Goal: Task Accomplishment & Management: Manage account settings

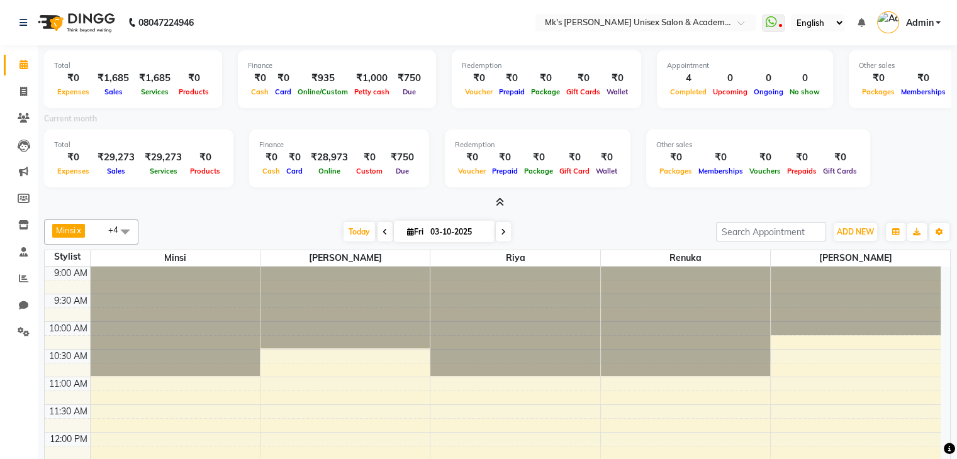
click at [501, 230] on icon at bounding box center [503, 232] width 5 height 8
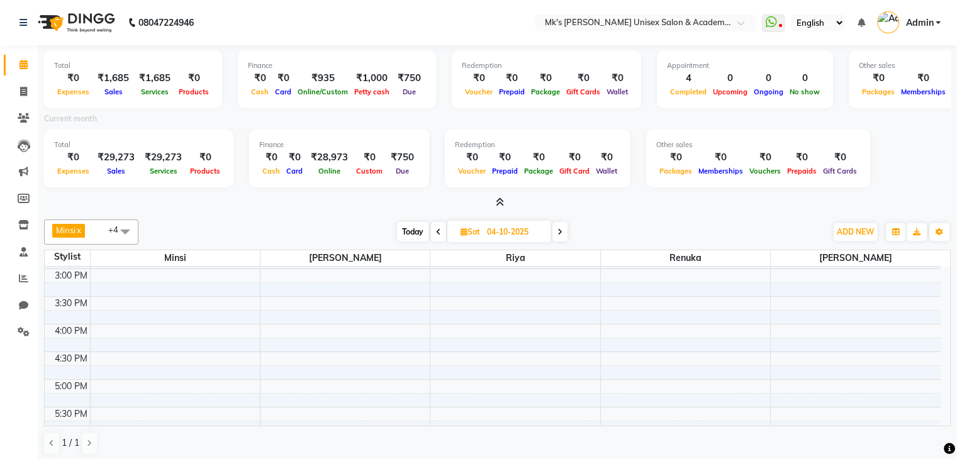
scroll to position [190, 0]
click at [556, 234] on span at bounding box center [559, 232] width 15 height 20
type input "05-10-2025"
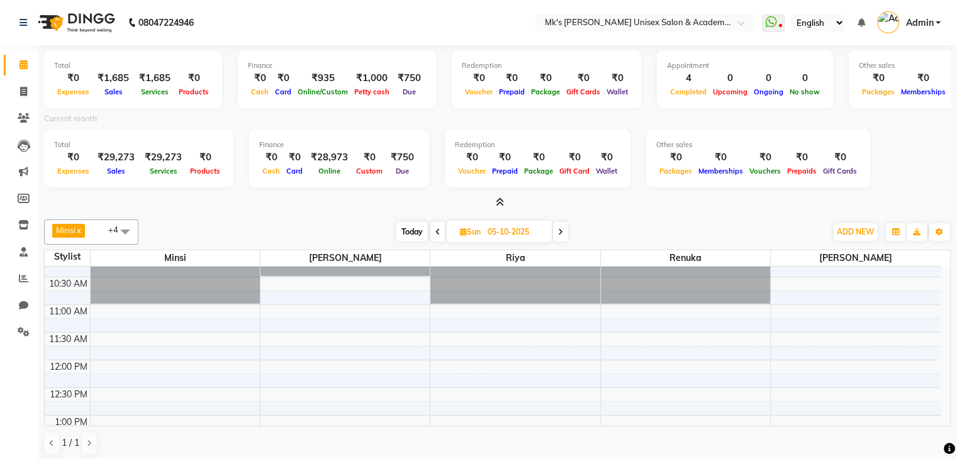
scroll to position [84, 0]
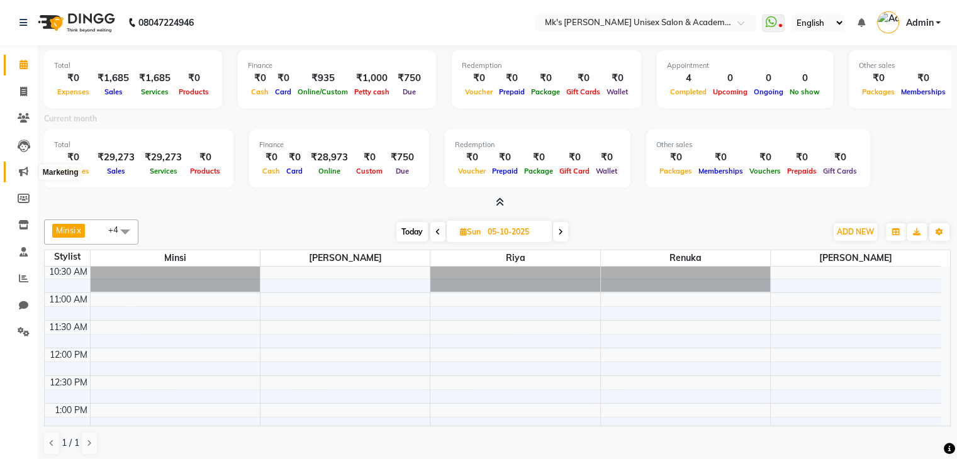
click at [23, 172] on icon at bounding box center [23, 171] width 9 height 9
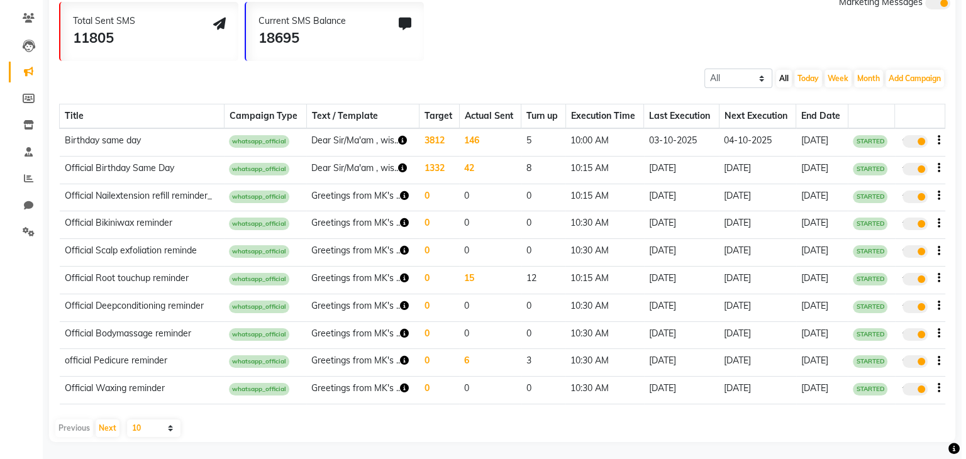
scroll to position [108, 0]
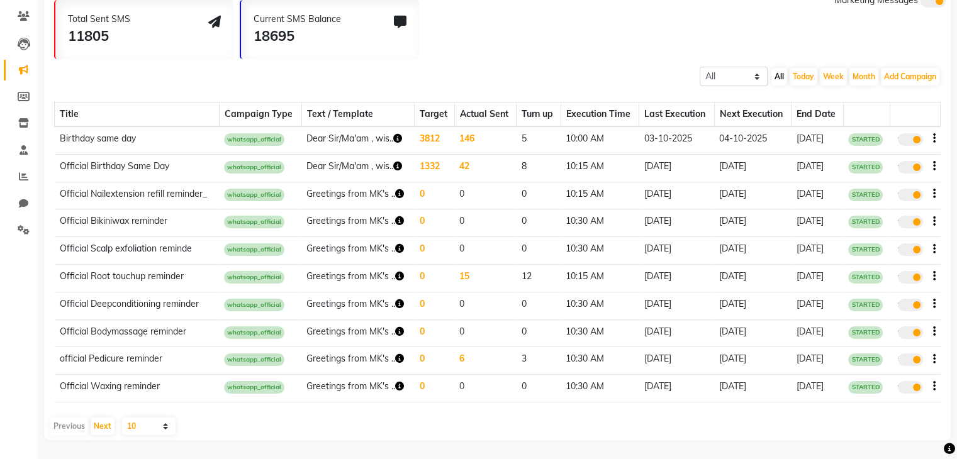
click at [398, 189] on icon "button" at bounding box center [399, 193] width 9 height 9
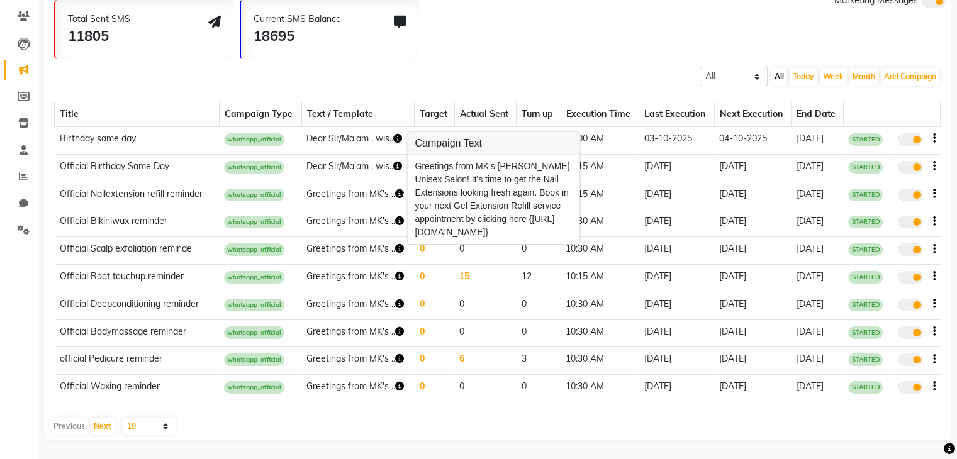
click at [496, 301] on td "0" at bounding box center [485, 306] width 62 height 28
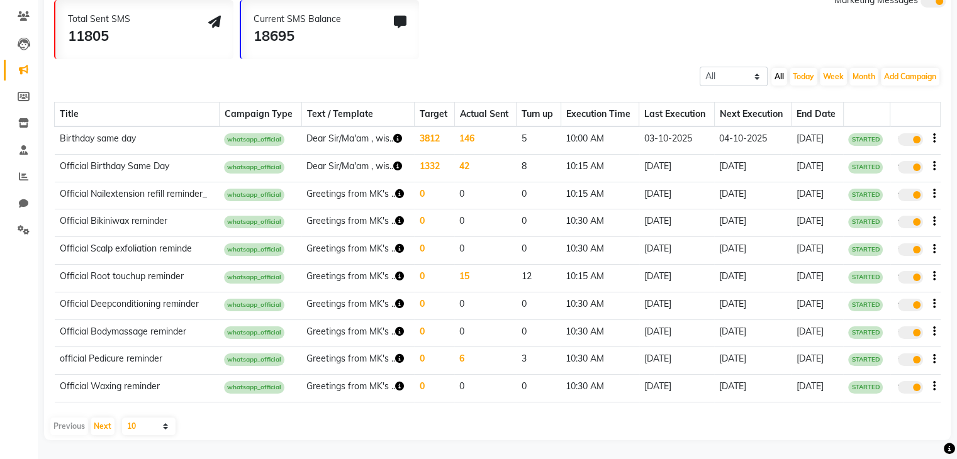
click at [457, 273] on td "15" at bounding box center [485, 278] width 62 height 28
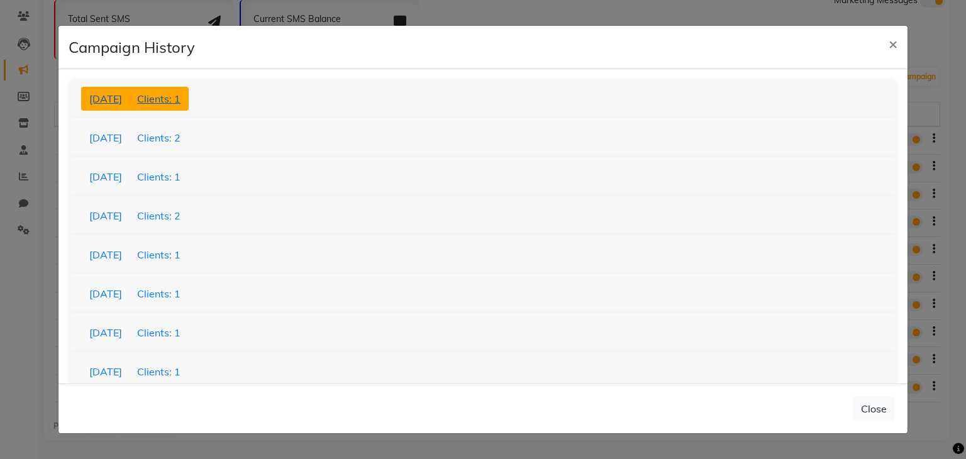
click at [179, 101] on span "Clients: 1" at bounding box center [158, 98] width 43 height 13
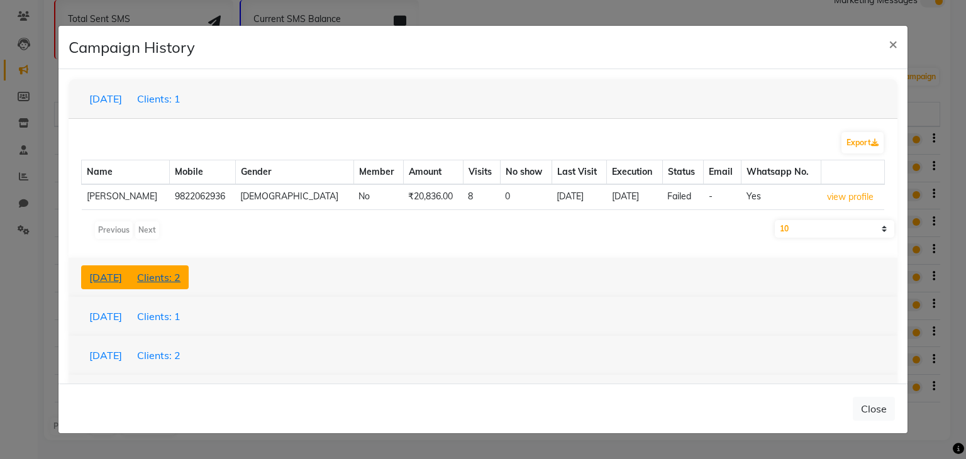
click at [175, 277] on span "Clients: 2" at bounding box center [158, 277] width 43 height 13
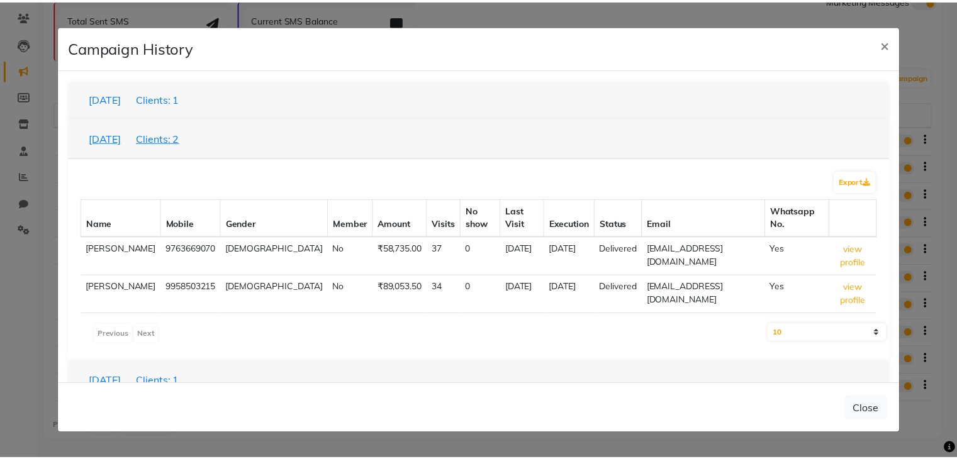
scroll to position [0, 0]
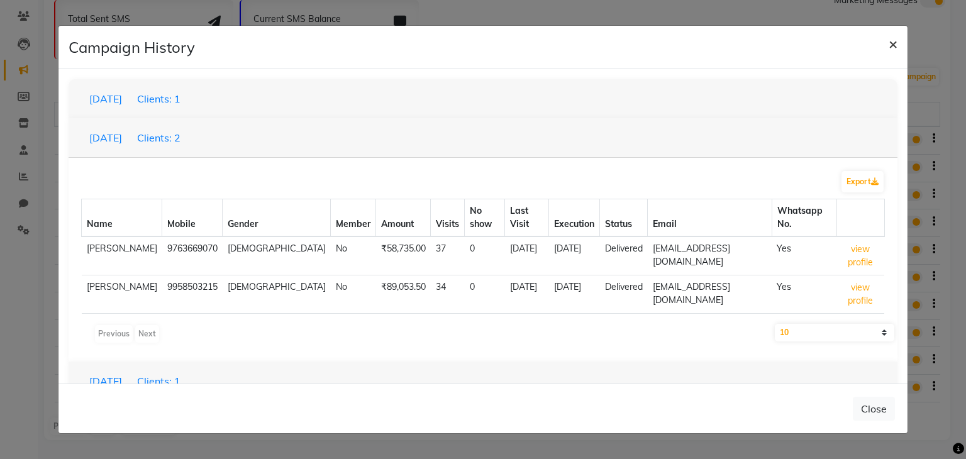
click at [893, 47] on span "×" at bounding box center [893, 43] width 9 height 19
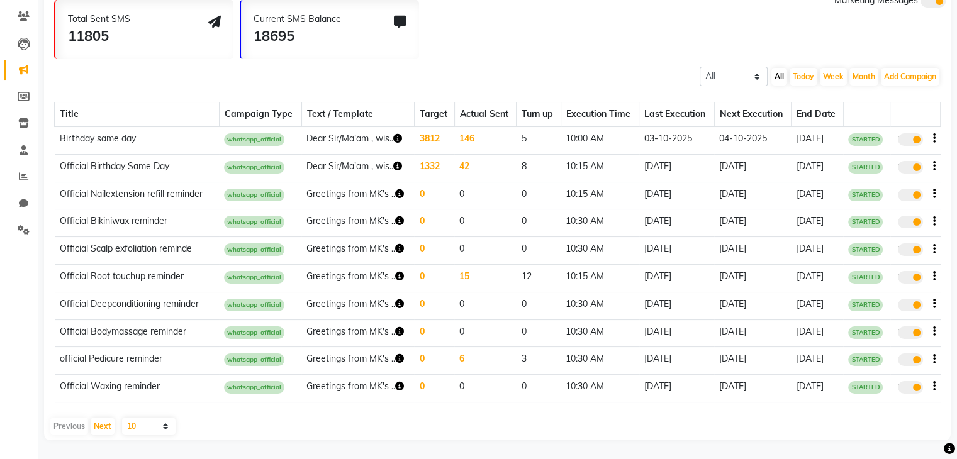
click at [934, 387] on icon "button" at bounding box center [934, 386] width 3 height 1
click at [402, 383] on td "Greetings from MK's .." at bounding box center [357, 389] width 113 height 28
click at [398, 383] on icon "button" at bounding box center [399, 386] width 9 height 9
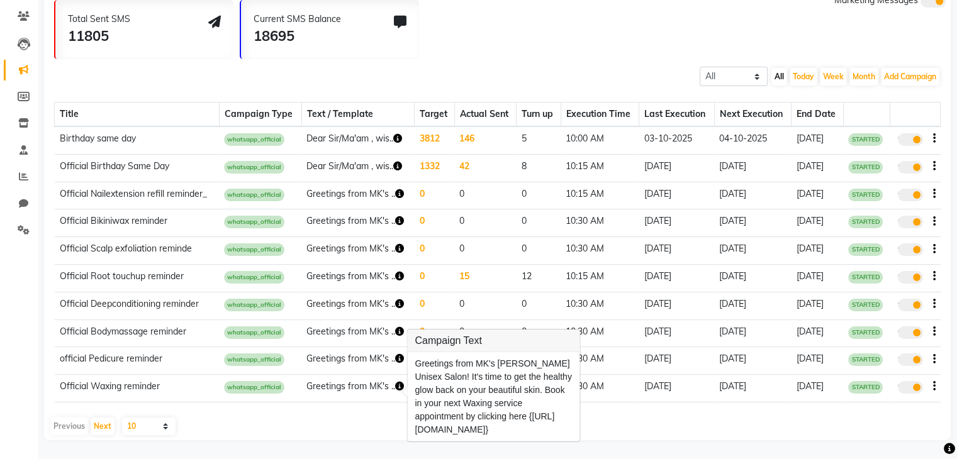
click at [613, 405] on div "Title Campaign Type Text / Template Target Actual Sent Turn up Execution Time L…" at bounding box center [497, 250] width 887 height 326
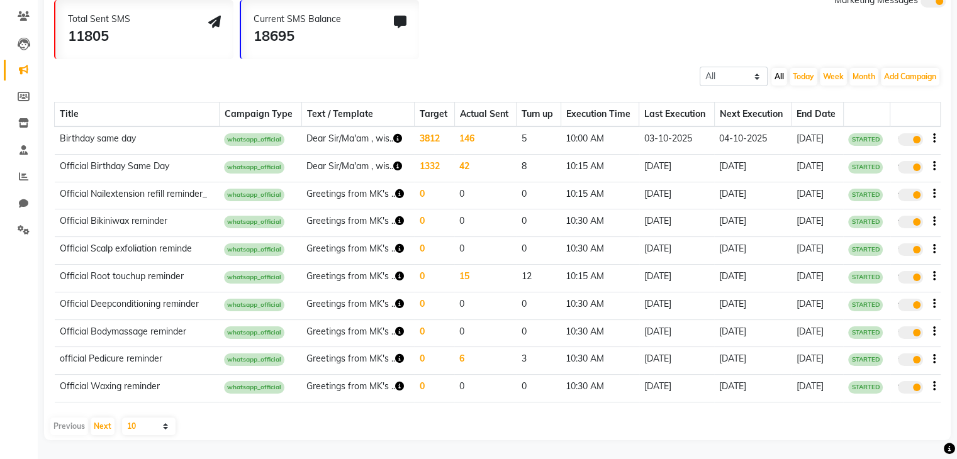
click at [934, 386] on icon "button" at bounding box center [934, 386] width 3 height 1
click at [893, 376] on div "Edit" at bounding box center [899, 384] width 39 height 16
select select "3"
select select "18051"
select select "2"
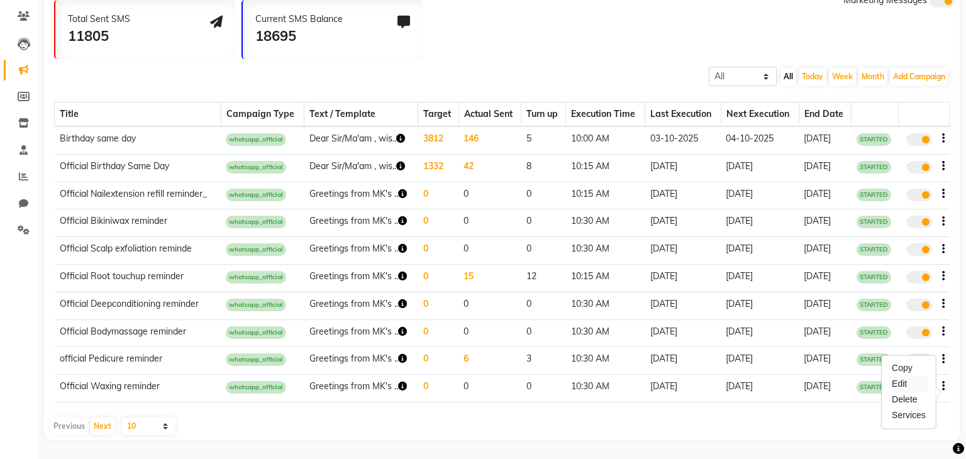
select select "2"
select select "630"
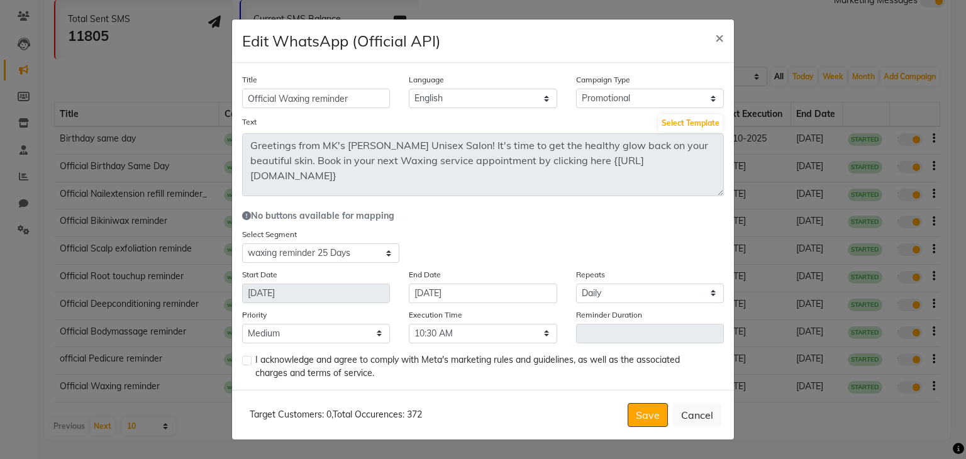
click at [702, 205] on div "Title Official Waxing reminder Language English Campaign Type Select Birthday A…" at bounding box center [483, 226] width 502 height 327
click at [695, 421] on button "Cancel" at bounding box center [697, 415] width 48 height 24
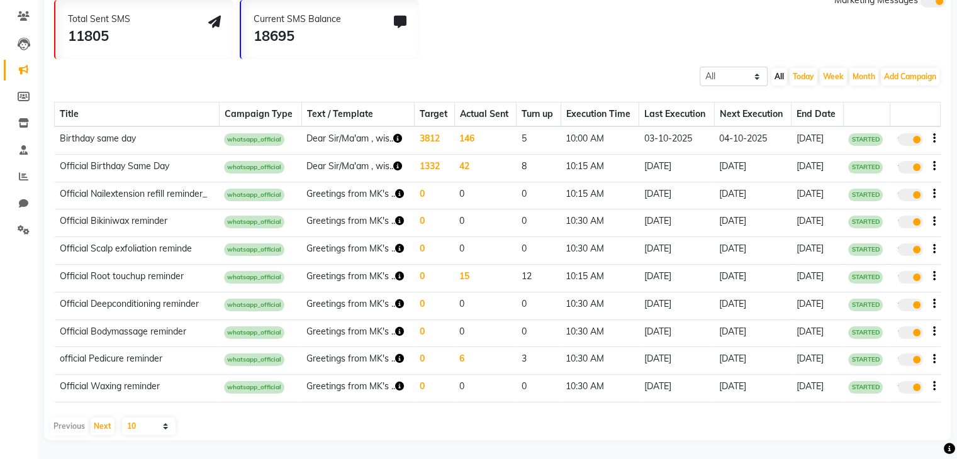
click at [454, 356] on td "6" at bounding box center [485, 361] width 62 height 28
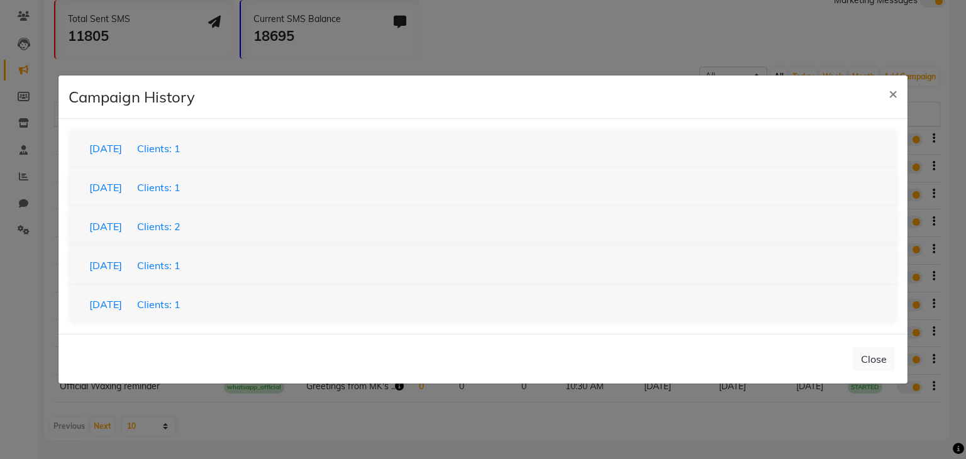
click at [121, 171] on div "06-06-2025 Clients: 1" at bounding box center [483, 188] width 829 height 40
click at [125, 181] on button "06-06-2025 Clients: 1" at bounding box center [135, 188] width 108 height 24
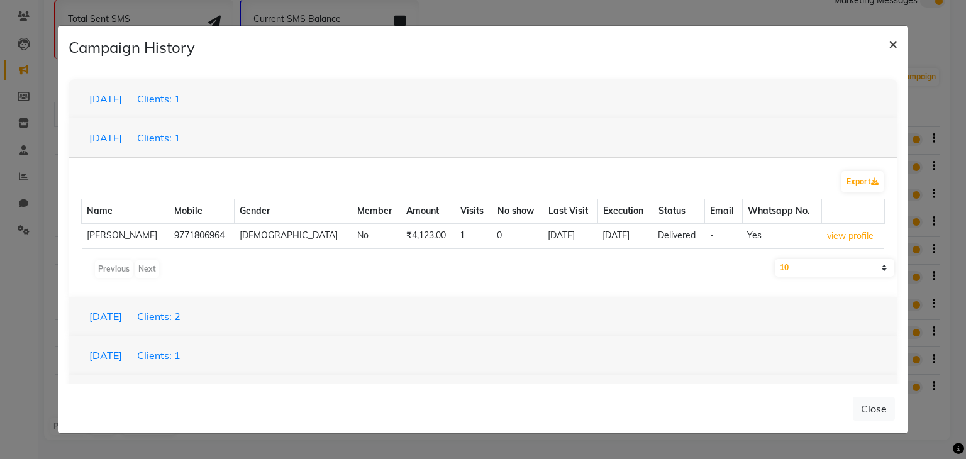
click at [894, 47] on span "×" at bounding box center [893, 43] width 9 height 19
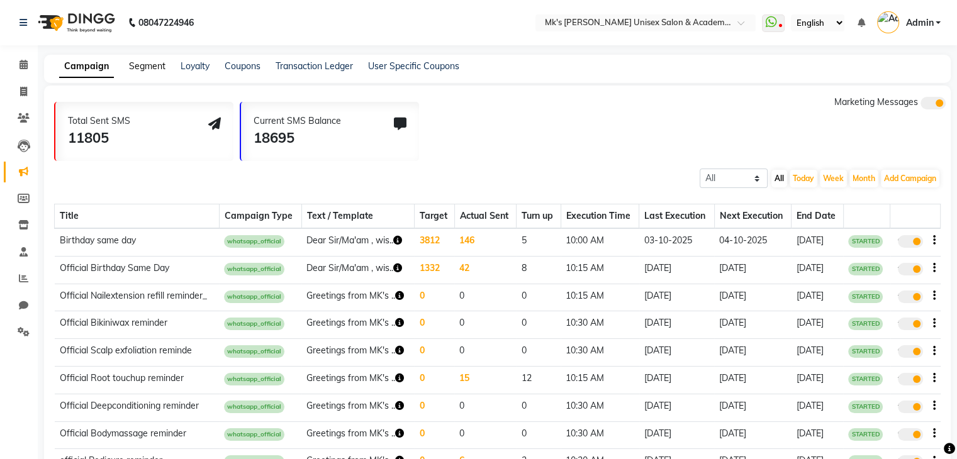
click at [137, 67] on link "Segment" at bounding box center [147, 65] width 36 height 11
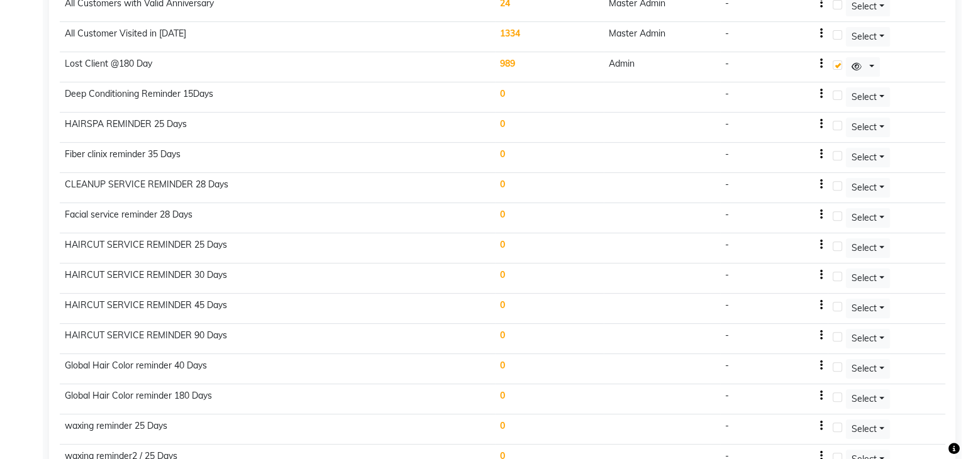
scroll to position [477, 0]
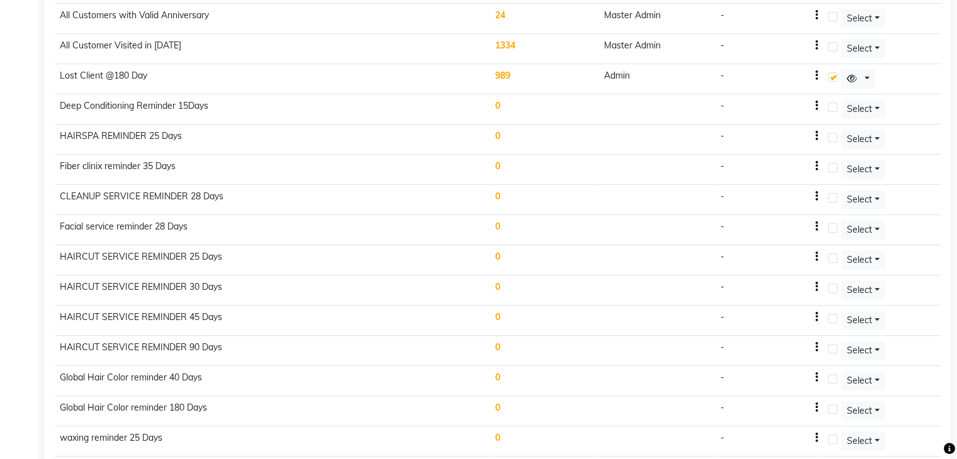
click at [813, 132] on div "-" at bounding box center [769, 136] width 98 height 13
click at [815, 100] on div "-" at bounding box center [769, 105] width 98 height 13
click at [818, 106] on icon "button" at bounding box center [816, 106] width 3 height 1
click at [792, 94] on div "Edit" at bounding box center [788, 93] width 30 height 16
select select ">="
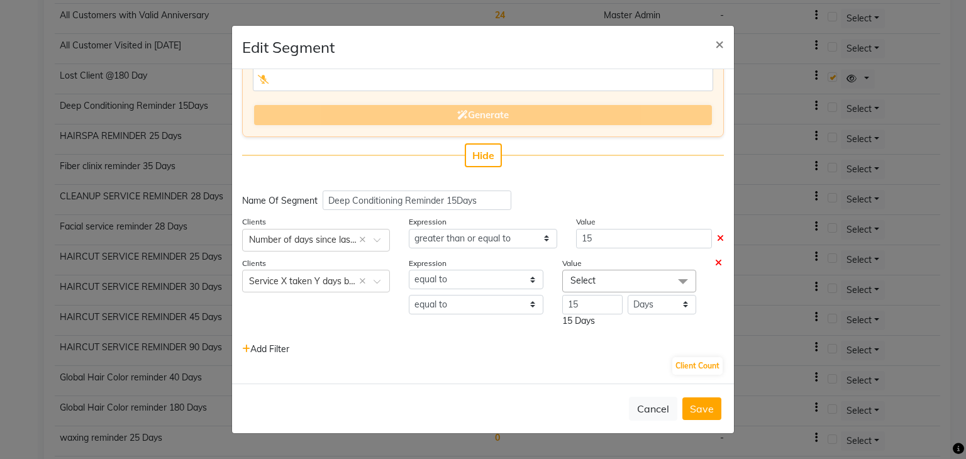
scroll to position [118, 0]
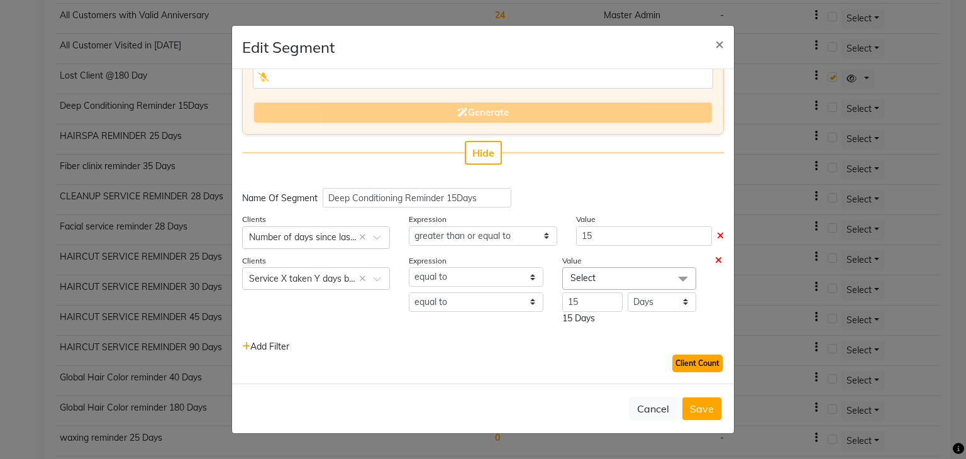
click at [707, 366] on button "Client Count" at bounding box center [698, 364] width 50 height 18
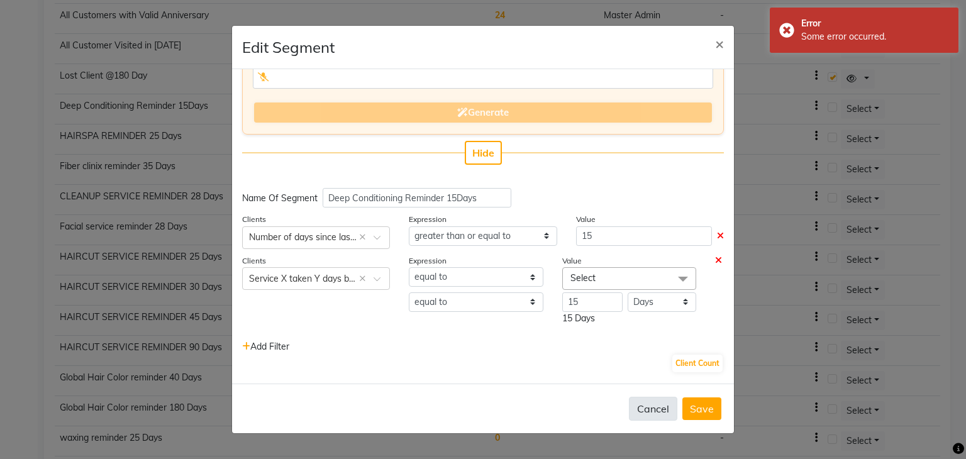
click at [662, 406] on button "Cancel" at bounding box center [653, 409] width 48 height 24
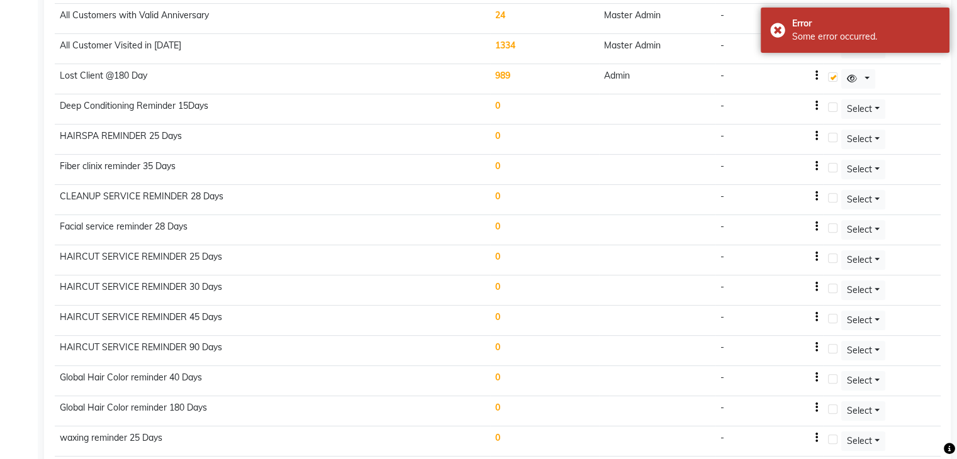
click at [815, 250] on div "-" at bounding box center [769, 256] width 98 height 13
click at [820, 250] on td "-" at bounding box center [769, 260] width 108 height 30
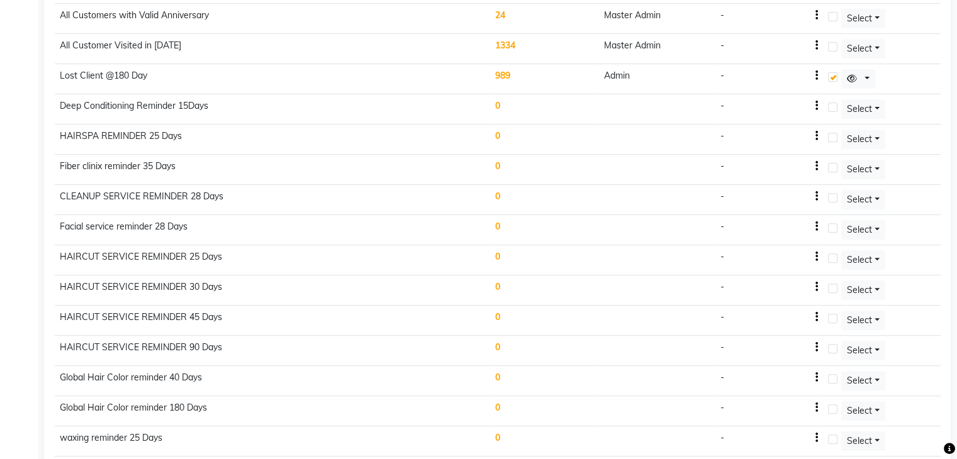
click at [815, 250] on div "-" at bounding box center [769, 256] width 98 height 13
click at [818, 257] on icon "button" at bounding box center [816, 257] width 3 height 1
click at [778, 243] on div "Edit" at bounding box center [788, 242] width 30 height 16
select select ">="
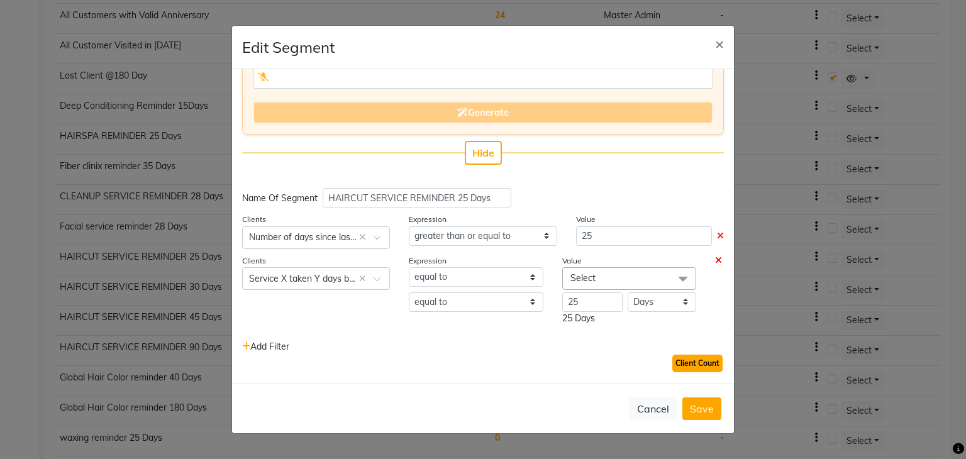
click at [678, 355] on button "Client Count" at bounding box center [698, 364] width 50 height 18
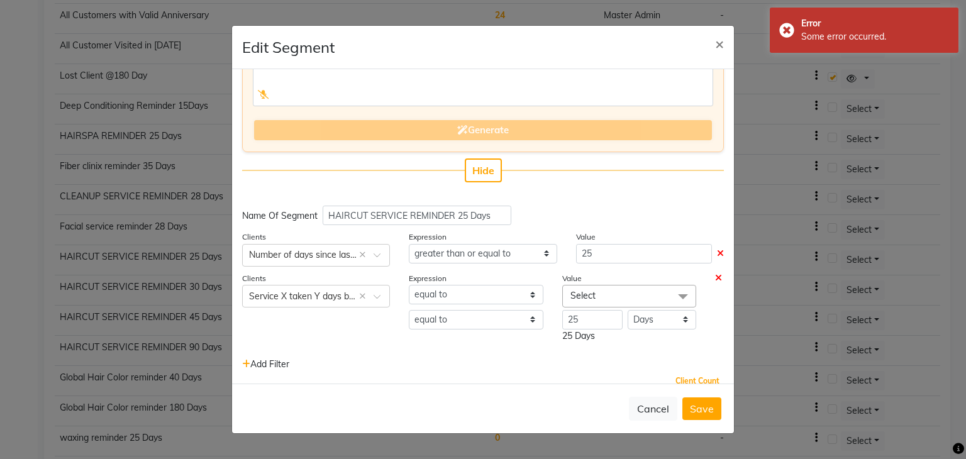
scroll to position [111, 0]
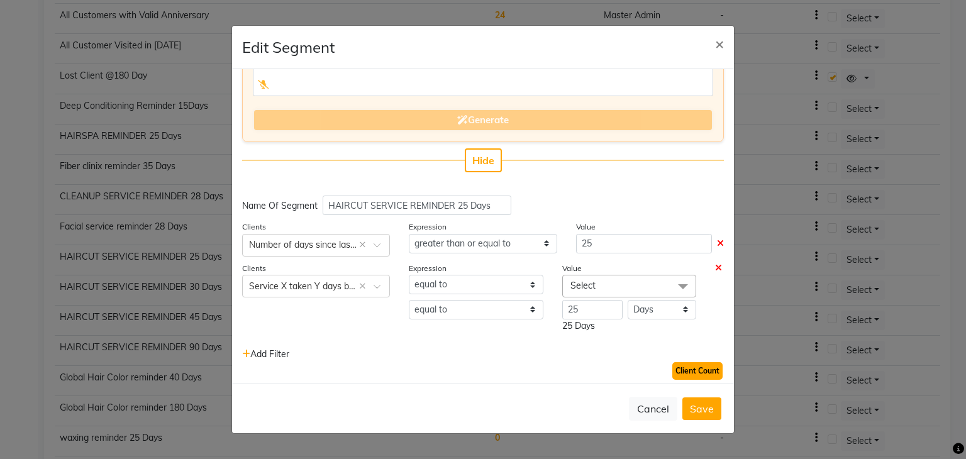
click at [677, 371] on button "Client Count" at bounding box center [698, 371] width 50 height 18
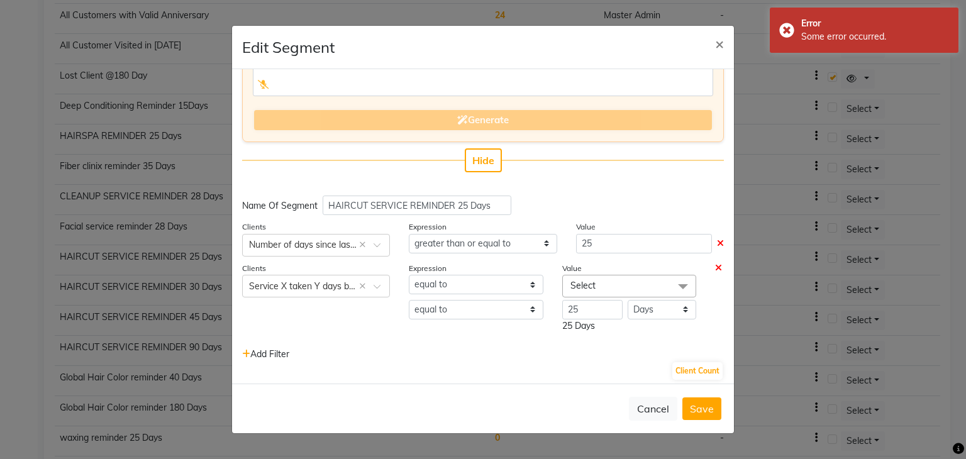
click at [40, 4] on ngb-modal-window "Edit Segment × Enter your prompt BETA Limited to 5 AI generations per business …" at bounding box center [483, 229] width 966 height 459
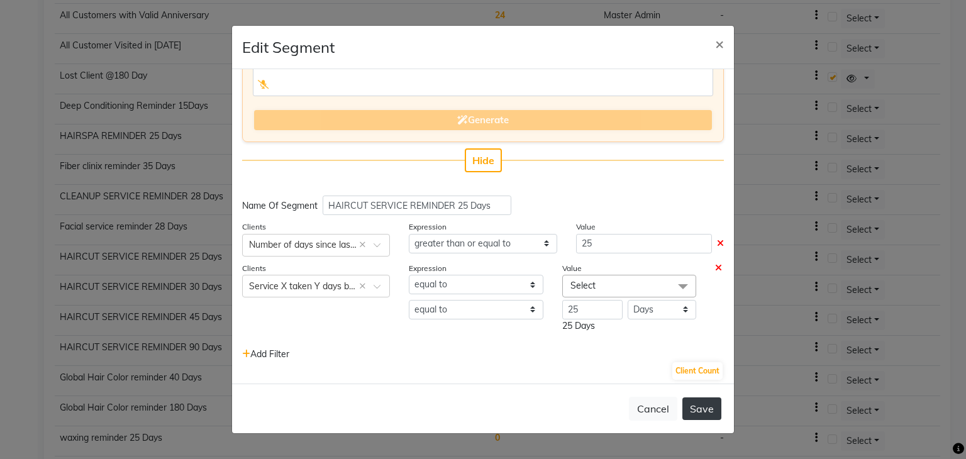
click at [707, 401] on button "Save" at bounding box center [702, 409] width 39 height 23
click at [690, 416] on button "Save" at bounding box center [702, 409] width 39 height 23
click at [682, 370] on button "Client Count" at bounding box center [698, 371] width 50 height 18
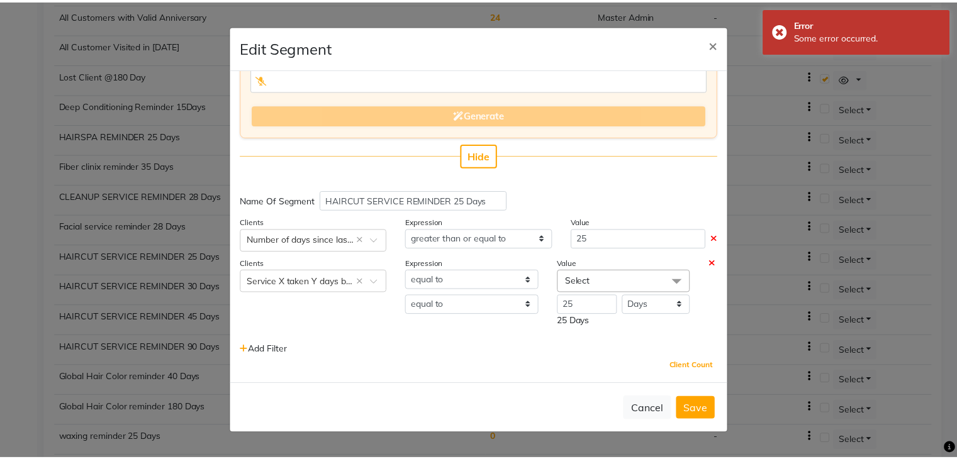
scroll to position [118, 0]
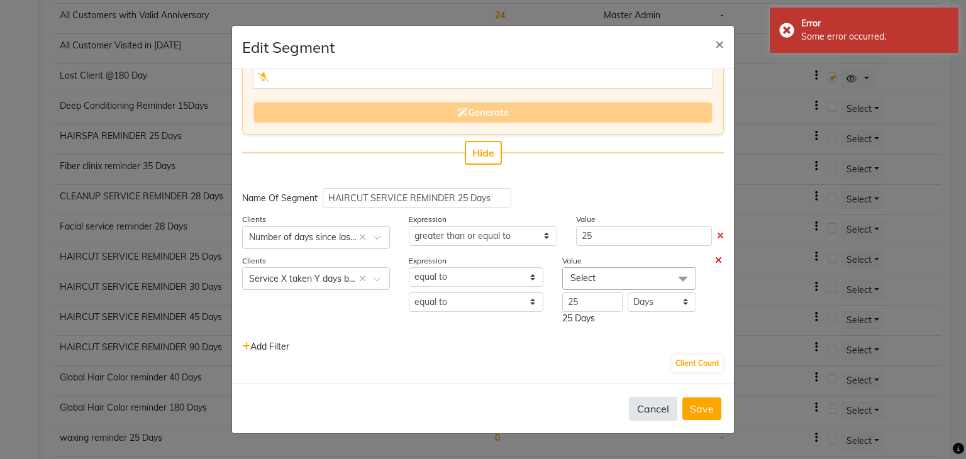
click at [637, 415] on button "Cancel" at bounding box center [653, 409] width 48 height 24
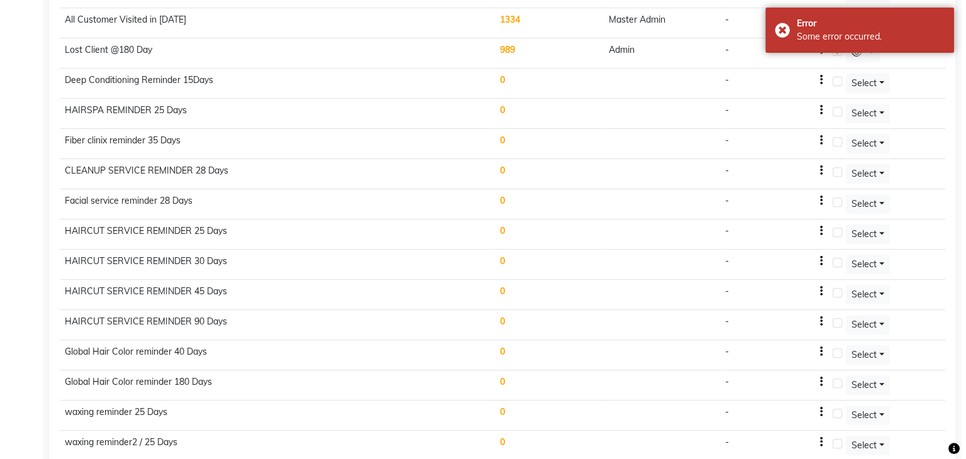
scroll to position [521, 0]
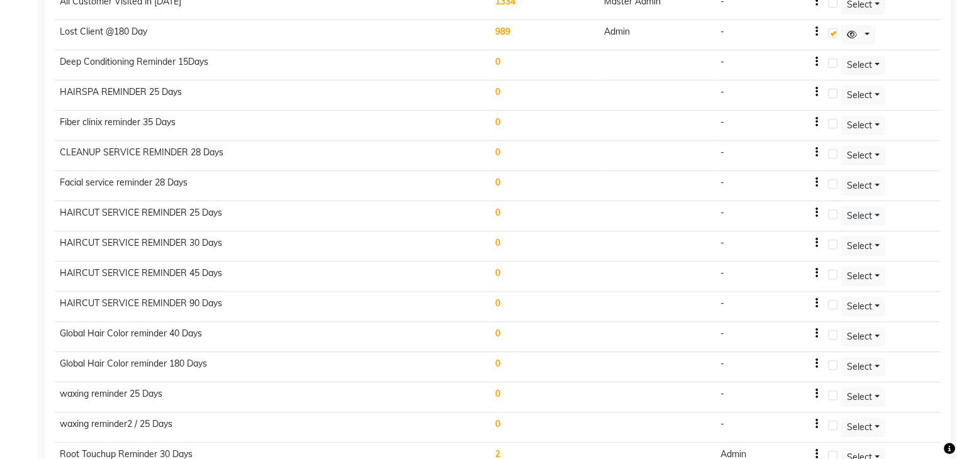
click at [816, 364] on icon "button" at bounding box center [816, 364] width 3 height 1
click at [782, 345] on div "Edit" at bounding box center [788, 347] width 30 height 16
select select ">="
select select "months"
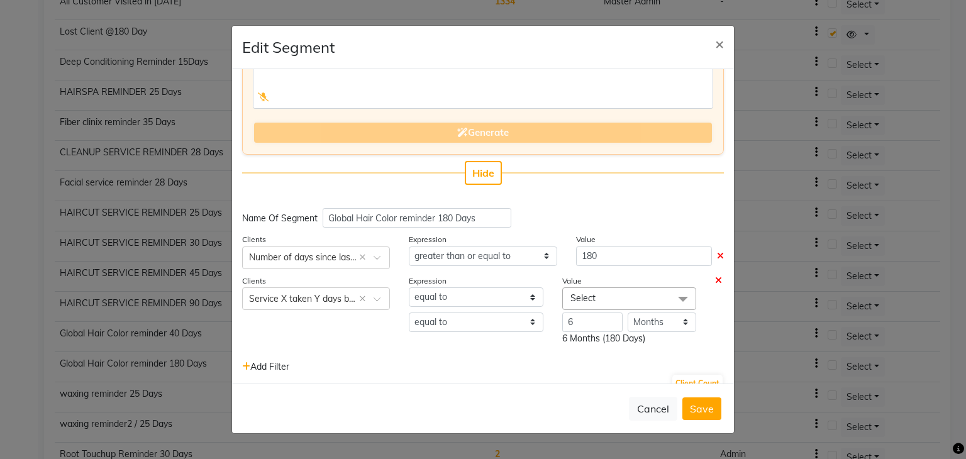
scroll to position [118, 0]
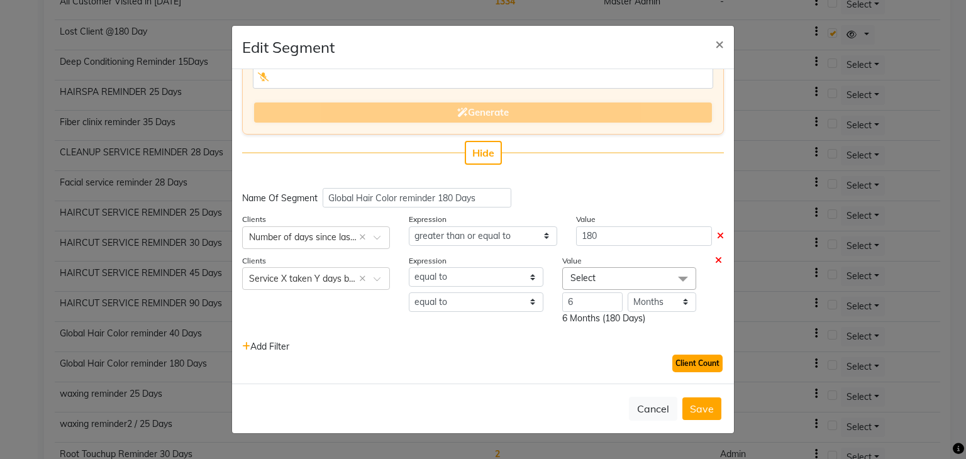
click at [673, 362] on button "Client Count" at bounding box center [698, 364] width 50 height 18
click at [679, 354] on div "Client Count" at bounding box center [483, 364] width 482 height 20
click at [680, 361] on button "Client Count" at bounding box center [698, 364] width 50 height 18
click at [712, 415] on button "Save" at bounding box center [702, 409] width 39 height 23
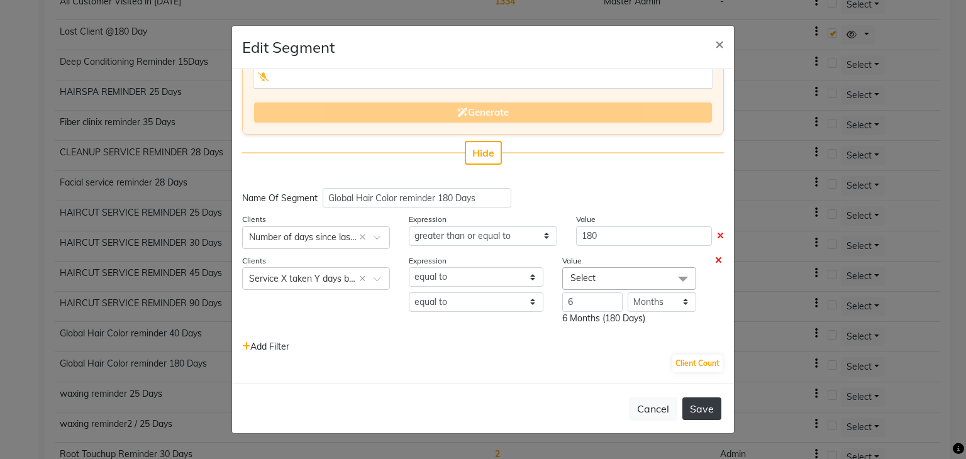
click at [712, 415] on button "Save" at bounding box center [702, 409] width 39 height 23
click at [661, 408] on button "Cancel" at bounding box center [653, 409] width 48 height 24
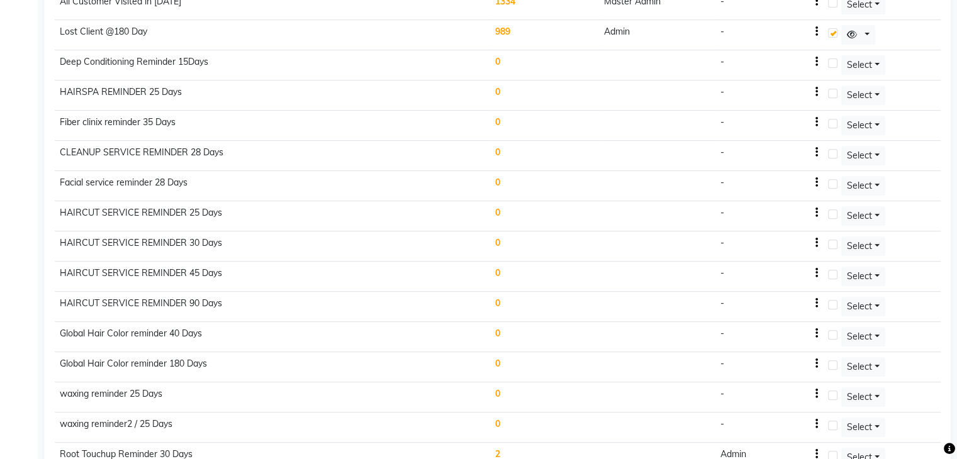
click at [817, 364] on icon "button" at bounding box center [816, 364] width 3 height 1
click at [785, 348] on div "Edit" at bounding box center [788, 347] width 30 height 16
select select ">="
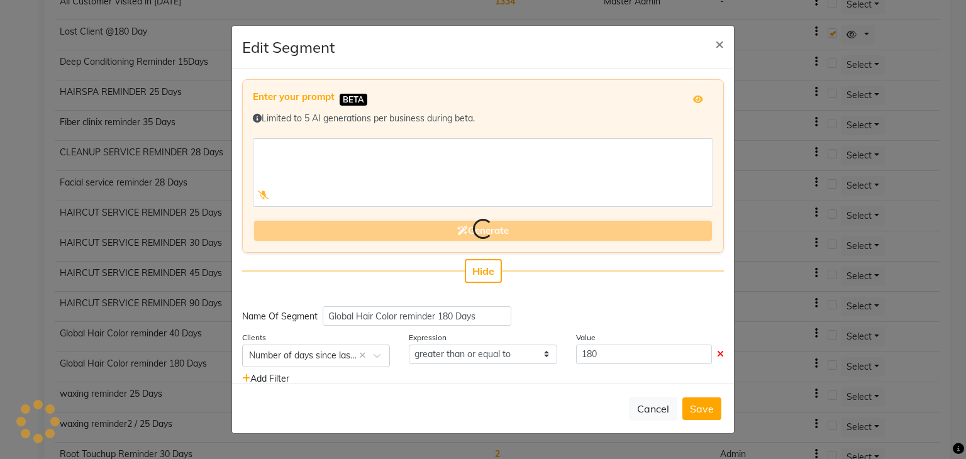
select select "months"
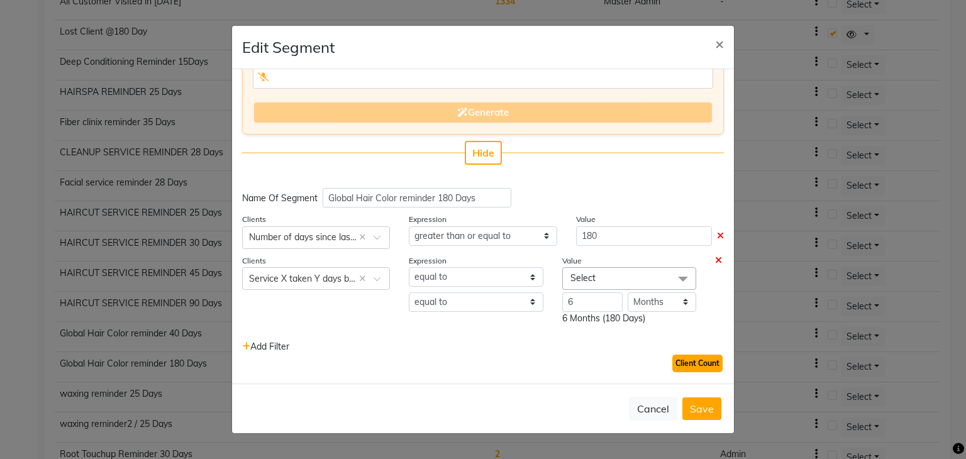
click at [680, 364] on button "Client Count" at bounding box center [698, 364] width 50 height 18
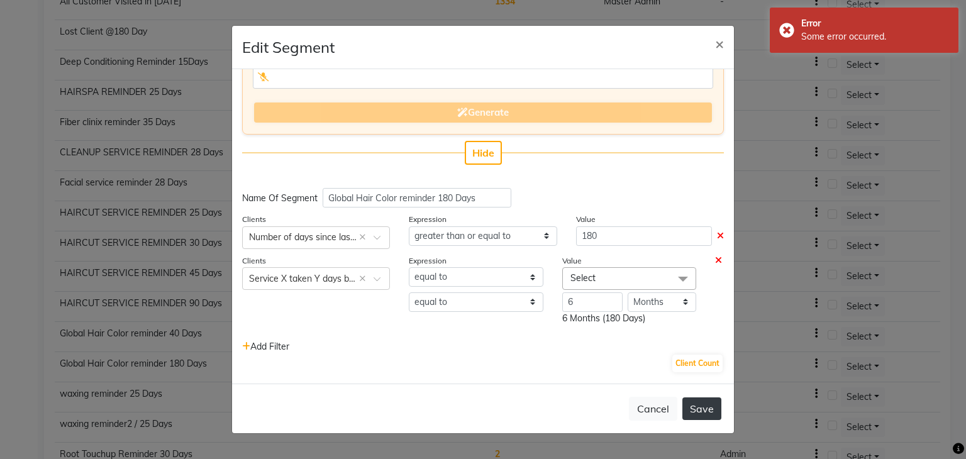
click at [718, 406] on button "Save" at bounding box center [702, 409] width 39 height 23
click at [672, 406] on button "Cancel" at bounding box center [653, 409] width 48 height 24
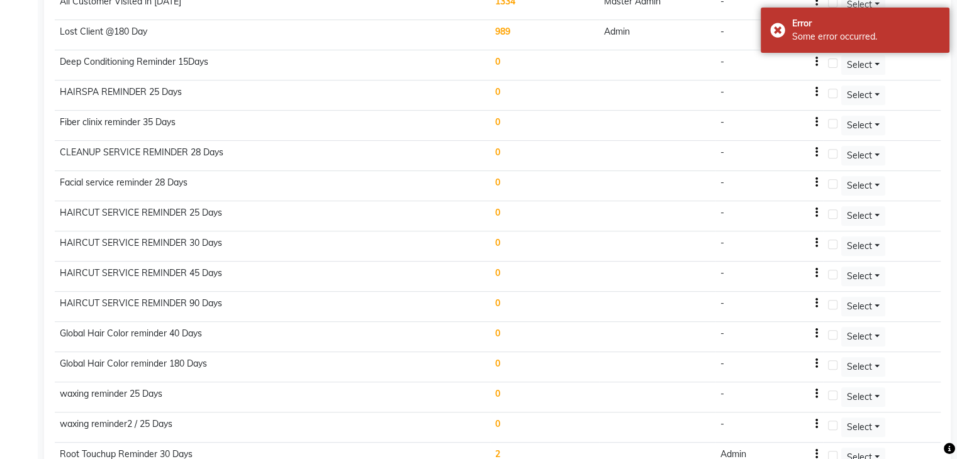
click at [498, 323] on td "0" at bounding box center [544, 337] width 109 height 30
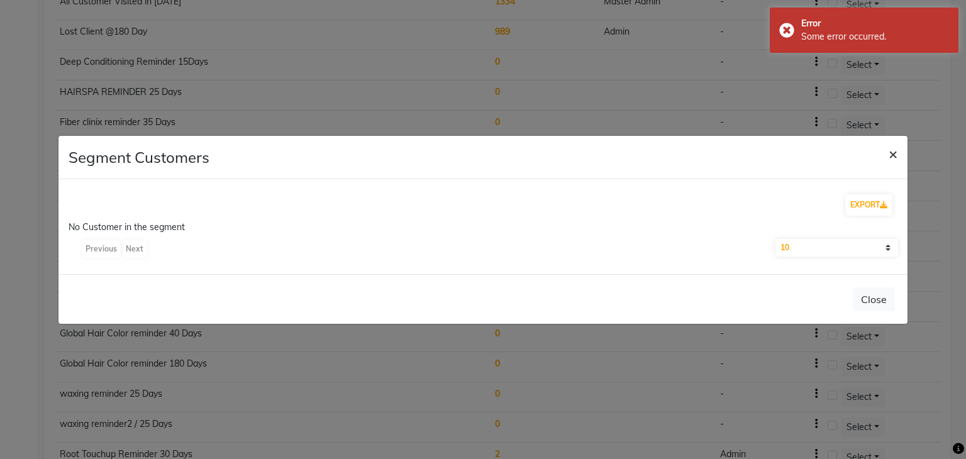
click at [897, 158] on span "×" at bounding box center [893, 153] width 9 height 19
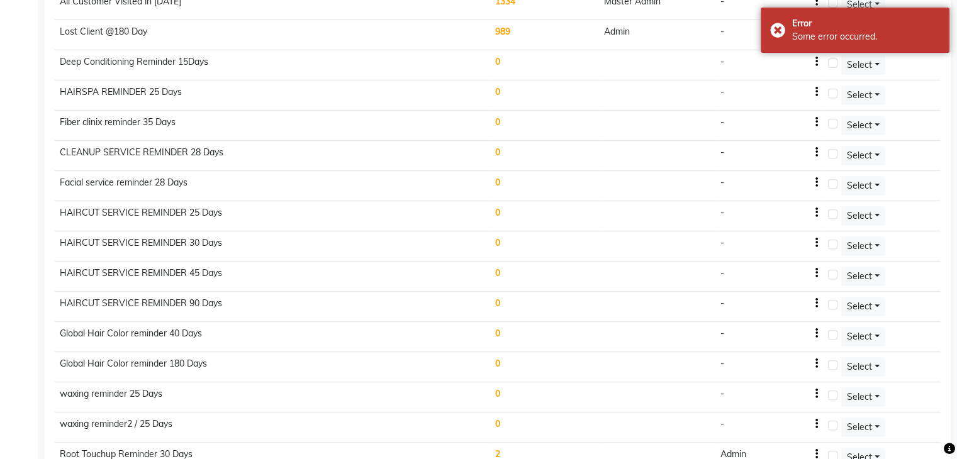
click at [503, 387] on td "0" at bounding box center [544, 398] width 109 height 30
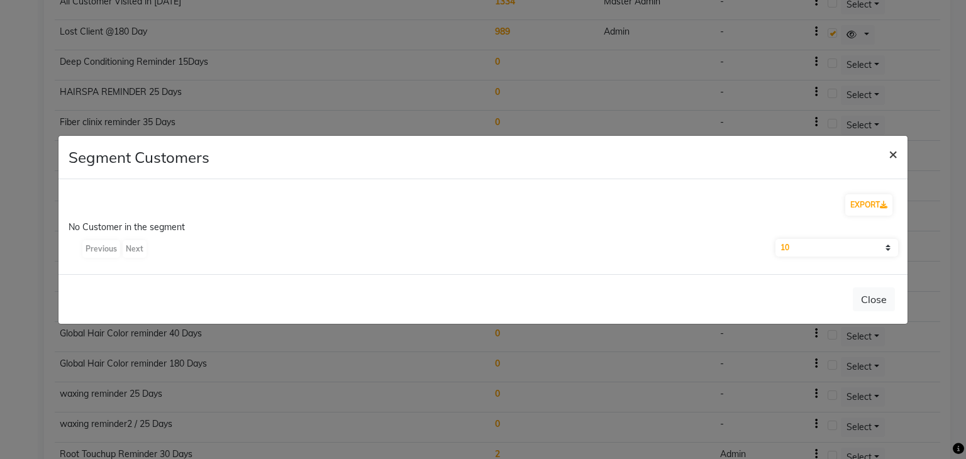
click at [892, 149] on span "×" at bounding box center [893, 153] width 9 height 19
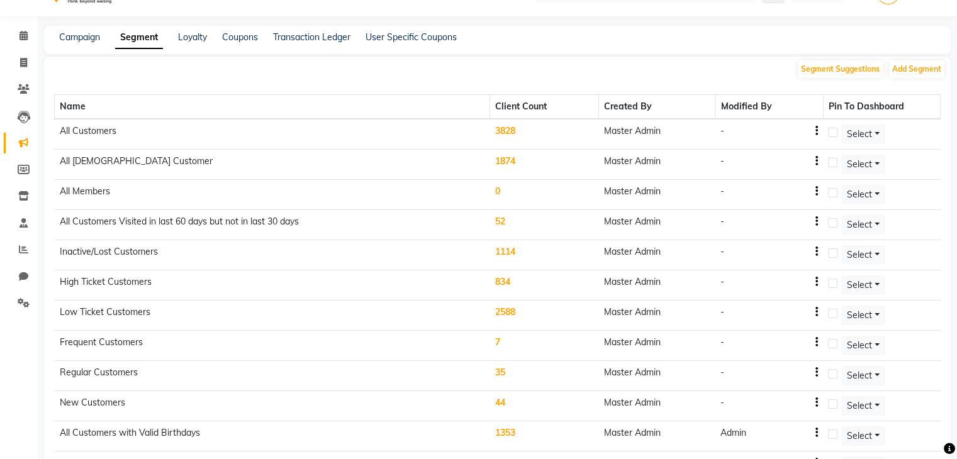
scroll to position [0, 0]
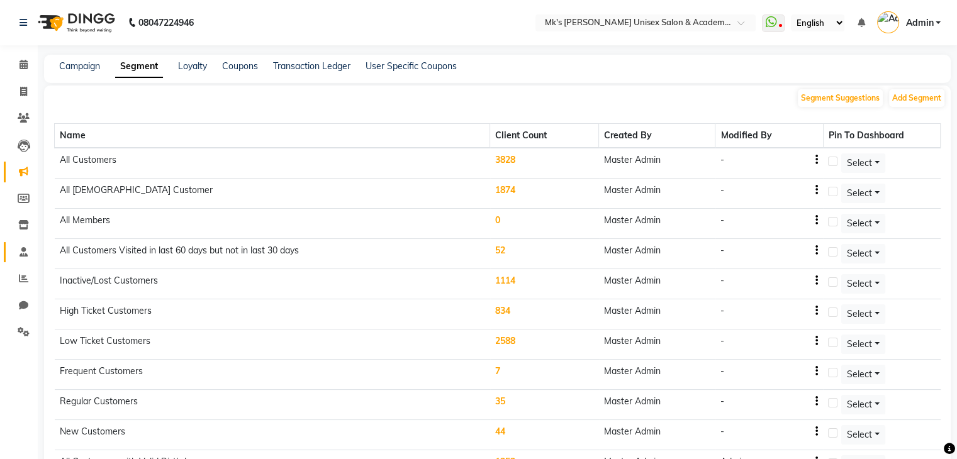
click at [20, 261] on link "Staff" at bounding box center [19, 252] width 30 height 21
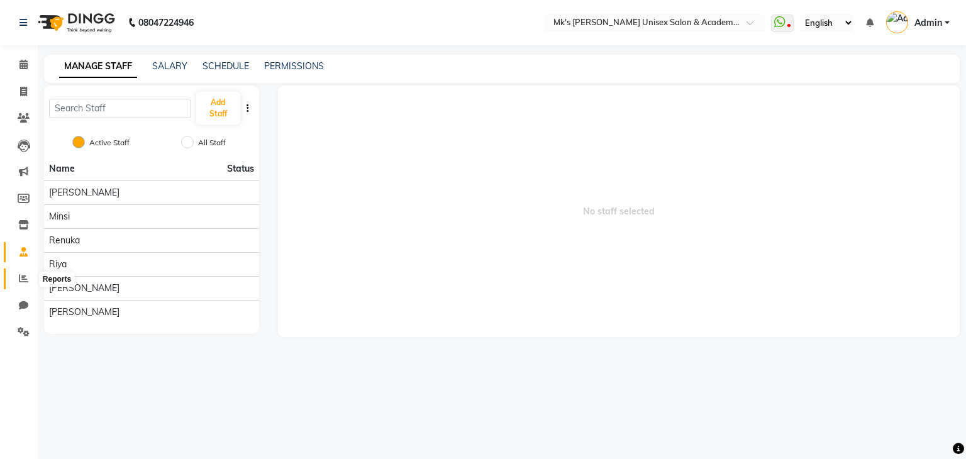
click at [23, 283] on icon at bounding box center [23, 278] width 9 height 9
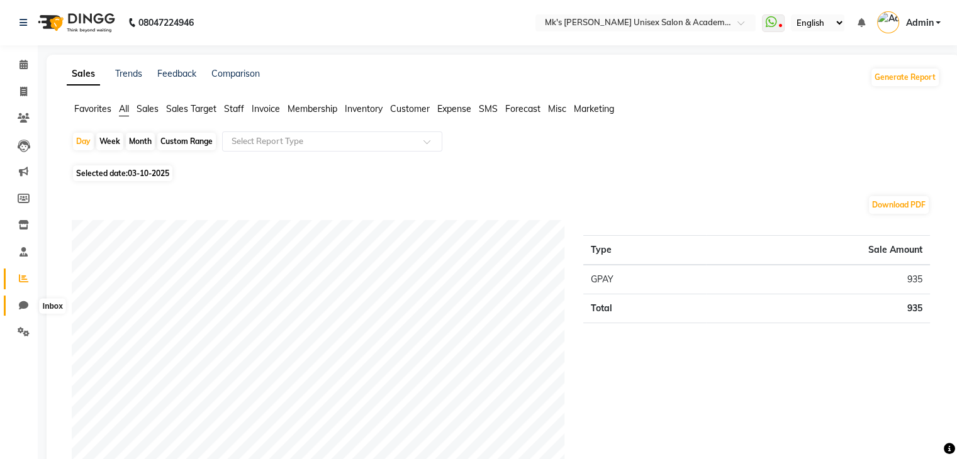
click at [25, 309] on icon at bounding box center [23, 305] width 9 height 9
select select "100"
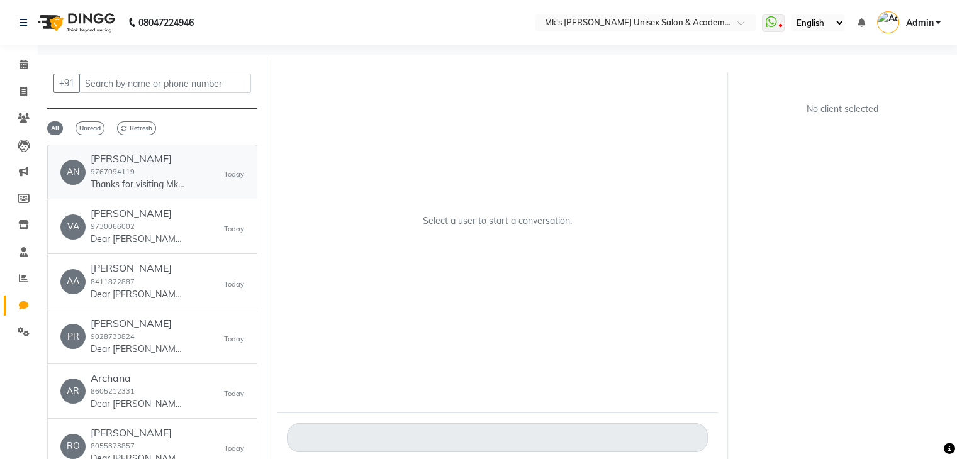
click at [166, 159] on h6 "Anita Nair" at bounding box center [138, 159] width 94 height 12
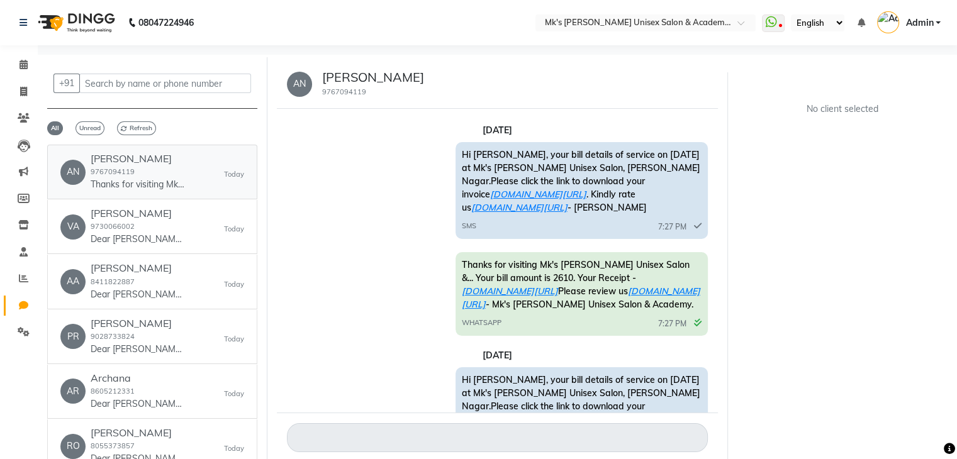
scroll to position [240, 0]
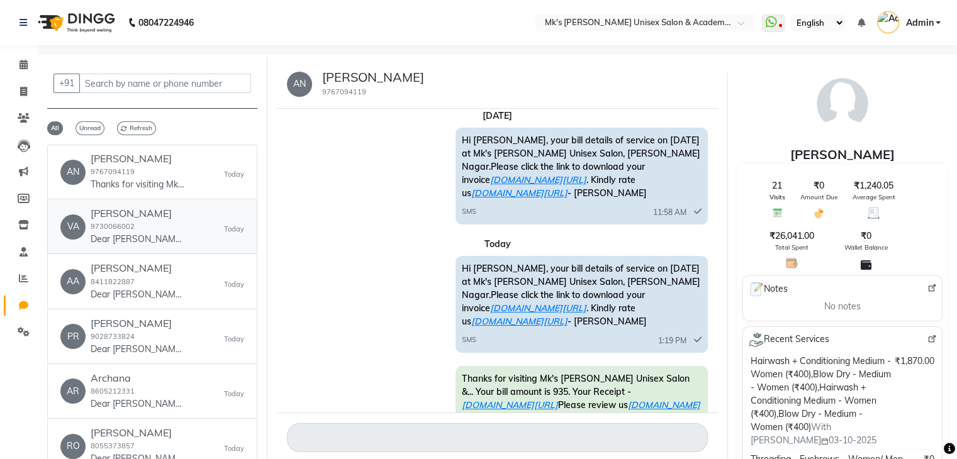
click at [134, 247] on link "VA Vaishali Satav 9730066002 Dear Sir/Ma'am , wishing you a very happy birthday…" at bounding box center [152, 227] width 210 height 54
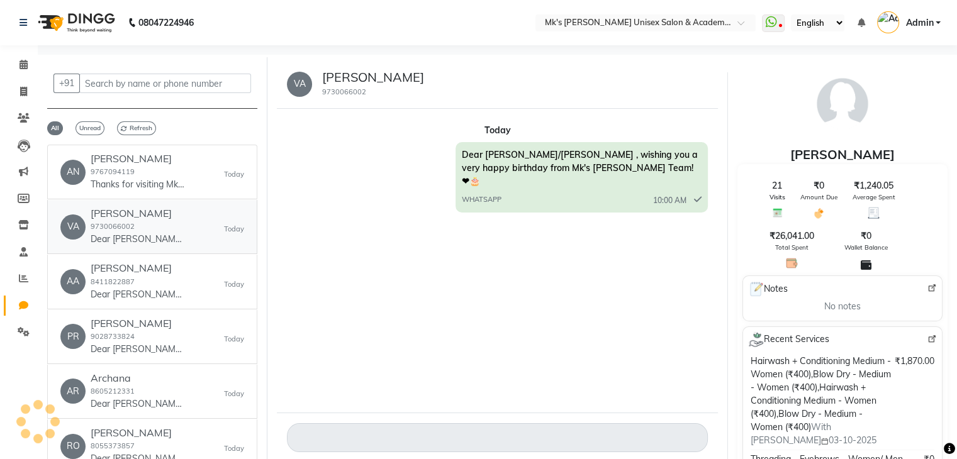
scroll to position [0, 0]
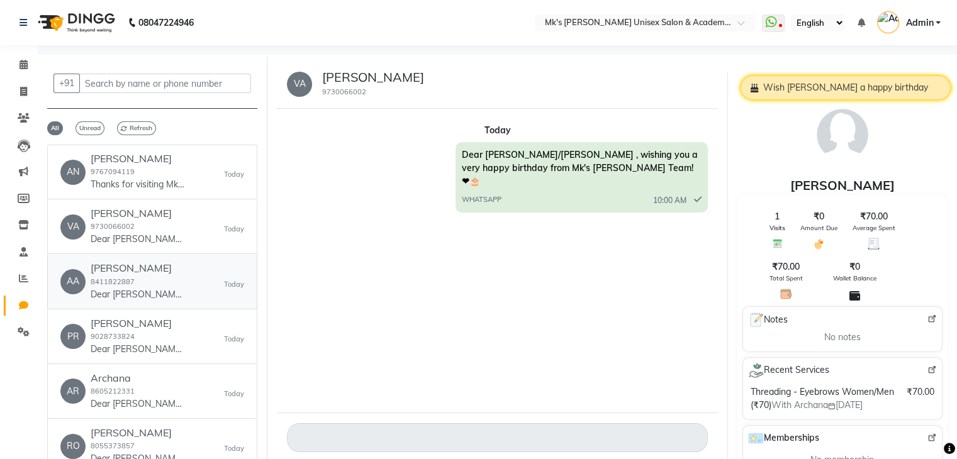
click at [138, 282] on div "Aarti Dahiya 8411822887 Dear Sir/Ma'am , wishing you a very happy birthday from…" at bounding box center [138, 281] width 94 height 38
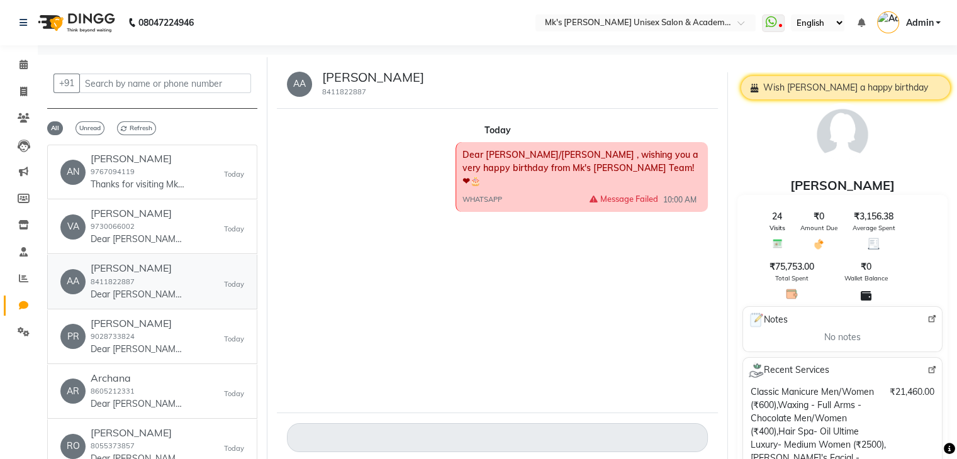
click at [143, 308] on link "AA Aarti Dahiya 8411822887 Dear Sir/Ma'am , wishing you a very happy birthday f…" at bounding box center [152, 282] width 210 height 54
click at [143, 277] on div "Aarti Dahiya 8411822887 Dear Sir/Ma'am , wishing you a very happy birthday from…" at bounding box center [138, 281] width 94 height 38
click at [148, 355] on link "PR Priyanka K 9028733824 Dear Sir/Ma'am , wishing you a very happy birthday fro…" at bounding box center [152, 337] width 210 height 54
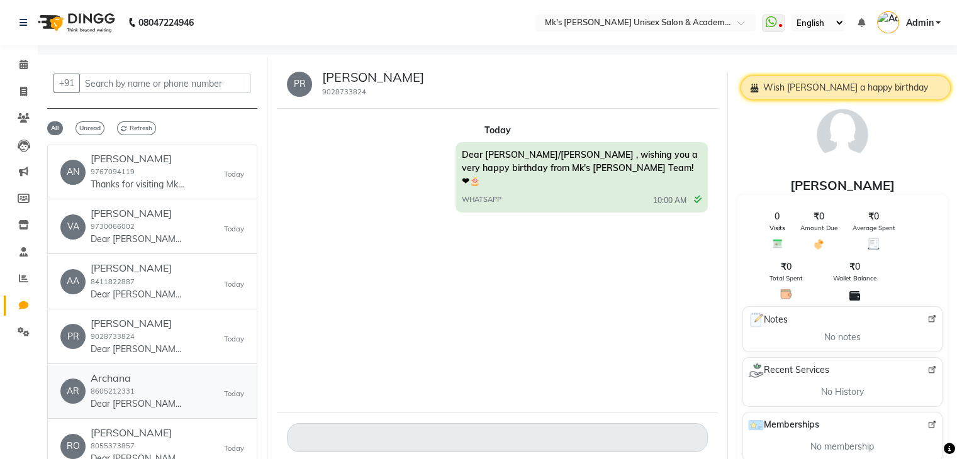
click at [151, 374] on h6 "Archana" at bounding box center [138, 378] width 94 height 12
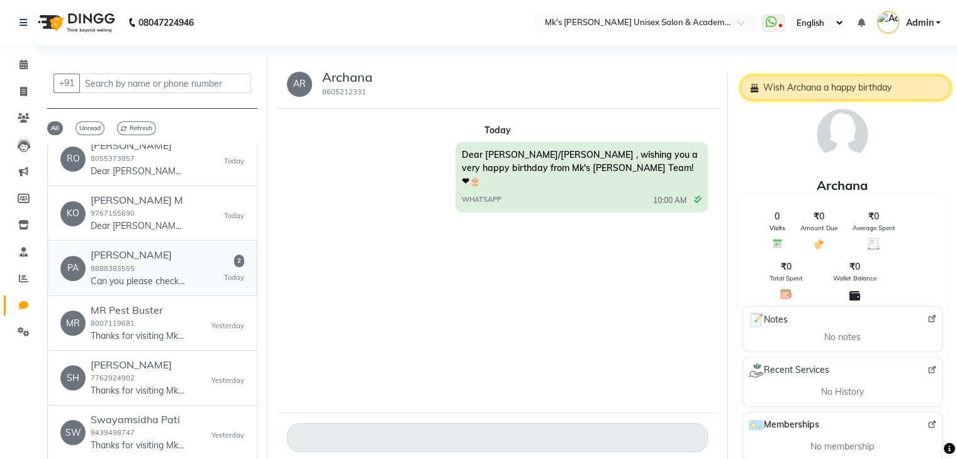
click at [226, 262] on div "2 Today" at bounding box center [234, 269] width 20 height 28
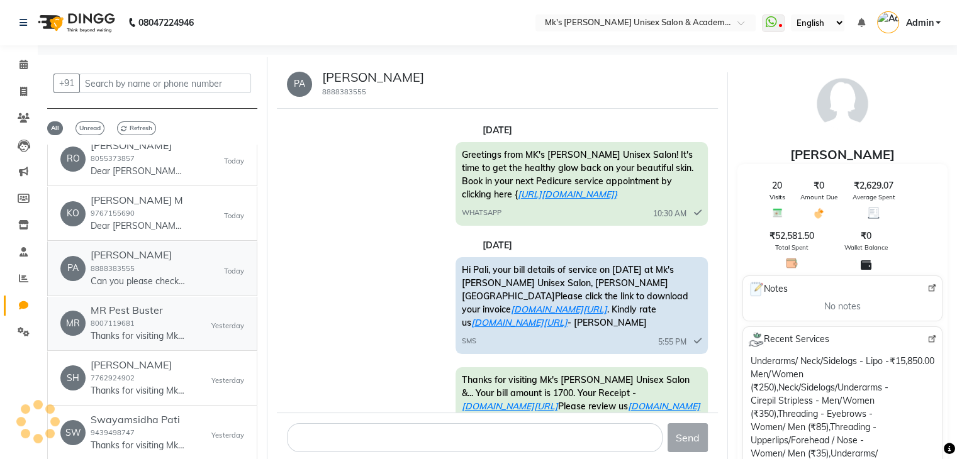
scroll to position [730, 0]
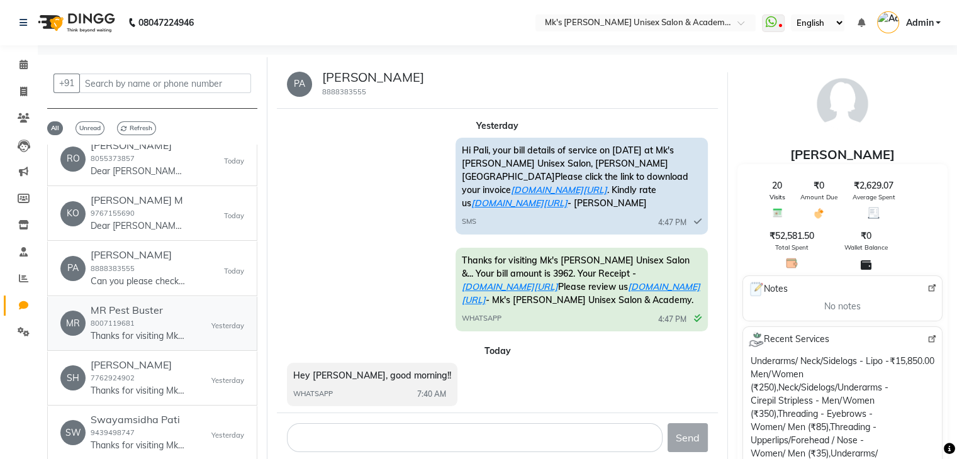
click at [204, 341] on link "MR MR Pest Buster 8007119681 Thanks for visiting Mk's Milagro Unisex Salon &...…" at bounding box center [152, 324] width 210 height 54
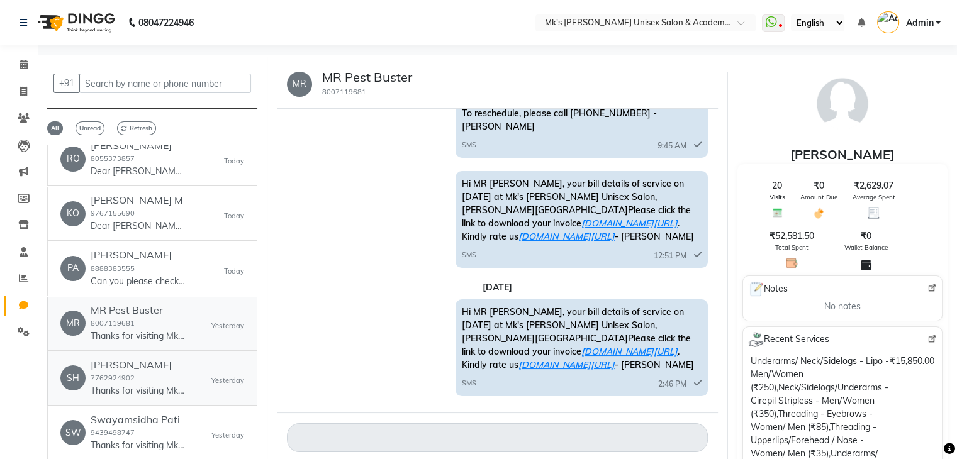
scroll to position [1263, 0]
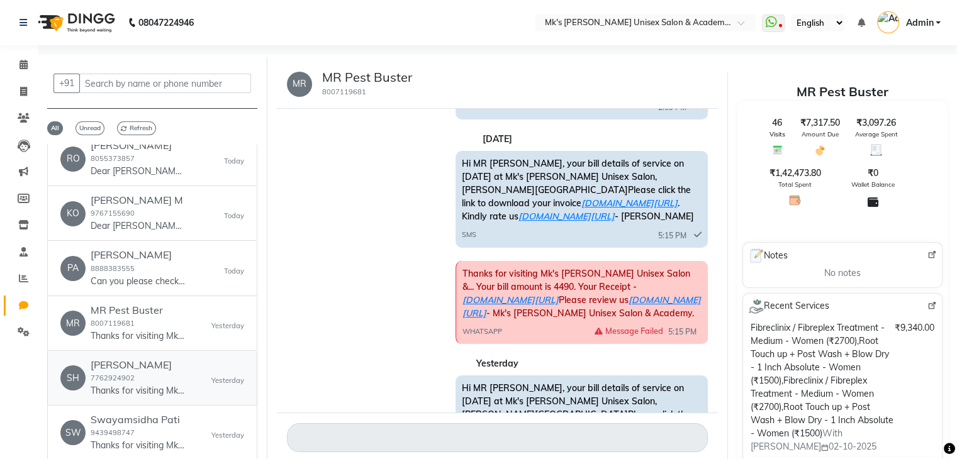
click at [201, 388] on div "SH Shrishti Kumar 7762924902 Thanks for visiting Mk's Milagro Unisex Salon &...…" at bounding box center [152, 378] width 184 height 38
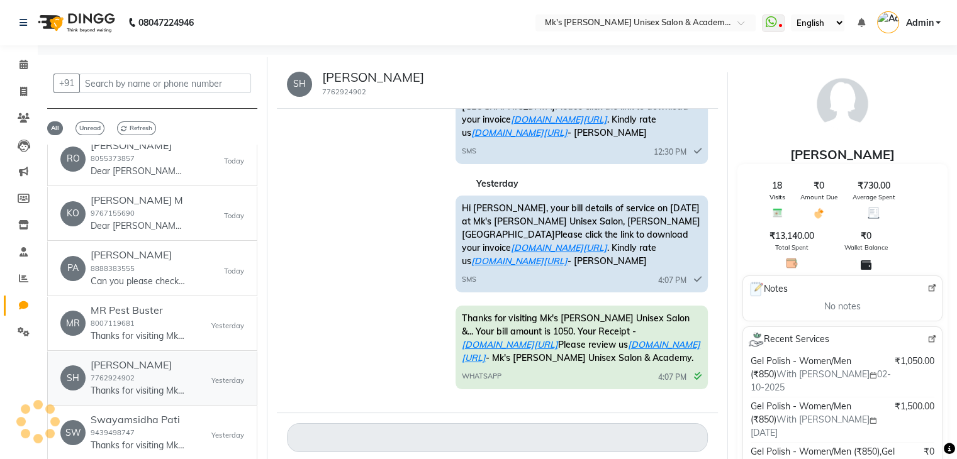
scroll to position [335, 0]
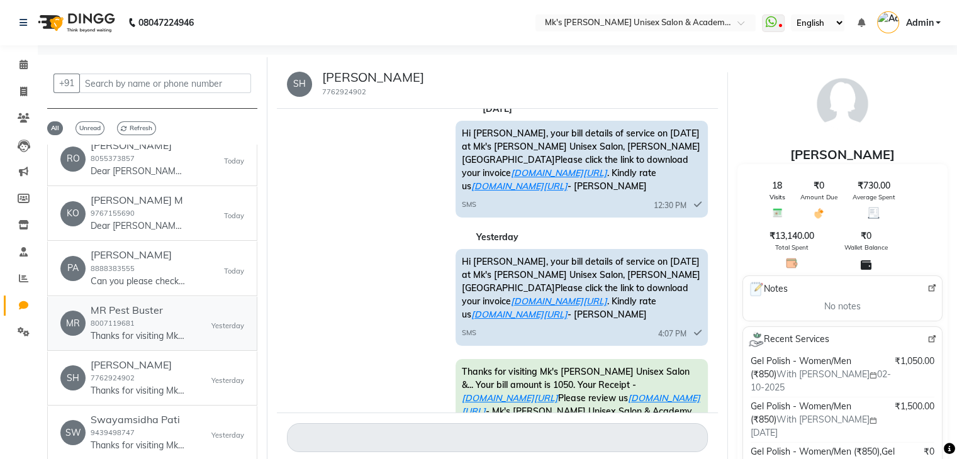
click at [193, 313] on div "MR MR Pest Buster 8007119681 Thanks for visiting Mk's Milagro Unisex Salon &...…" at bounding box center [152, 324] width 184 height 38
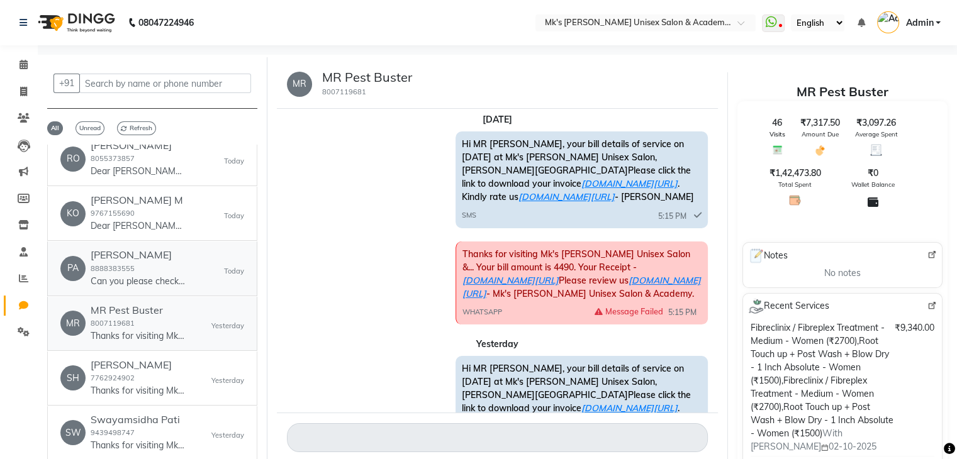
scroll to position [1284, 0]
click at [24, 277] on icon at bounding box center [23, 278] width 9 height 9
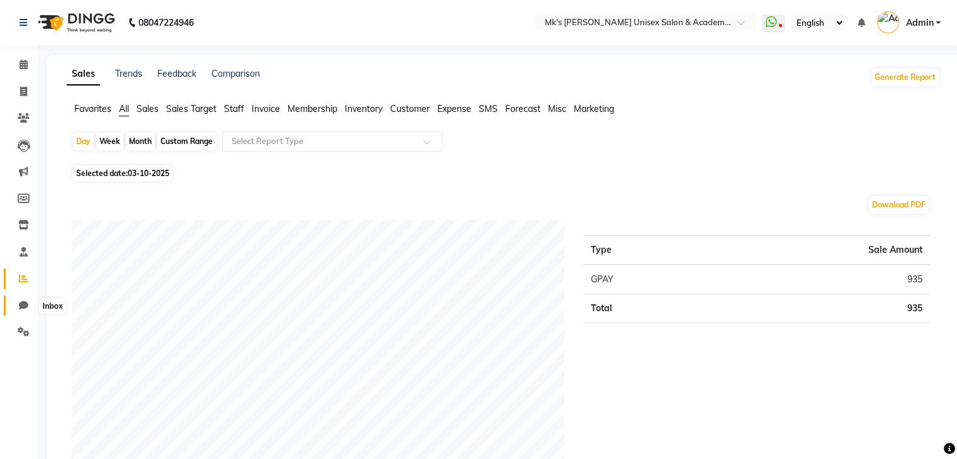
click at [21, 305] on icon at bounding box center [23, 305] width 9 height 9
select select "100"
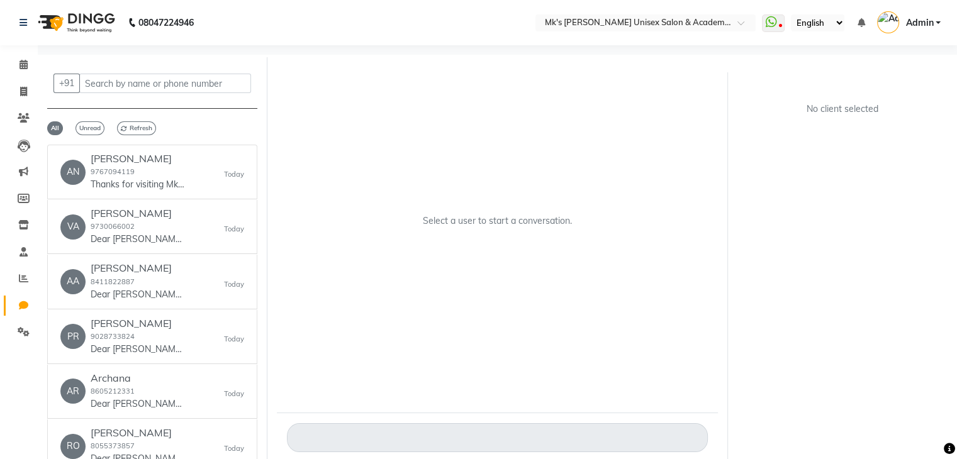
click at [259, 374] on div "+91 All Unread Refresh AN Anita Nair 9767094119 Thanks for visiting Mk's Milagr…" at bounding box center [153, 265] width 230 height 417
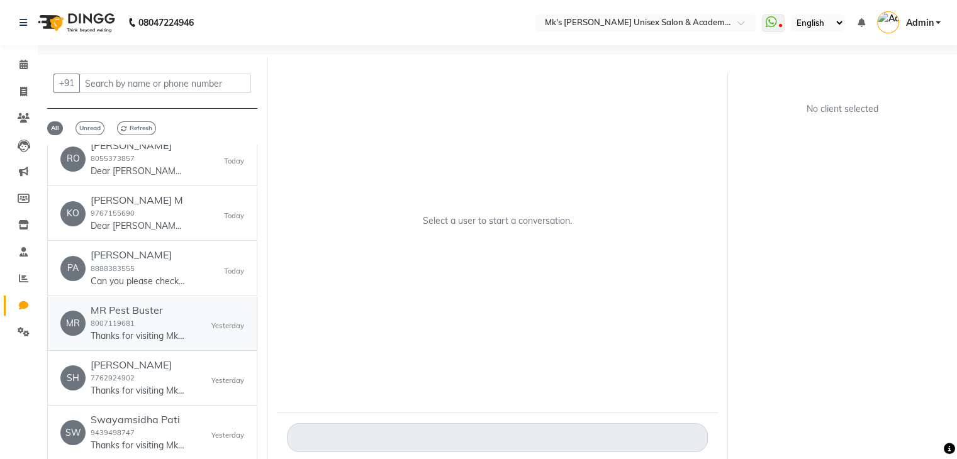
click at [149, 330] on p "Thanks for visiting Mk's Milagro Unisex Salon &... Your bill amount is 4670. Yo…" at bounding box center [138, 336] width 94 height 13
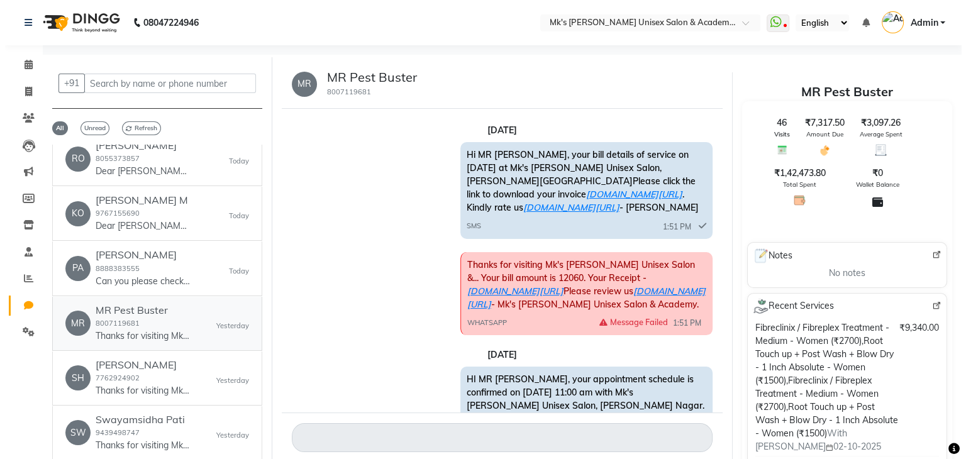
scroll to position [1263, 0]
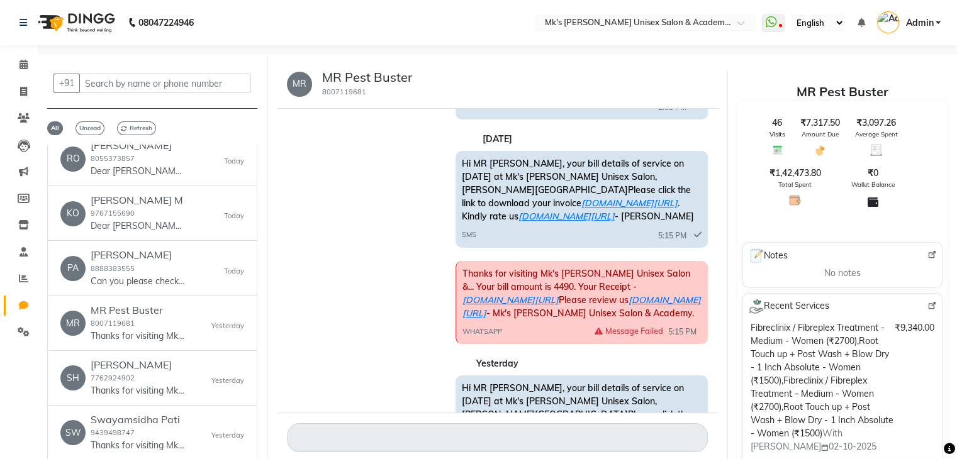
click at [337, 94] on small "8007119681" at bounding box center [344, 91] width 44 height 9
copy small "8007119681"
click at [18, 113] on icon at bounding box center [24, 117] width 12 height 9
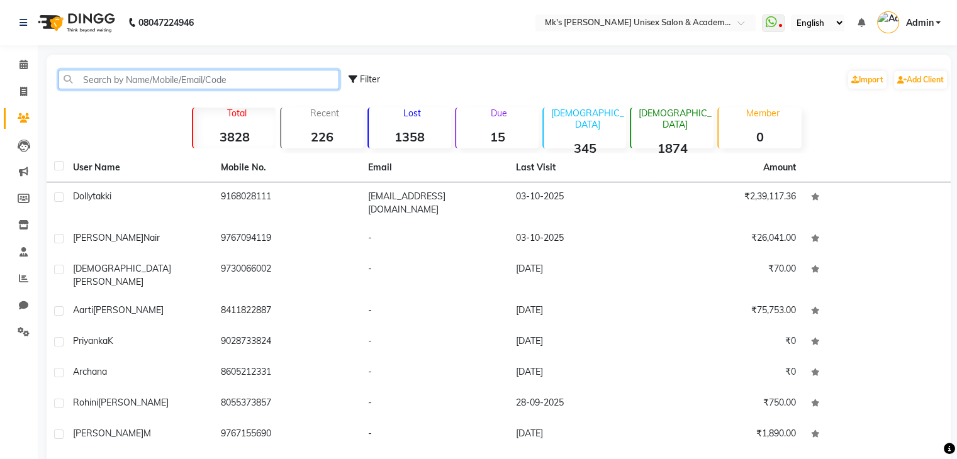
click at [193, 82] on input "text" at bounding box center [199, 80] width 281 height 20
paste input "8007119681"
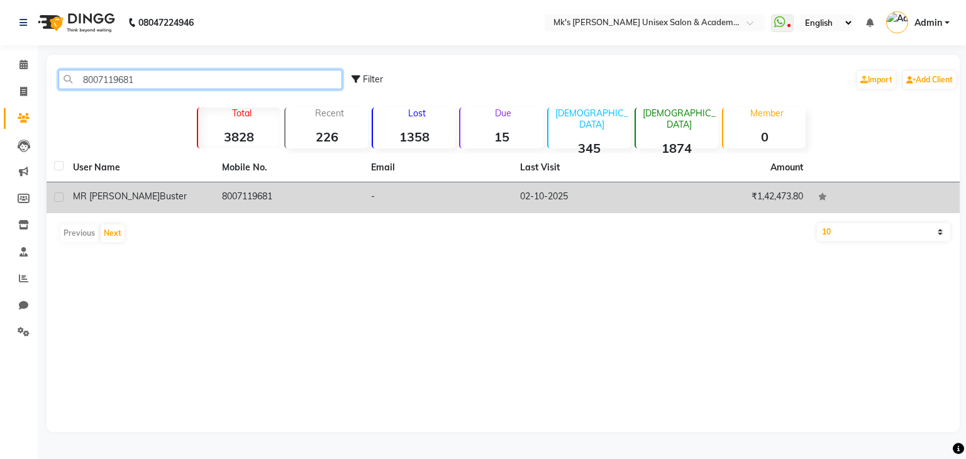
type input "8007119681"
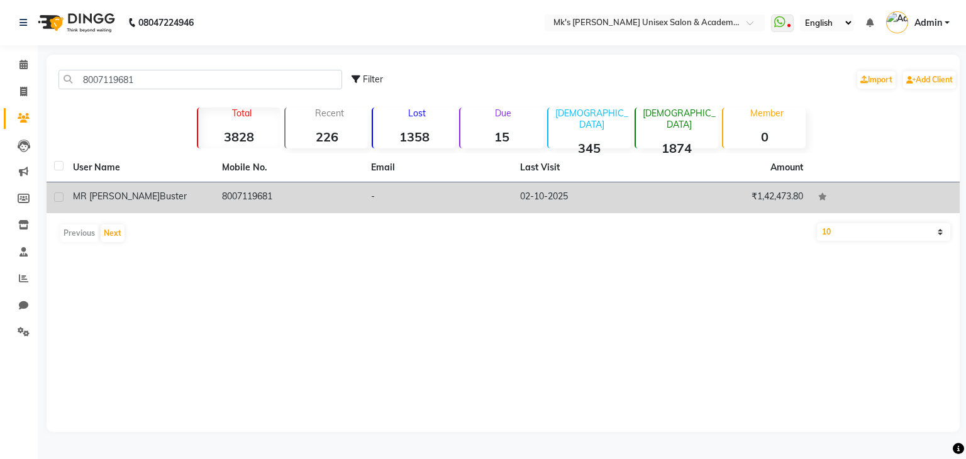
click at [247, 198] on td "8007119681" at bounding box center [289, 197] width 149 height 31
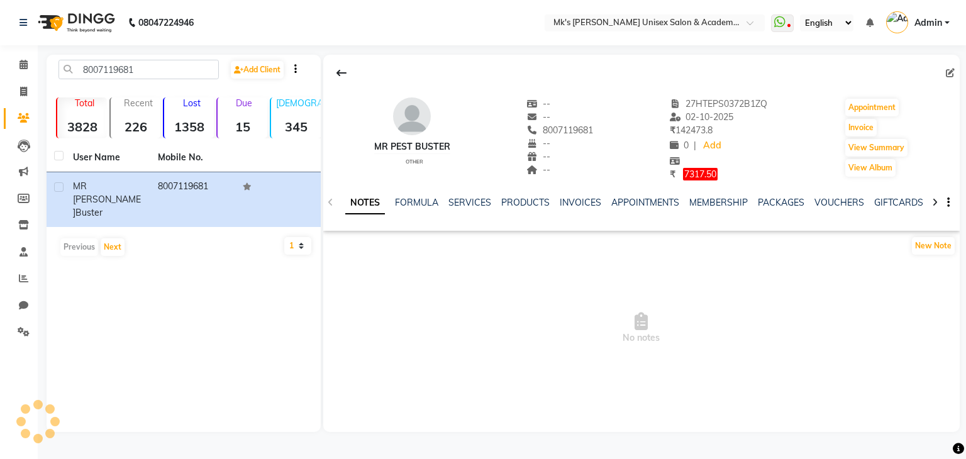
drag, startPoint x: 247, startPoint y: 198, endPoint x: 630, endPoint y: 168, distance: 384.3
click at [262, 187] on td at bounding box center [277, 199] width 85 height 55
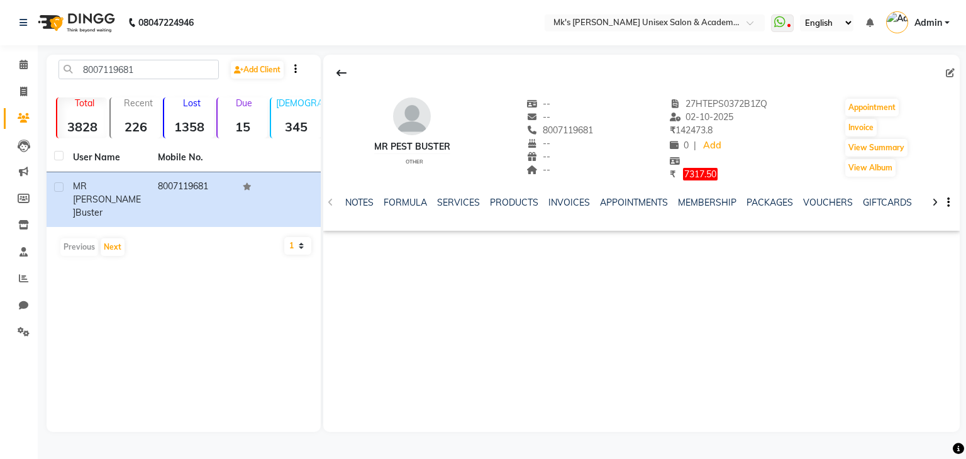
click at [956, 101] on main "8007119681 Add Client Total 3828 Recent 226 Lost 1358 Due 15 Male 345 Female 18…" at bounding box center [502, 253] width 929 height 396
click at [954, 70] on icon at bounding box center [950, 73] width 9 height 9
select select "other"
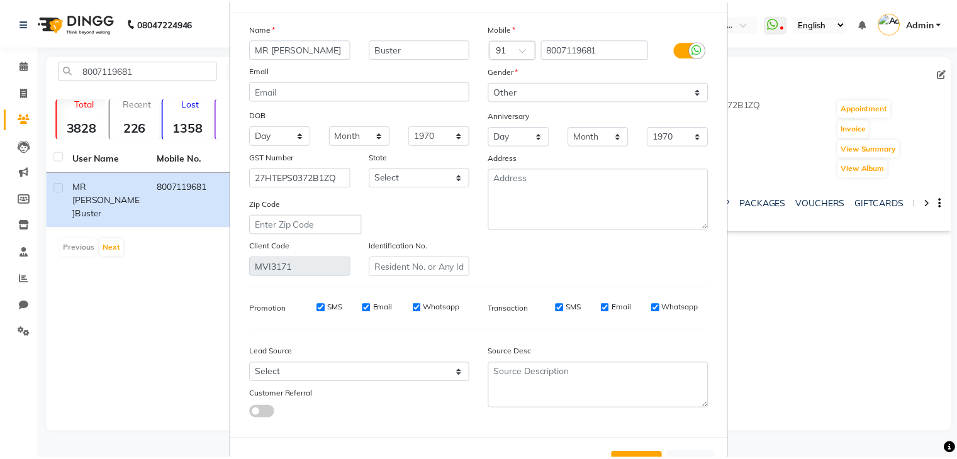
scroll to position [106, 0]
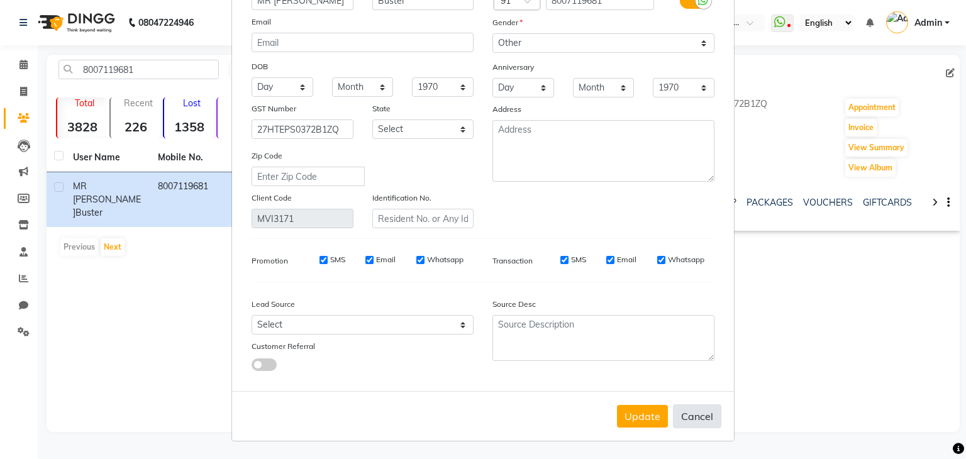
click at [705, 418] on button "Cancel" at bounding box center [697, 417] width 48 height 24
select select
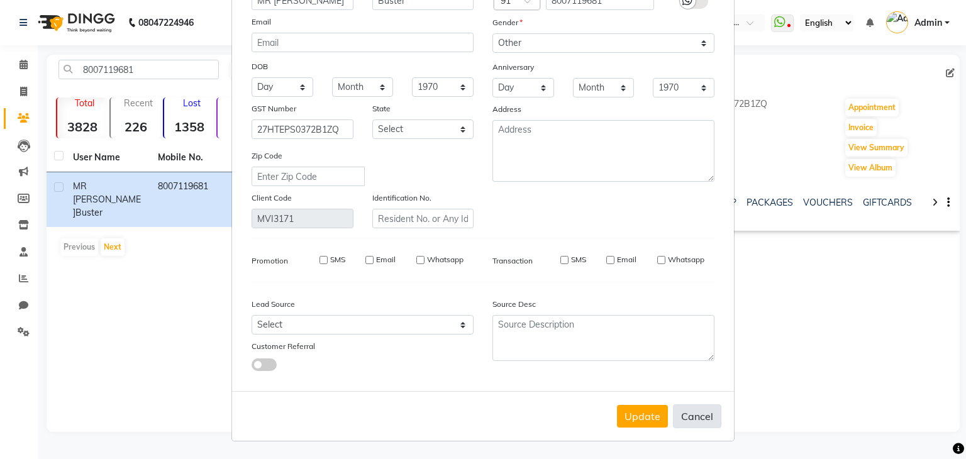
select select
checkbox input "false"
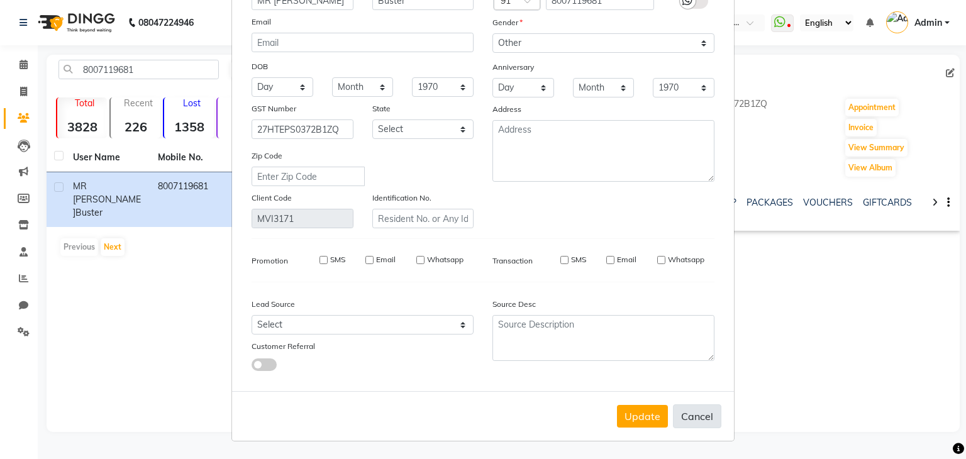
checkbox input "false"
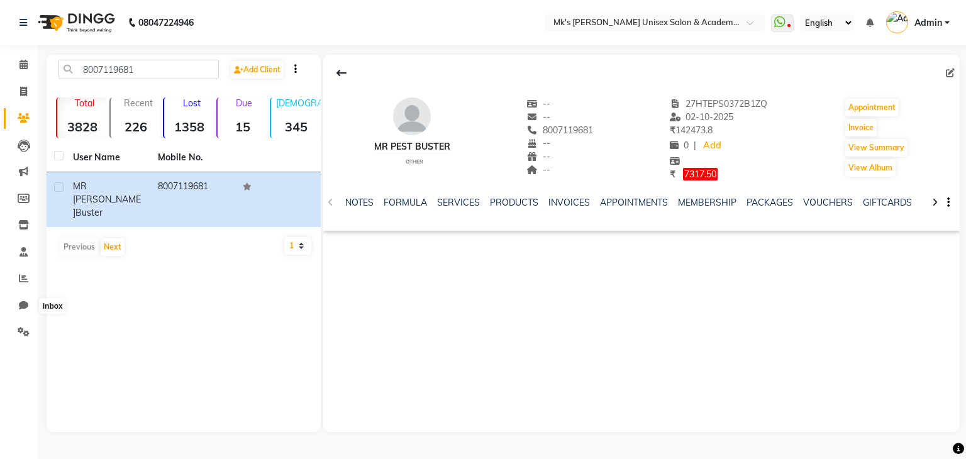
drag, startPoint x: 30, startPoint y: 302, endPoint x: 194, endPoint y: 250, distance: 172.1
click at [194, 250] on div "8007119681 Add Client Total 3828 Recent 226 Lost 1358 Due 15 Male 345 Female 18…" at bounding box center [184, 244] width 274 height 378
drag, startPoint x: 542, startPoint y: 129, endPoint x: 593, endPoint y: 129, distance: 51.0
click at [593, 129] on span "8007119681" at bounding box center [560, 130] width 67 height 11
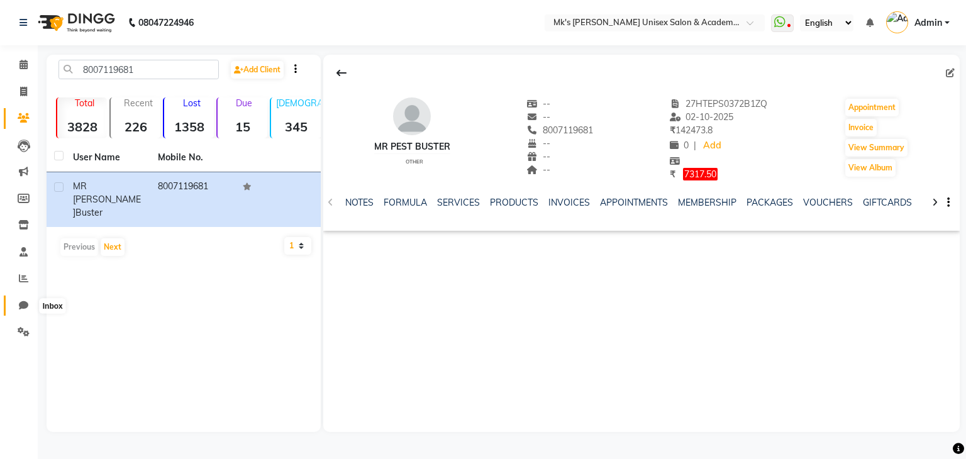
click at [19, 308] on icon at bounding box center [23, 305] width 9 height 9
select select "100"
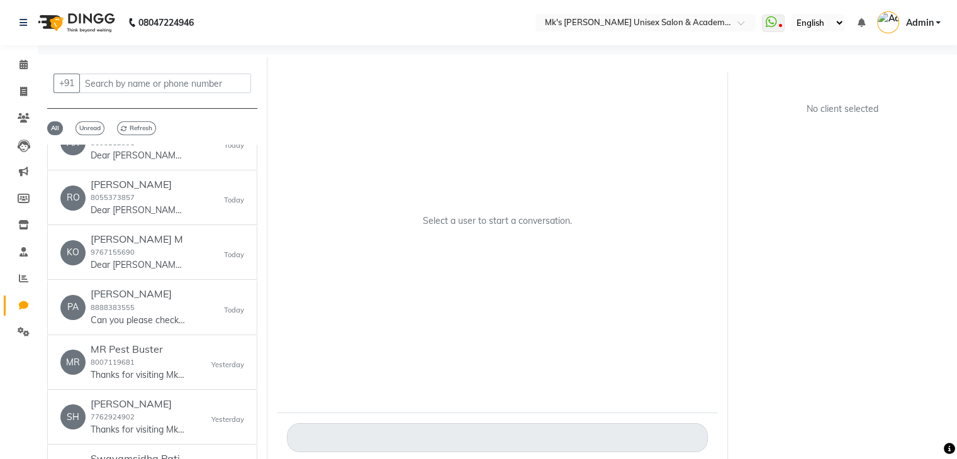
scroll to position [252, 0]
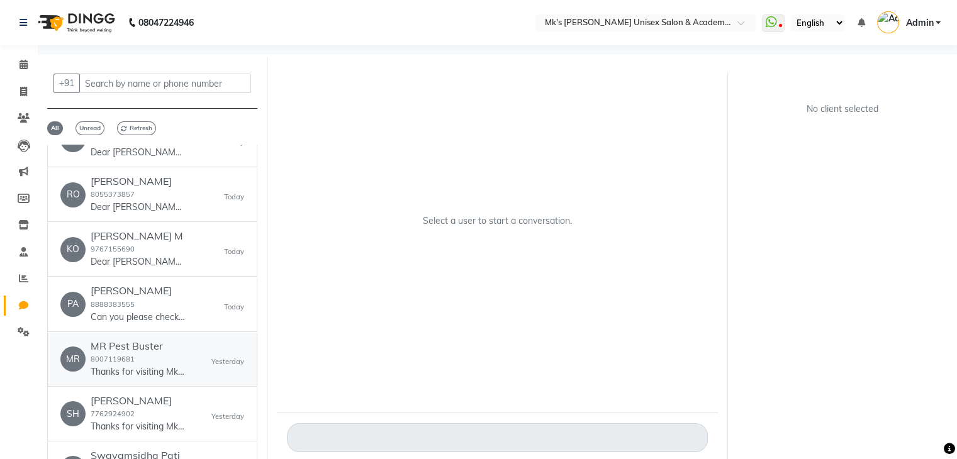
click at [150, 351] on div "MR Pest Buster 8007119681 Thanks for visiting Mk's Milagro Unisex Salon &... Yo…" at bounding box center [138, 359] width 94 height 38
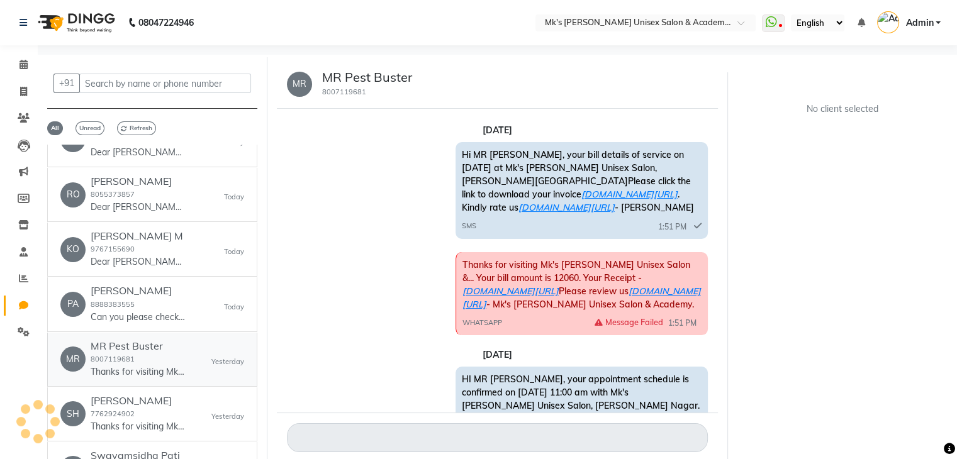
scroll to position [1263, 0]
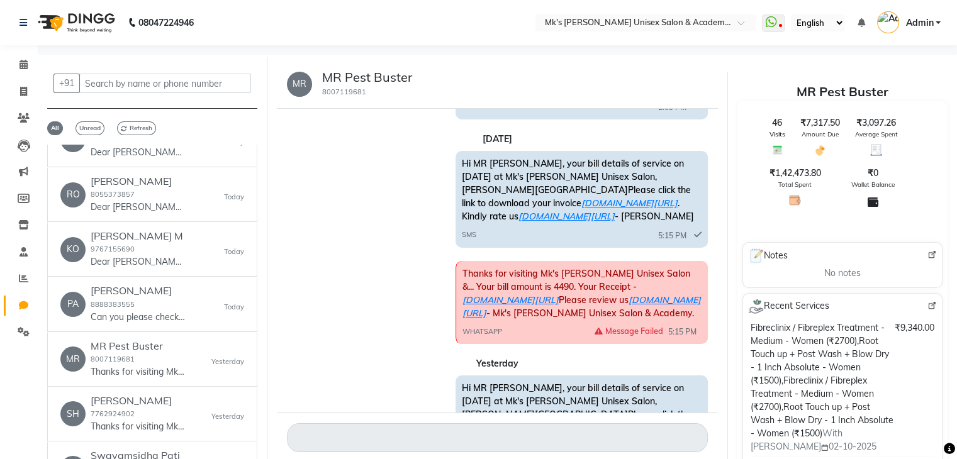
drag, startPoint x: 460, startPoint y: 299, endPoint x: 483, endPoint y: 299, distance: 23.3
click at [483, 376] on div "Hi MR Pest, your bill details of service on today at Mk's Milagro Unisex Salon,…" at bounding box center [582, 424] width 252 height 97
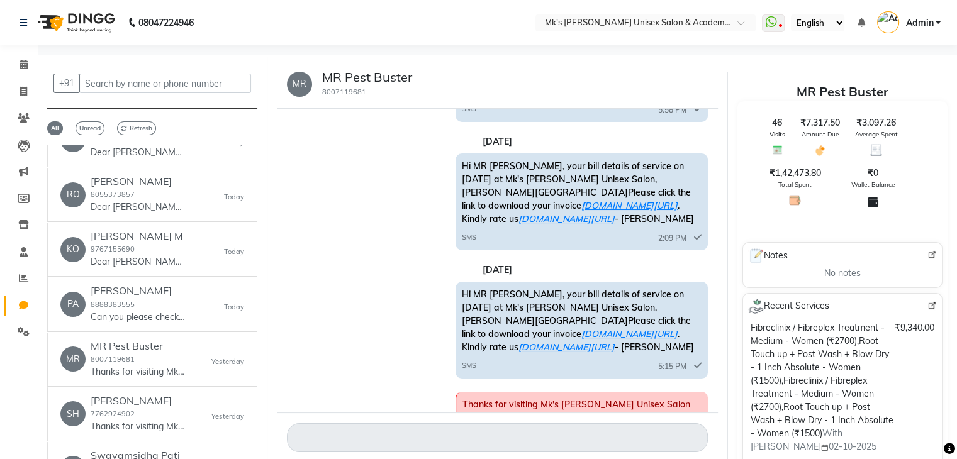
scroll to position [1125, 0]
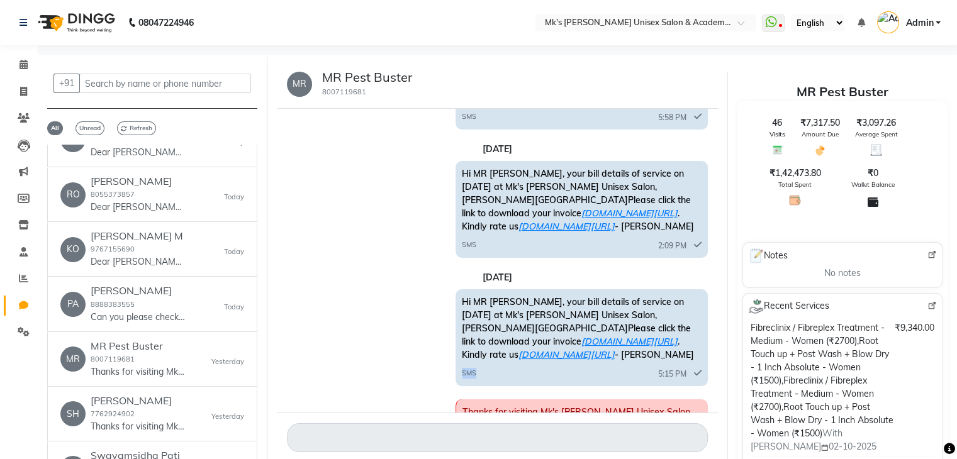
drag, startPoint x: 462, startPoint y: 219, endPoint x: 491, endPoint y: 219, distance: 28.3
click at [491, 364] on div "SMS 5:15 PM" at bounding box center [582, 372] width 240 height 16
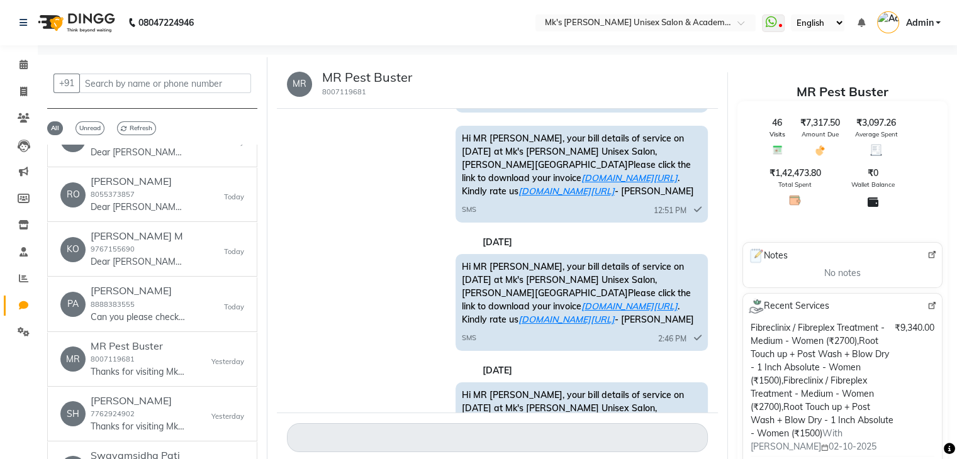
scroll to position [762, 0]
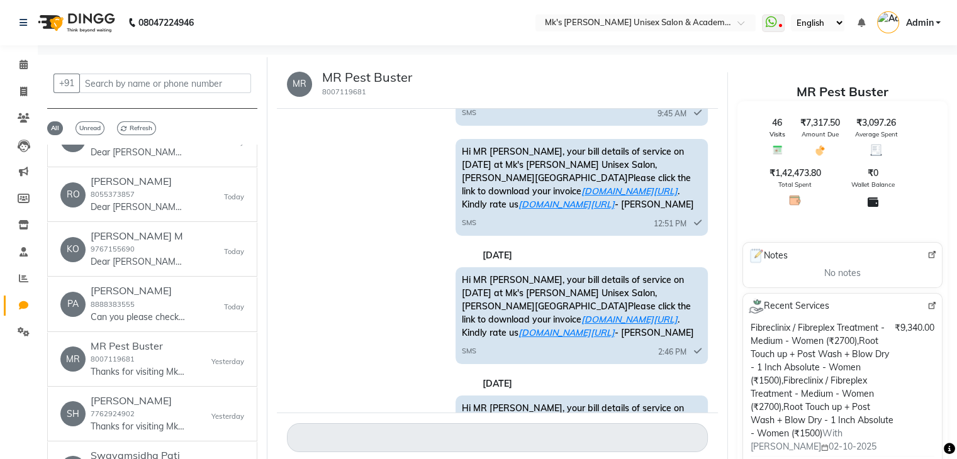
click at [465, 346] on span "SMS" at bounding box center [469, 351] width 14 height 11
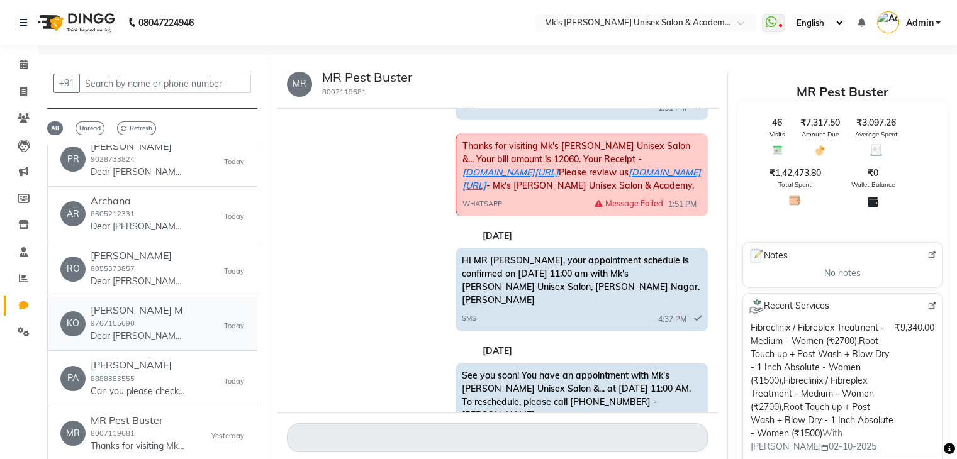
scroll to position [0, 0]
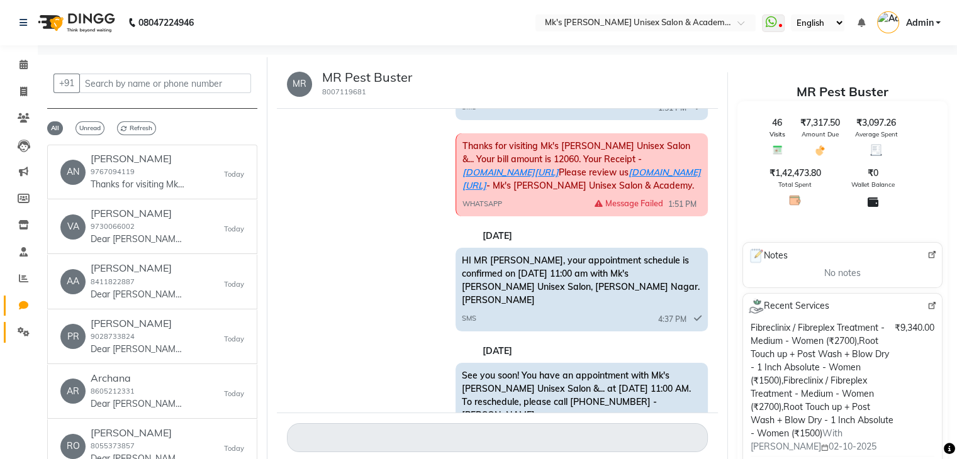
click at [11, 330] on link "Settings" at bounding box center [19, 332] width 30 height 21
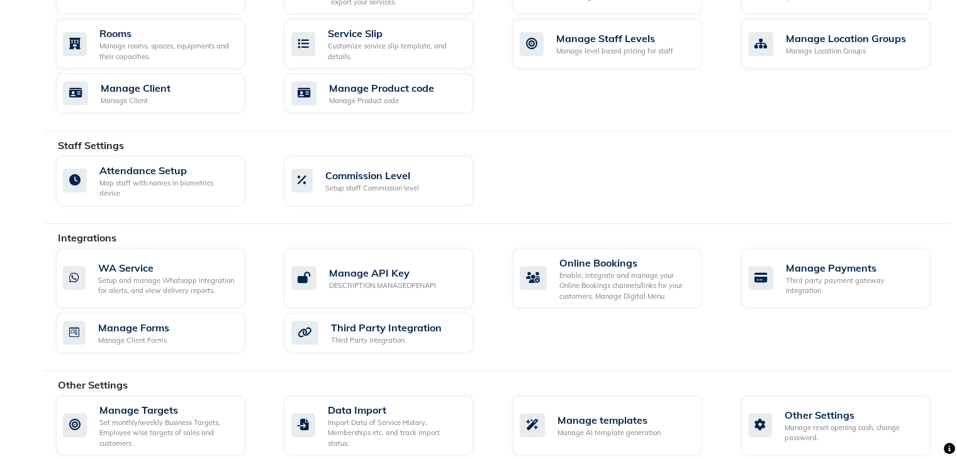
scroll to position [561, 0]
click at [594, 428] on div "Manage AI template generation" at bounding box center [608, 433] width 103 height 11
select select "APPROVED"
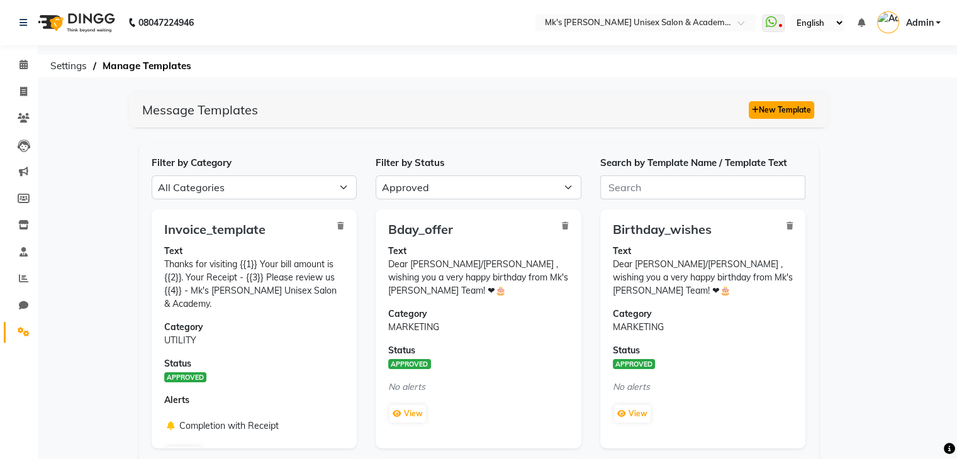
click at [786, 111] on button "New Template" at bounding box center [781, 110] width 65 height 18
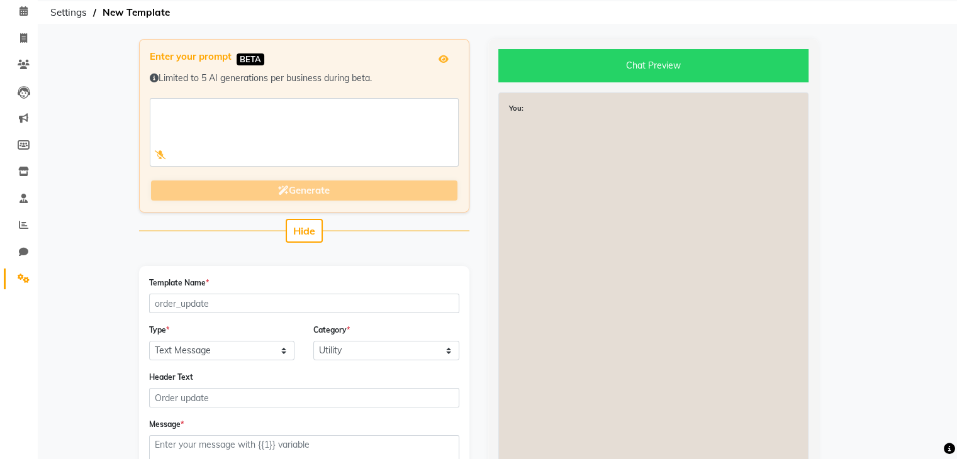
scroll to position [63, 0]
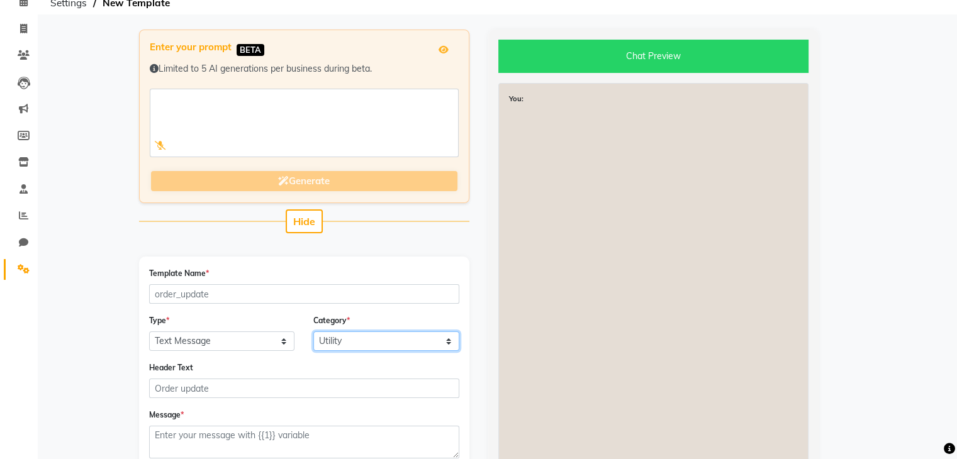
click at [354, 344] on select "Utility Marketing Authentication" at bounding box center [386, 342] width 146 height 20
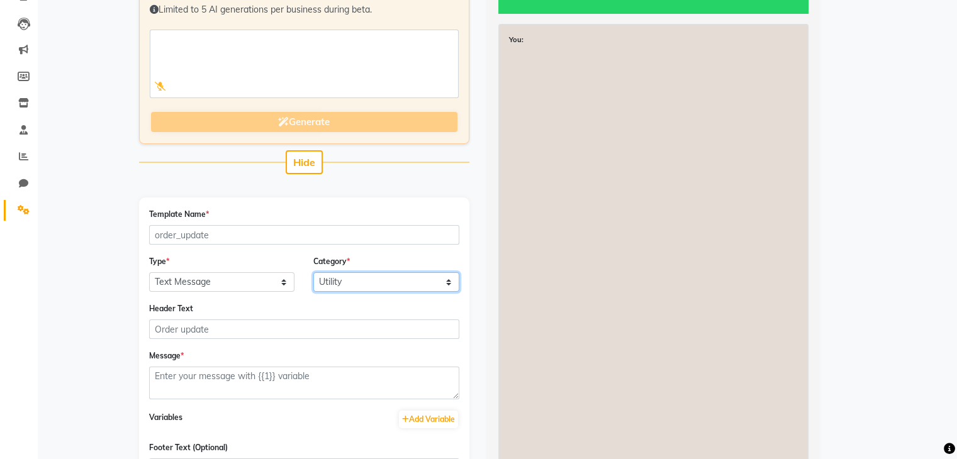
scroll to position [125, 0]
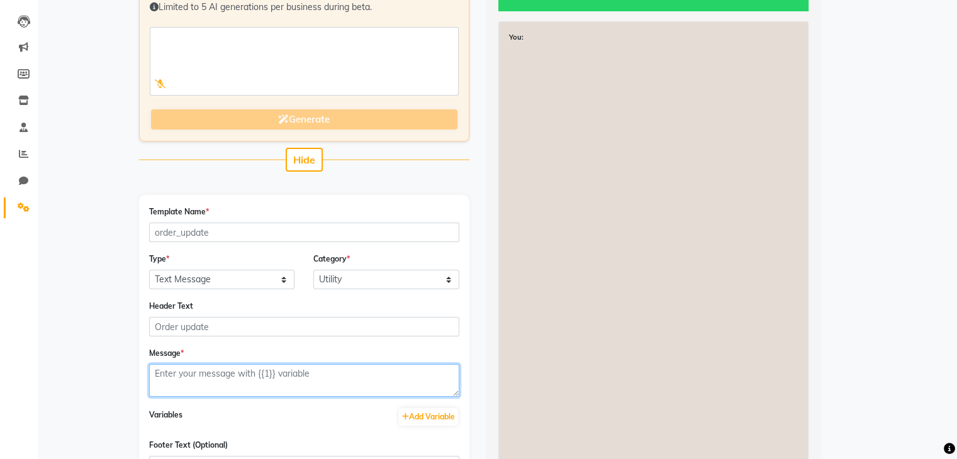
click at [290, 376] on textarea at bounding box center [304, 380] width 310 height 33
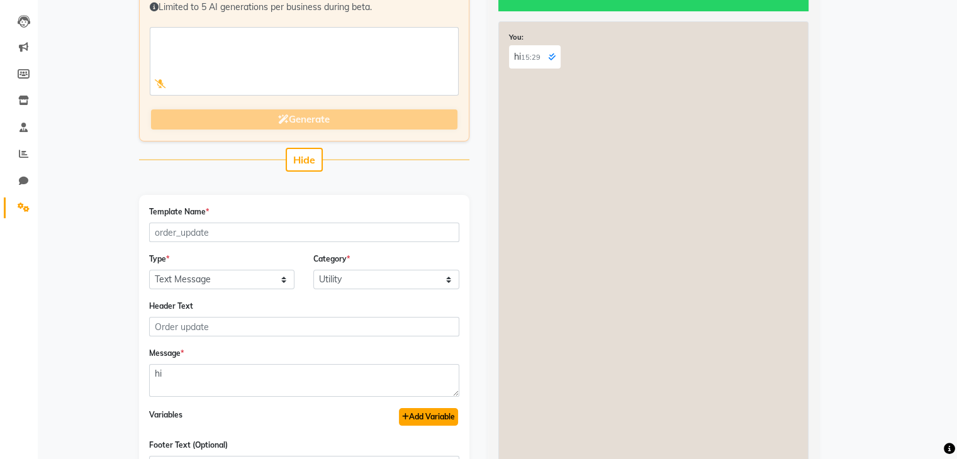
click at [417, 416] on button "Add Variable" at bounding box center [428, 417] width 59 height 18
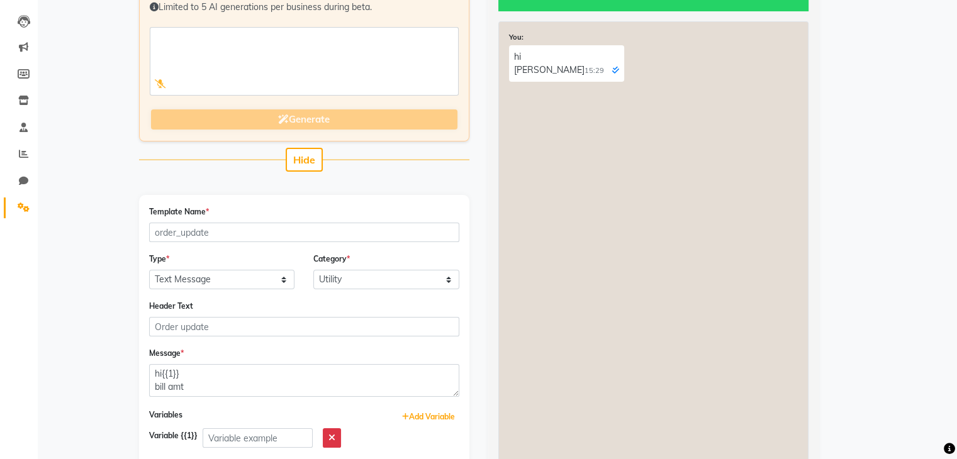
click at [451, 418] on button "Add Variable" at bounding box center [428, 417] width 59 height 18
type textarea "hi{{1}} bill amt{{2}}"
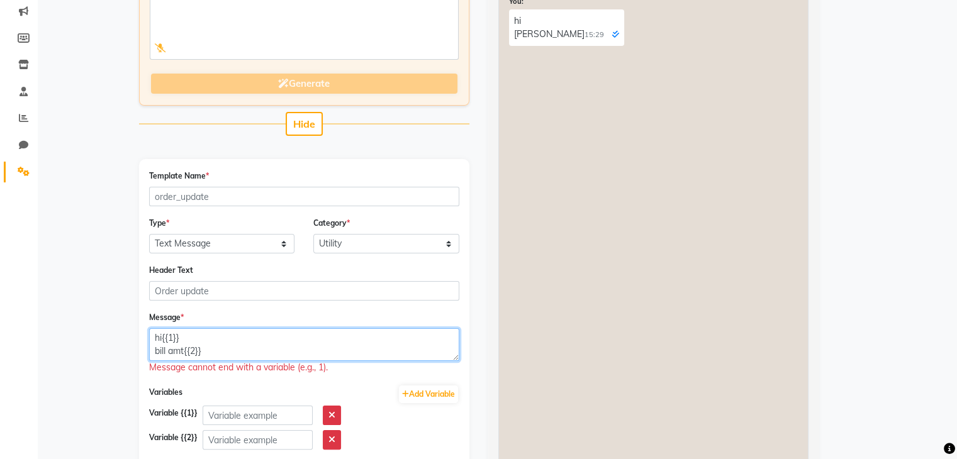
scroll to position [172, 0]
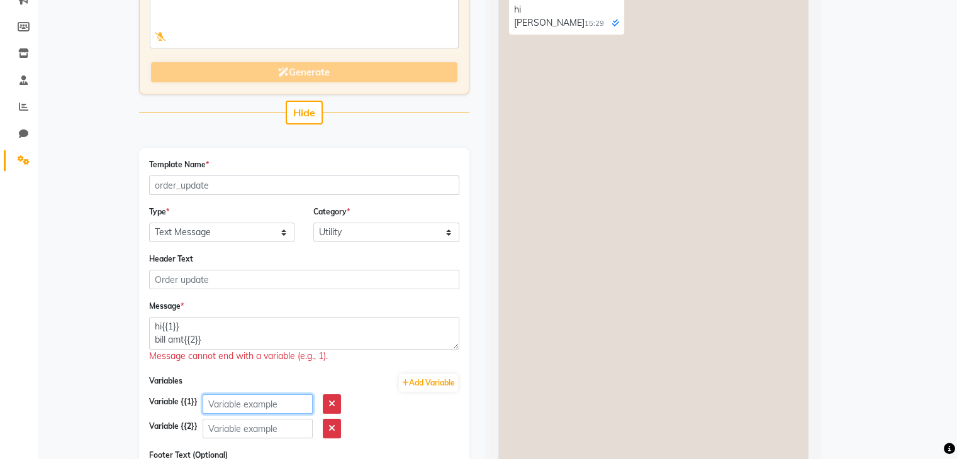
click at [229, 404] on input "text" at bounding box center [258, 404] width 110 height 20
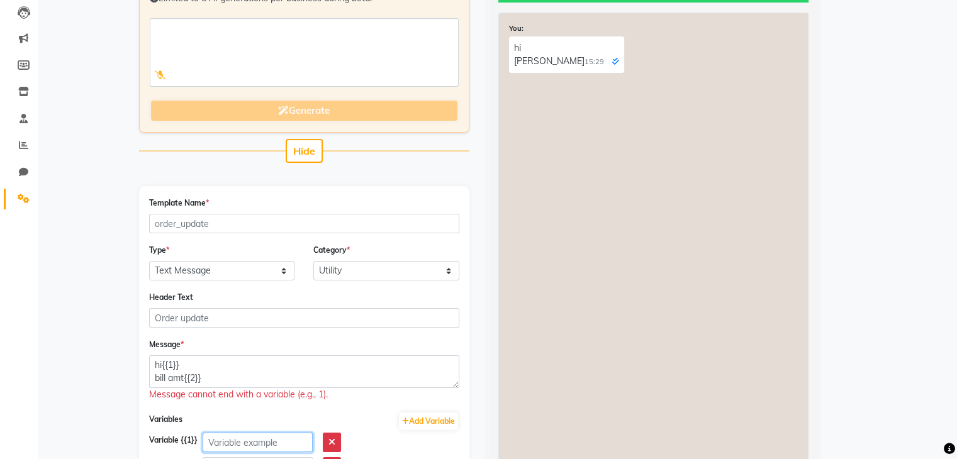
scroll to position [0, 0]
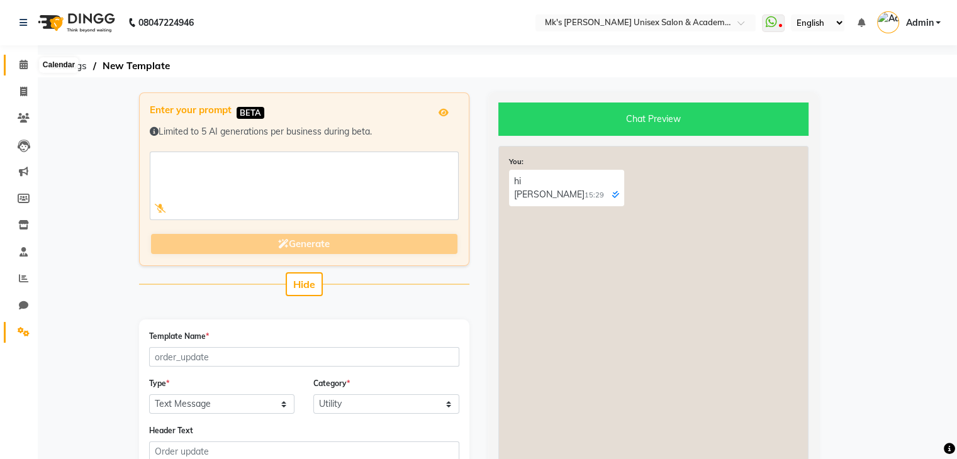
click at [15, 66] on span at bounding box center [24, 65] width 22 height 14
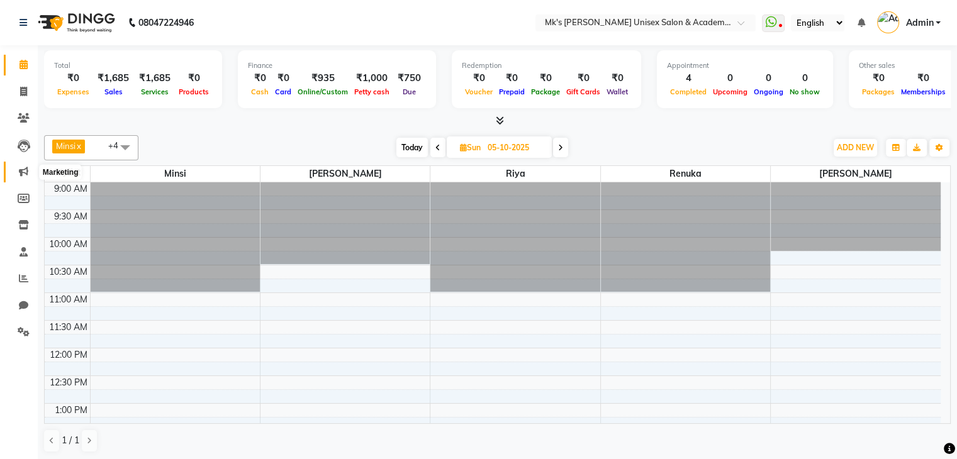
click at [25, 165] on span at bounding box center [24, 172] width 22 height 14
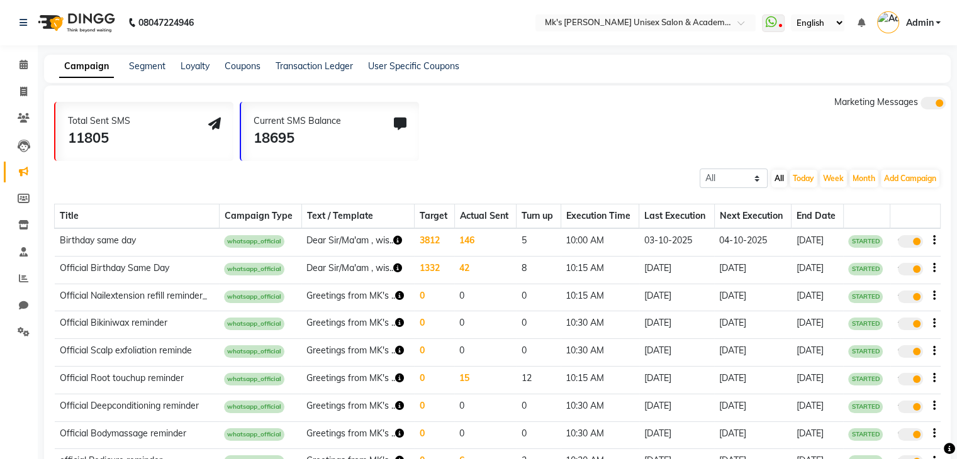
click at [30, 316] on li "Chat" at bounding box center [19, 306] width 38 height 27
click at [28, 310] on span at bounding box center [24, 306] width 22 height 14
select select "100"
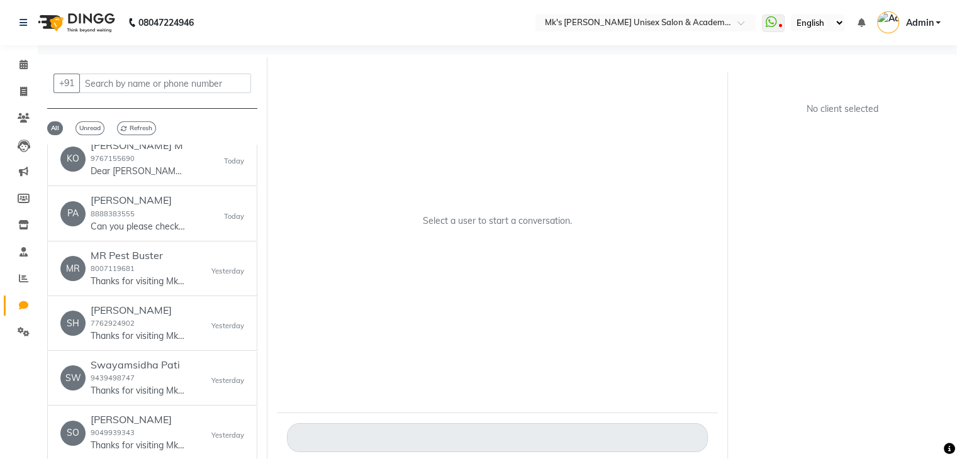
scroll to position [307, 0]
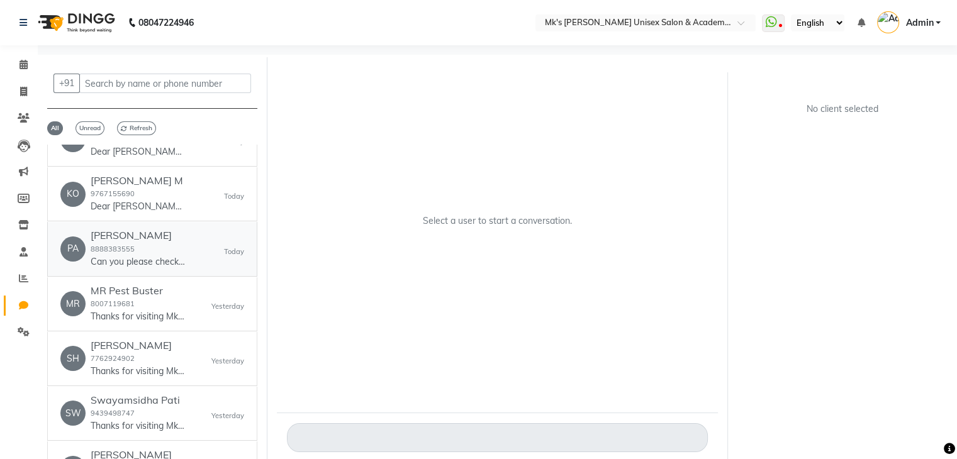
click at [187, 235] on div "PA Pali Agarwal 8888383555 Can you please check the calculation once, i think t…" at bounding box center [152, 249] width 184 height 38
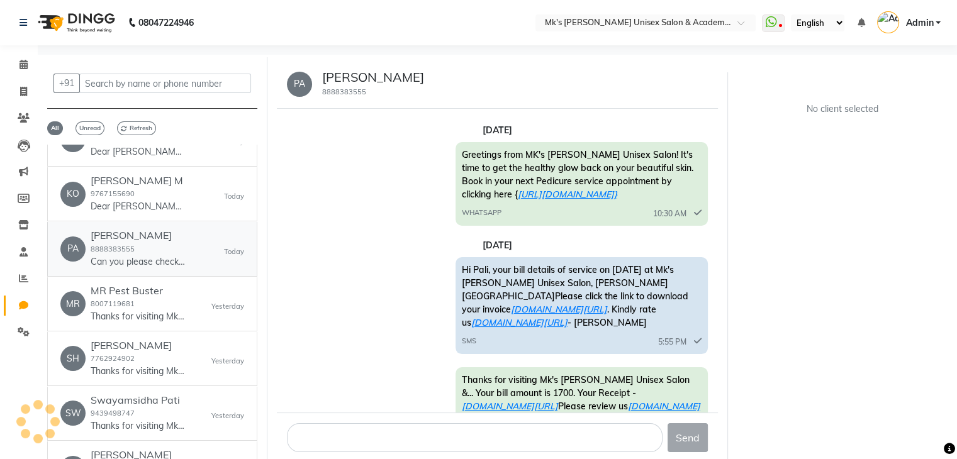
scroll to position [730, 0]
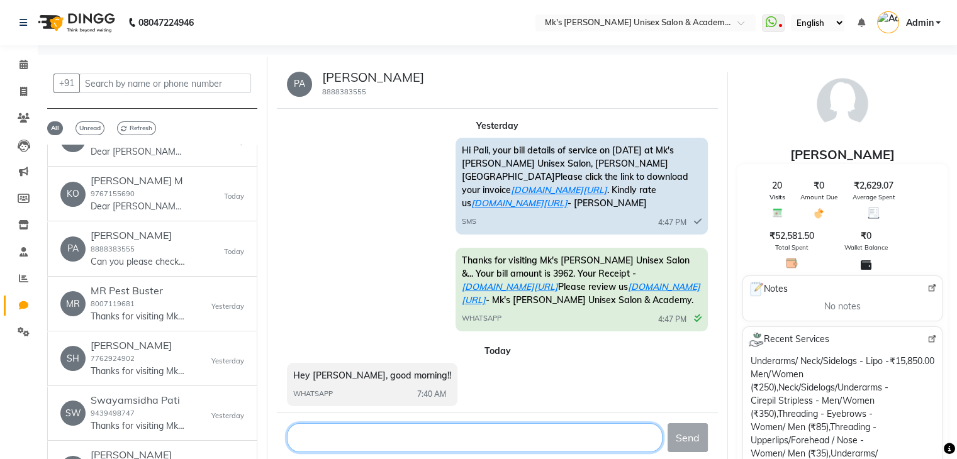
click at [351, 434] on textarea at bounding box center [475, 437] width 376 height 29
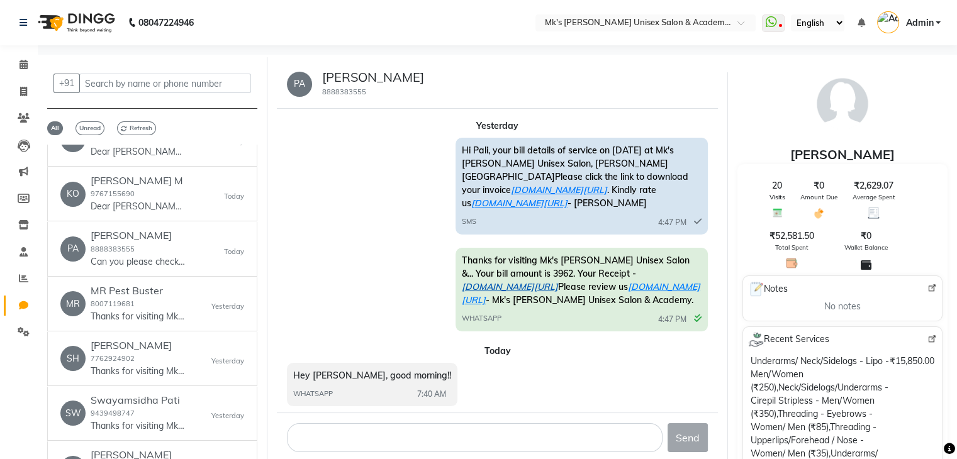
click at [558, 281] on link "ww4.in/a?c=nZv043" at bounding box center [510, 286] width 96 height 11
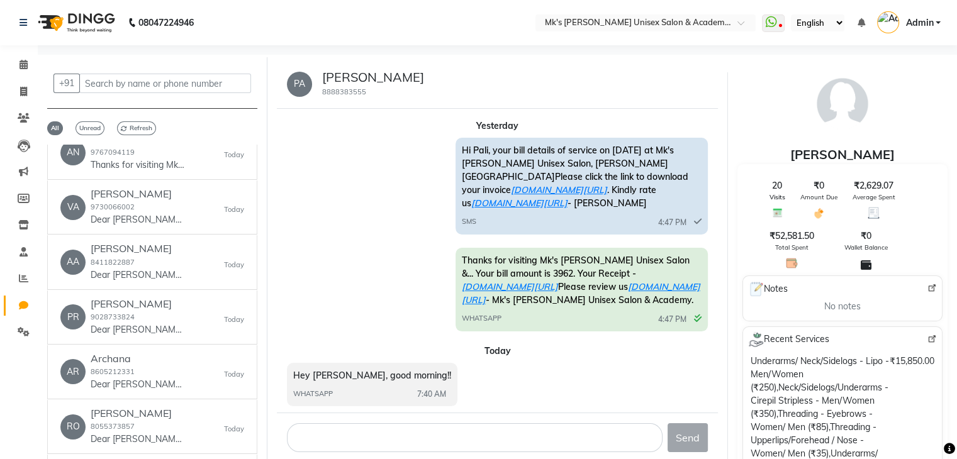
scroll to position [0, 0]
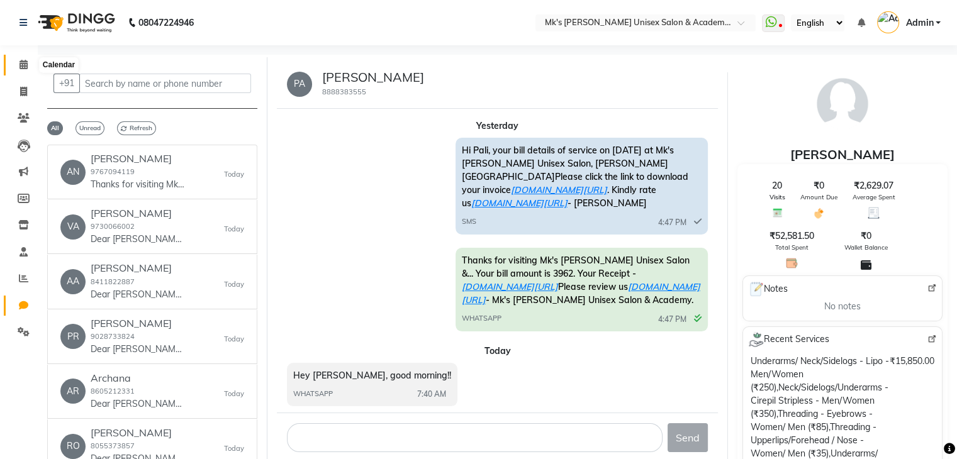
click at [28, 64] on span at bounding box center [24, 65] width 22 height 14
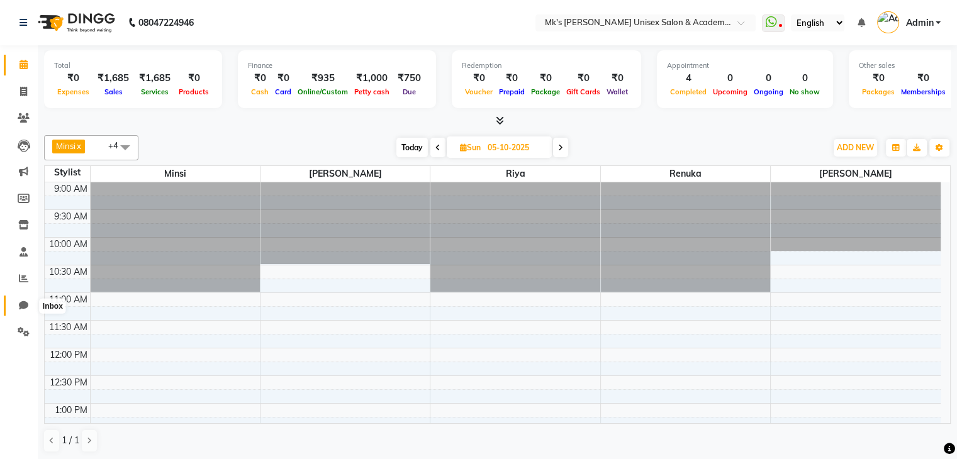
click at [26, 299] on span at bounding box center [24, 306] width 22 height 14
select select "100"
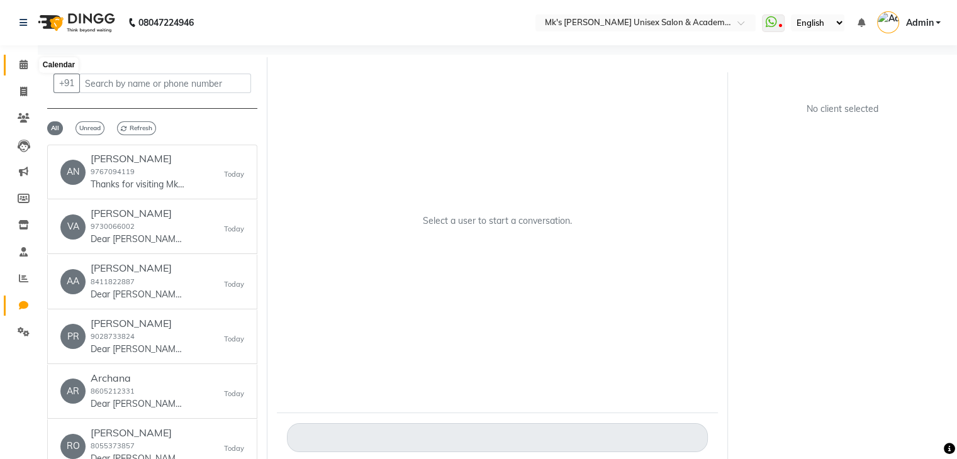
click at [15, 65] on span at bounding box center [24, 65] width 22 height 14
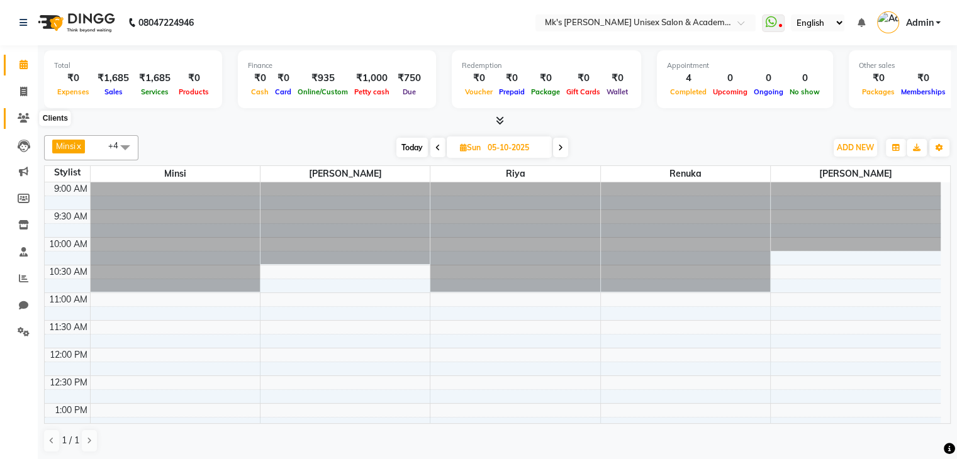
click at [30, 118] on span at bounding box center [24, 118] width 22 height 14
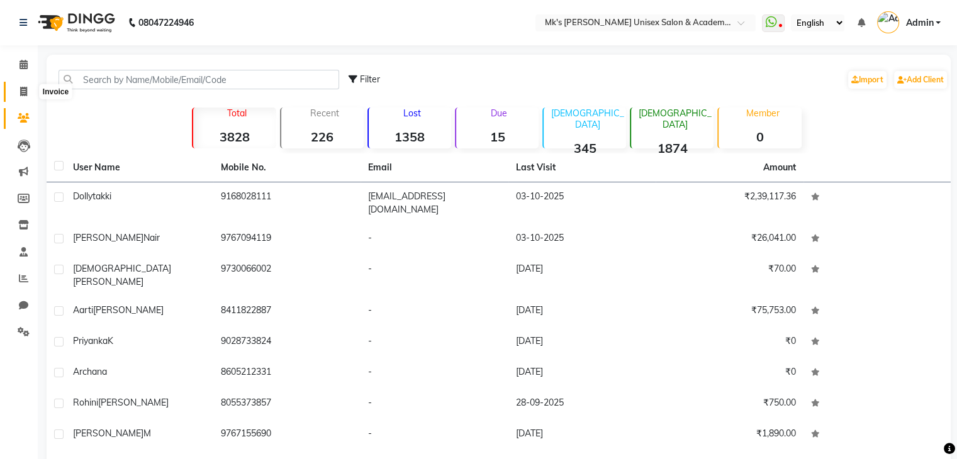
click at [28, 96] on span at bounding box center [24, 92] width 22 height 14
select select "service"
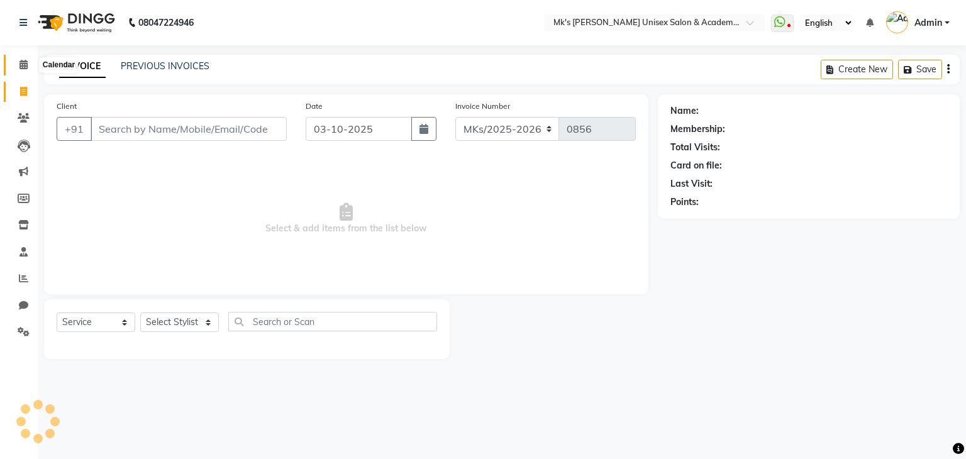
click at [21, 60] on icon at bounding box center [24, 64] width 8 height 9
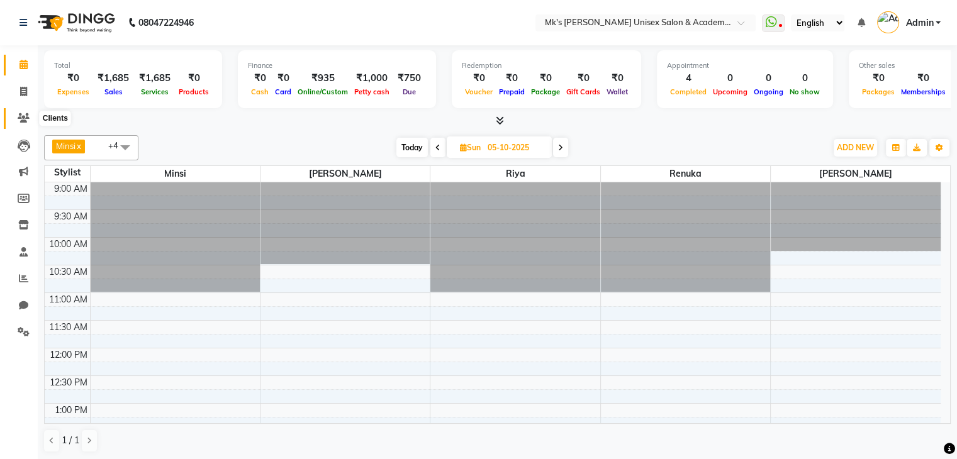
click at [28, 118] on icon at bounding box center [24, 117] width 12 height 9
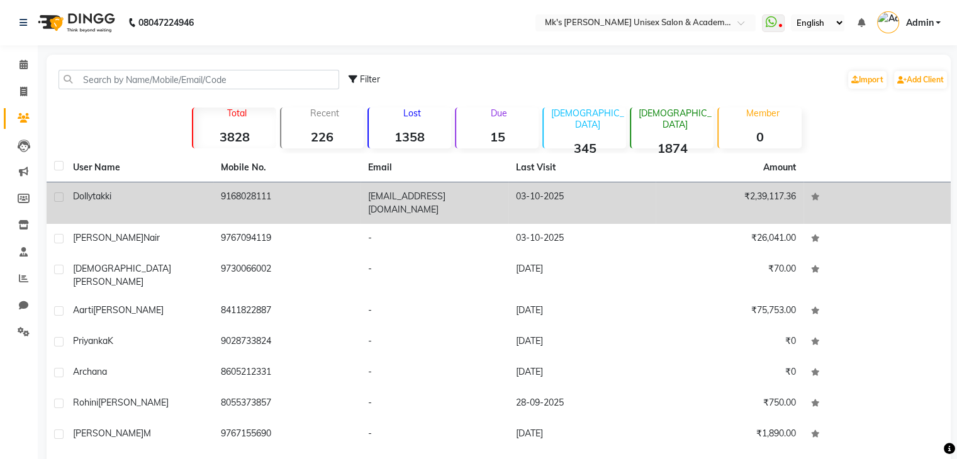
click at [358, 204] on td "9168028111" at bounding box center [287, 203] width 148 height 42
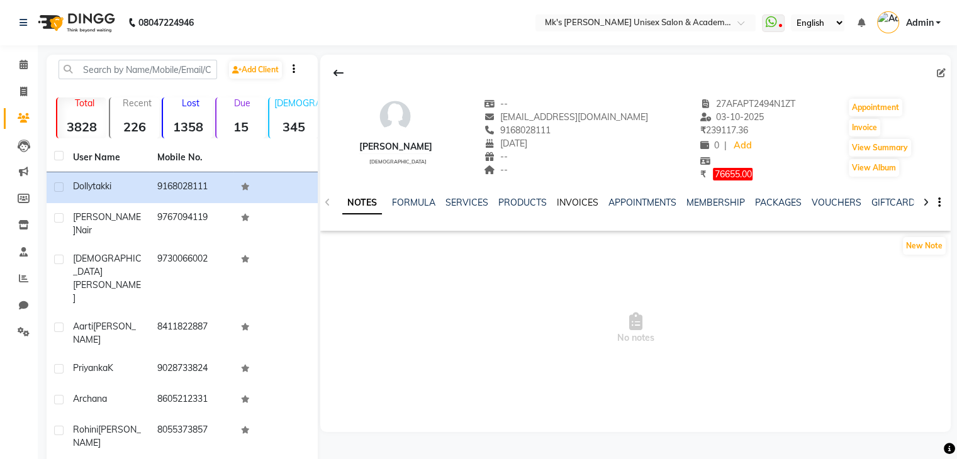
click at [585, 201] on link "INVOICES" at bounding box center [578, 202] width 42 height 11
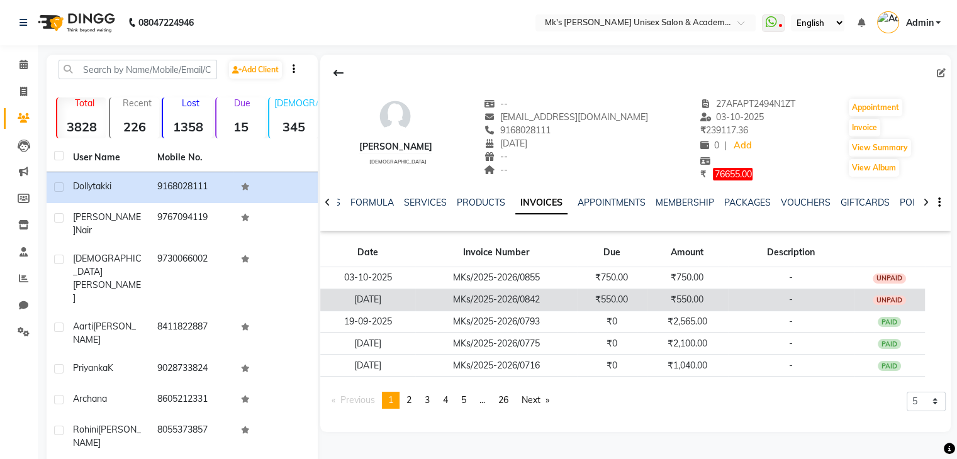
click at [609, 291] on td "₹550.00" at bounding box center [611, 300] width 69 height 22
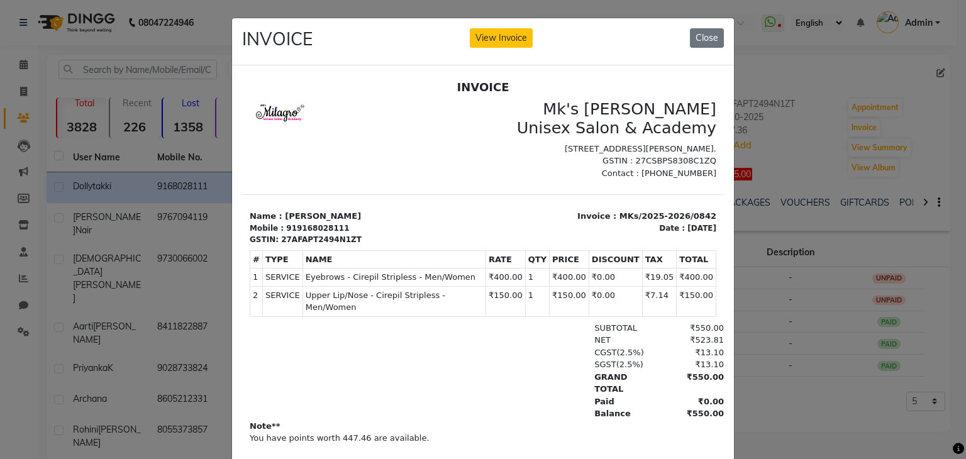
click at [735, 3] on ngb-modal-window "INVOICE View Invoice Close" at bounding box center [483, 229] width 966 height 459
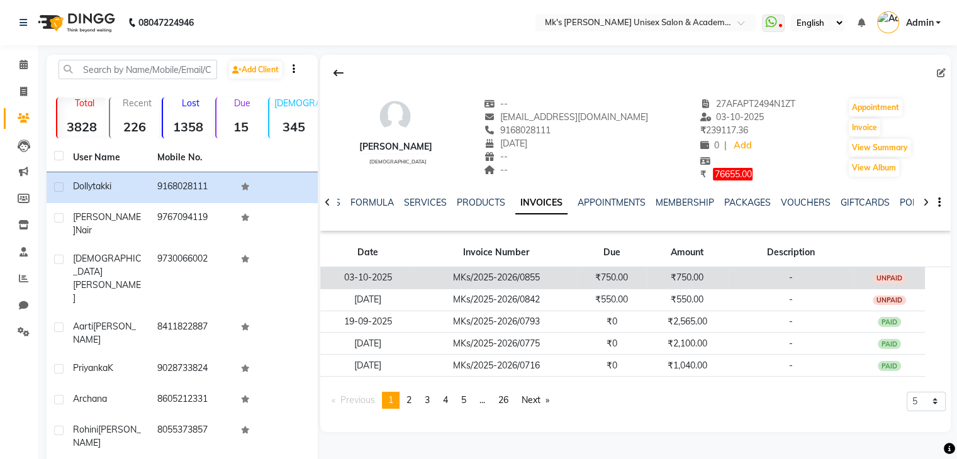
click at [681, 272] on td "₹750.00" at bounding box center [687, 278] width 81 height 22
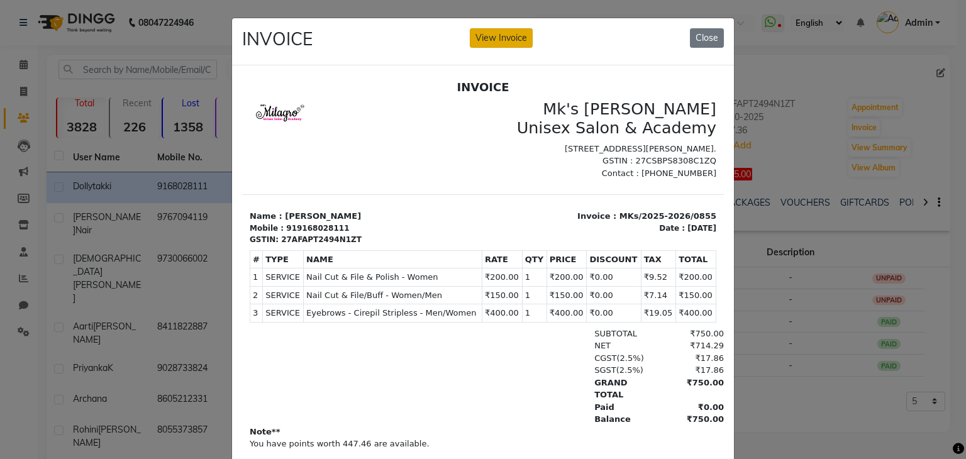
click at [499, 30] on button "View Invoice" at bounding box center [501, 38] width 63 height 20
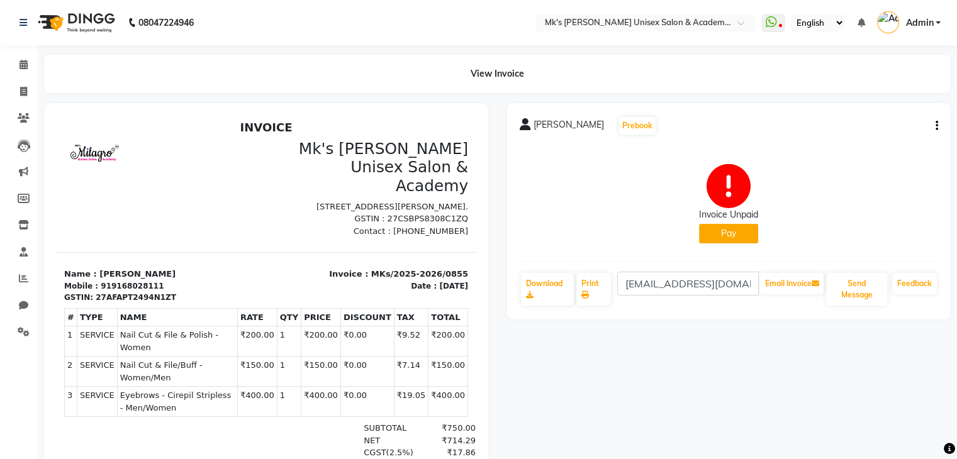
click at [722, 230] on button "Pay" at bounding box center [728, 234] width 59 height 20
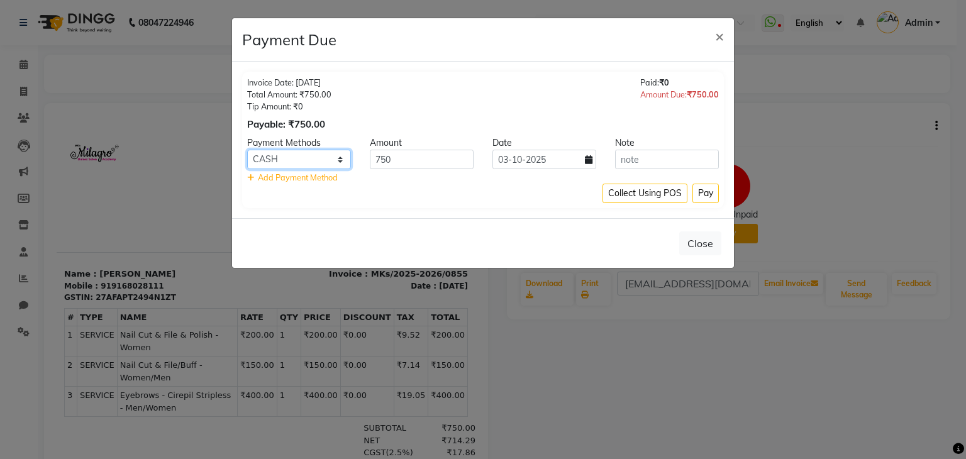
click at [316, 162] on select "Bank GPay PhonePe CASH Credit Card CARD Debit Card Master Card" at bounding box center [299, 160] width 104 height 20
select select "5"
click at [247, 150] on select "Bank GPay PhonePe CASH Credit Card CARD Debit Card Master Card" at bounding box center [299, 160] width 104 height 20
click at [703, 194] on button "Pay" at bounding box center [706, 194] width 26 height 20
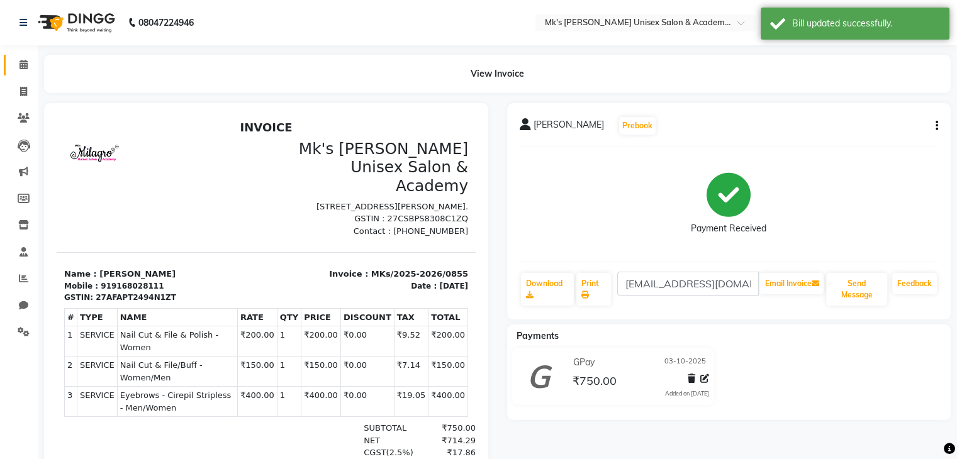
click at [25, 72] on link "Calendar" at bounding box center [19, 65] width 30 height 21
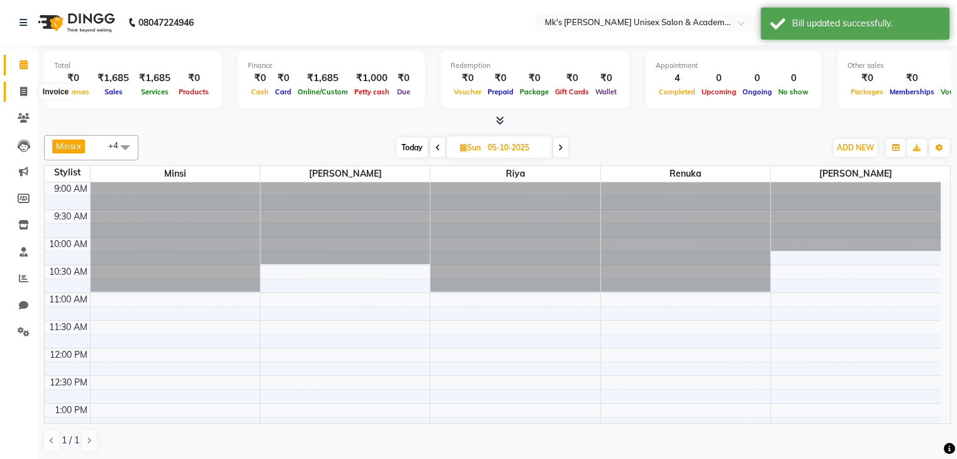
click at [28, 89] on span at bounding box center [24, 92] width 22 height 14
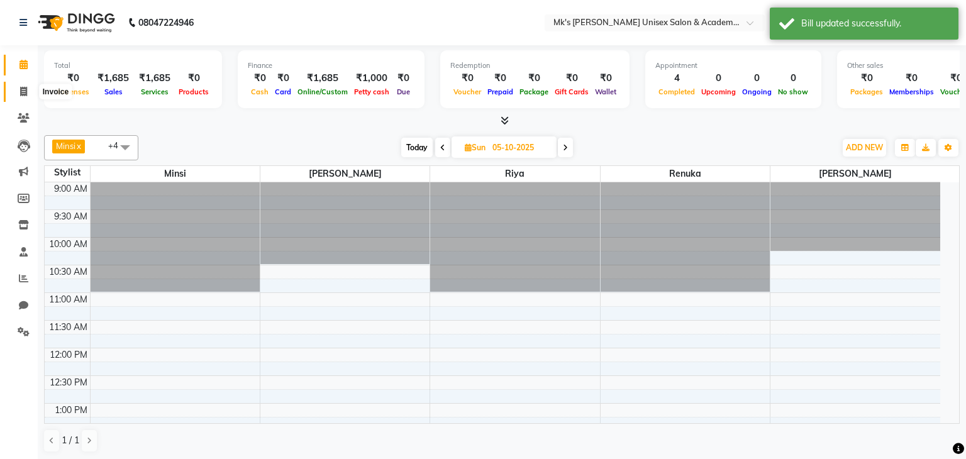
select select "service"
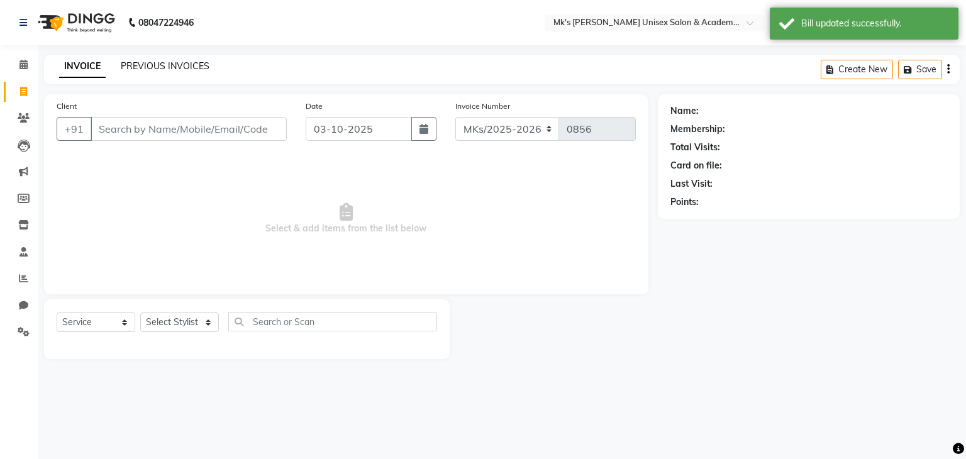
click at [160, 61] on link "PREVIOUS INVOICES" at bounding box center [165, 65] width 89 height 11
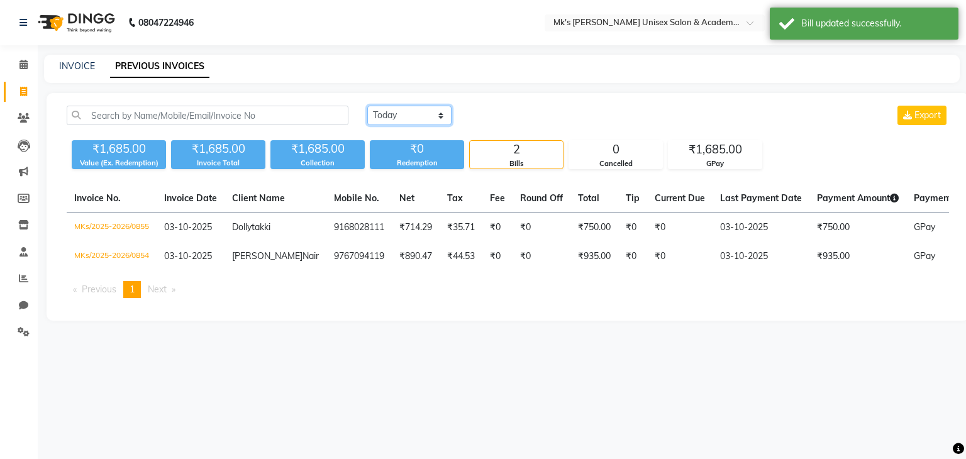
click at [428, 112] on select "Today Yesterday Custom Range" at bounding box center [409, 116] width 84 height 20
select select "yesterday"
click at [367, 106] on select "Today Yesterday Custom Range" at bounding box center [409, 116] width 84 height 20
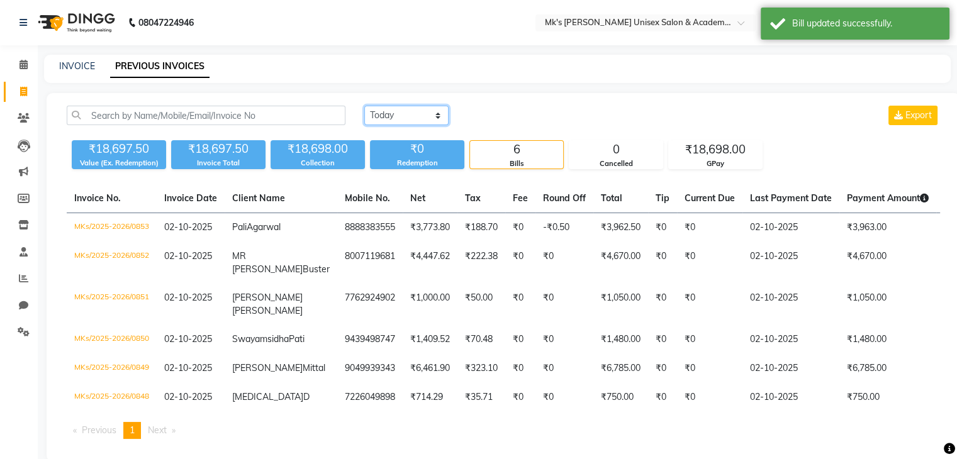
scroll to position [44, 0]
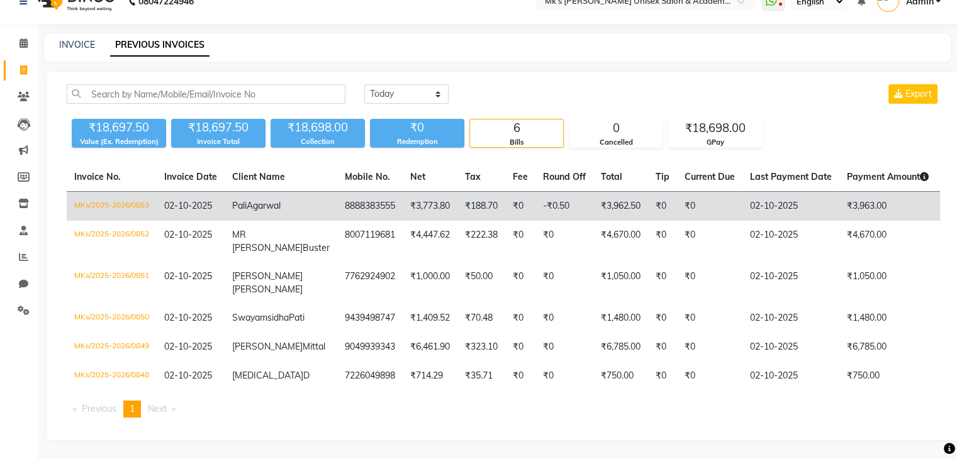
click at [457, 192] on td "₹188.70" at bounding box center [481, 207] width 48 height 30
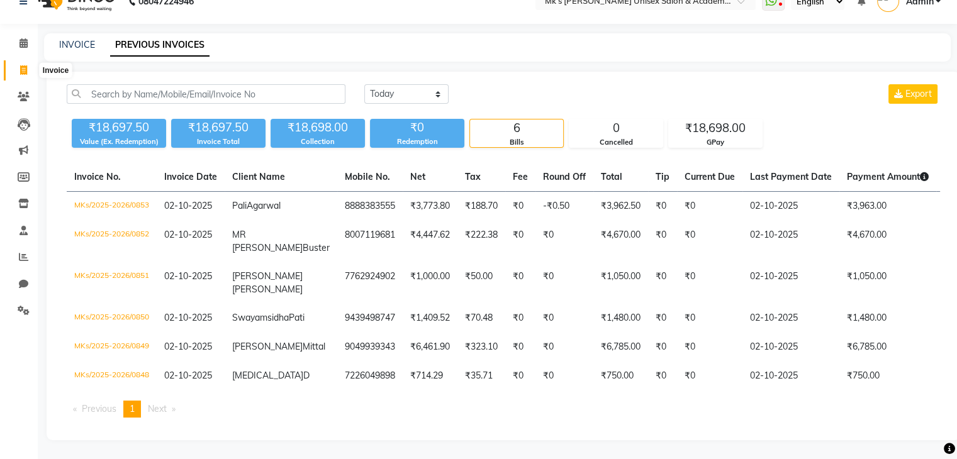
click at [24, 65] on icon at bounding box center [23, 69] width 7 height 9
select select "service"
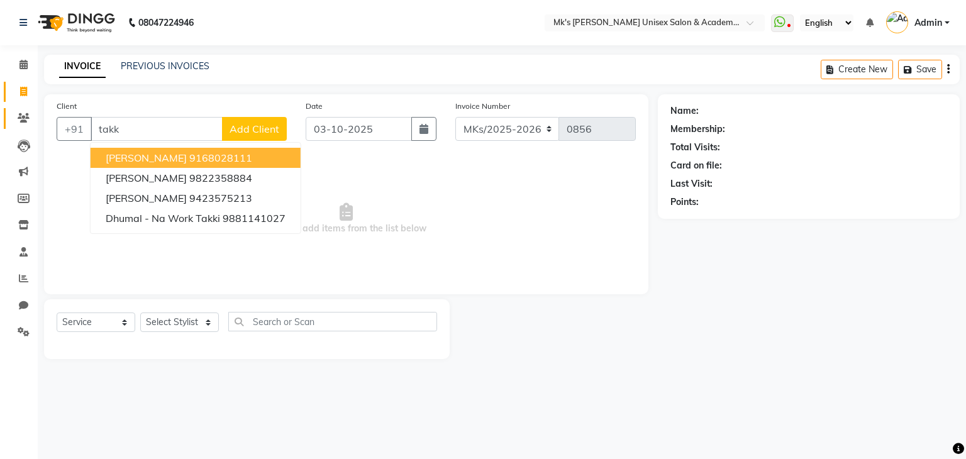
type input "takk"
click at [20, 123] on icon at bounding box center [24, 117] width 12 height 9
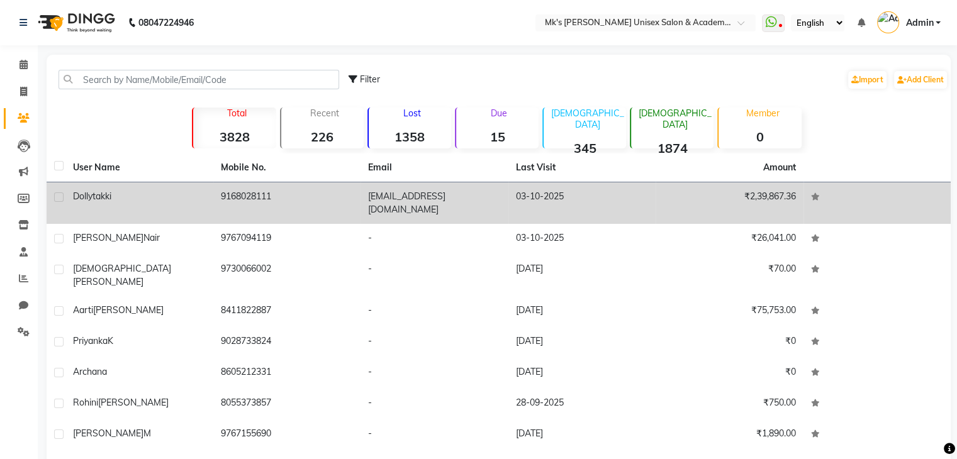
click at [326, 188] on td "9168028111" at bounding box center [287, 203] width 148 height 42
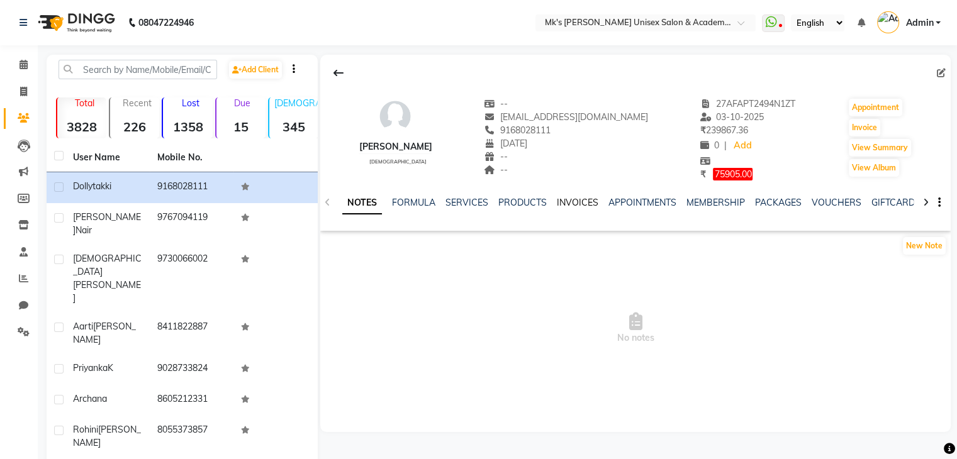
click at [568, 201] on link "INVOICES" at bounding box center [578, 202] width 42 height 11
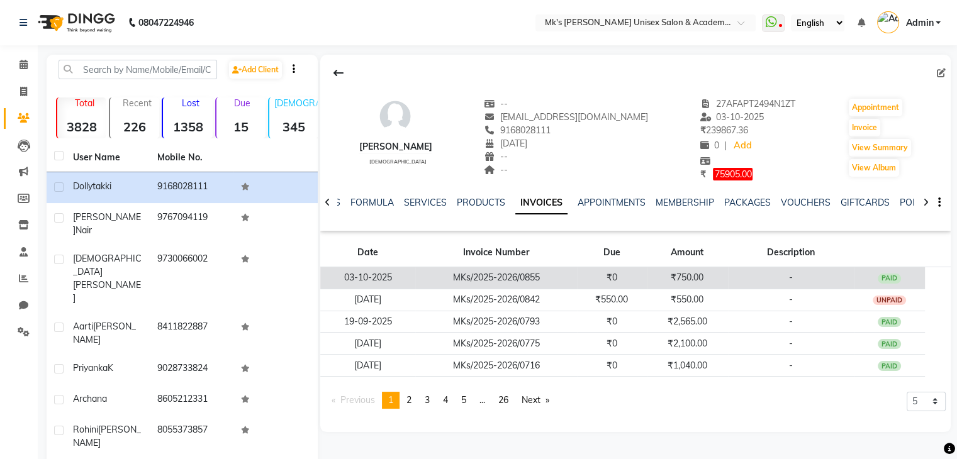
click at [501, 285] on td "MKs/2025-2026/0855" at bounding box center [496, 278] width 162 height 22
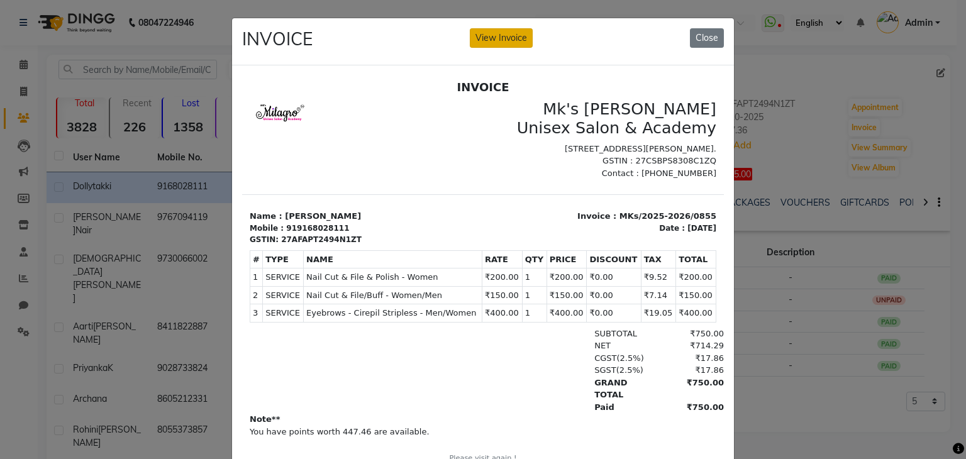
click at [511, 31] on button "View Invoice" at bounding box center [501, 38] width 63 height 20
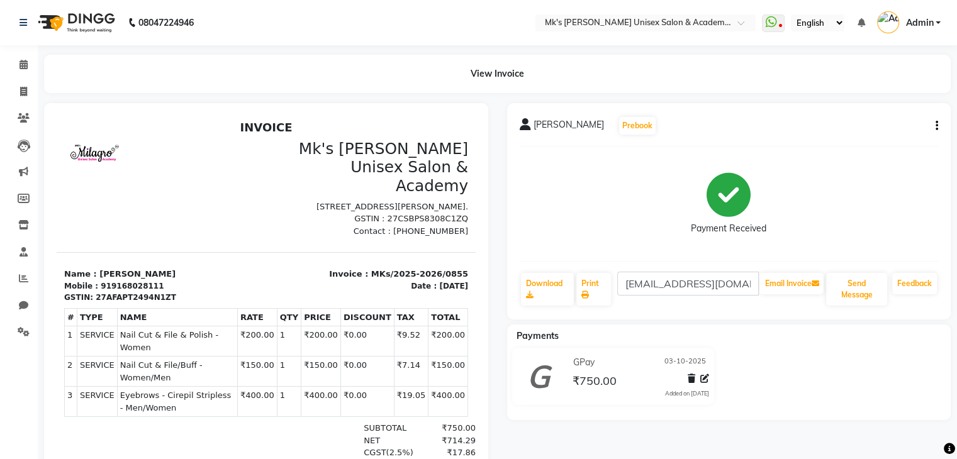
click at [936, 126] on icon "button" at bounding box center [937, 126] width 3 height 1
click at [871, 137] on div "Edit Invoice" at bounding box center [874, 142] width 86 height 16
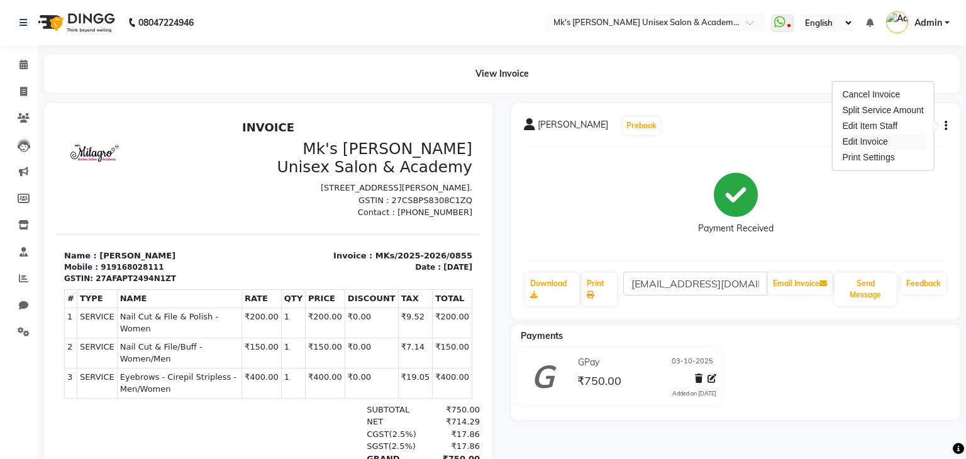
select select "service"
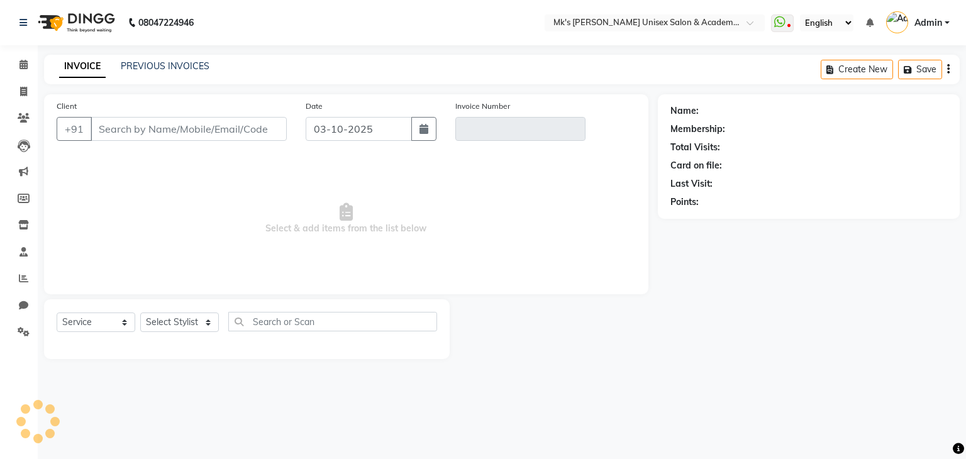
type input "9168028111"
type input "MKs/2025-2026/0855"
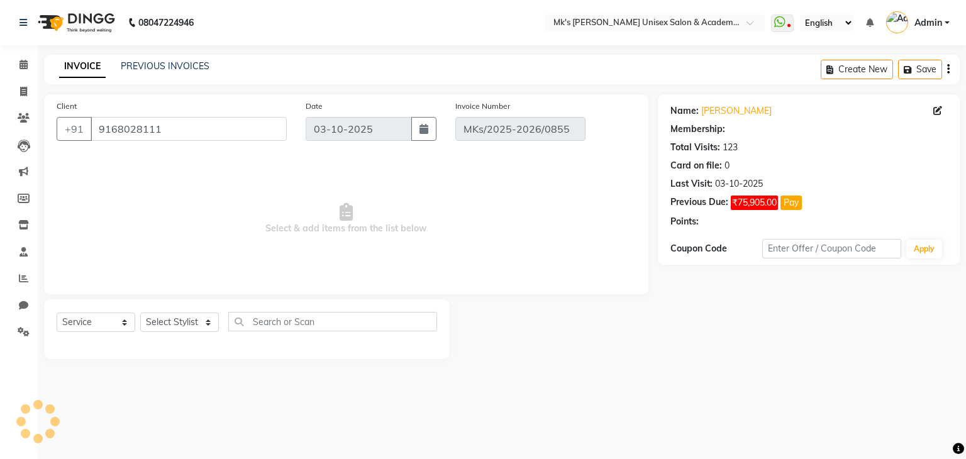
select select "select"
select select "1: Object"
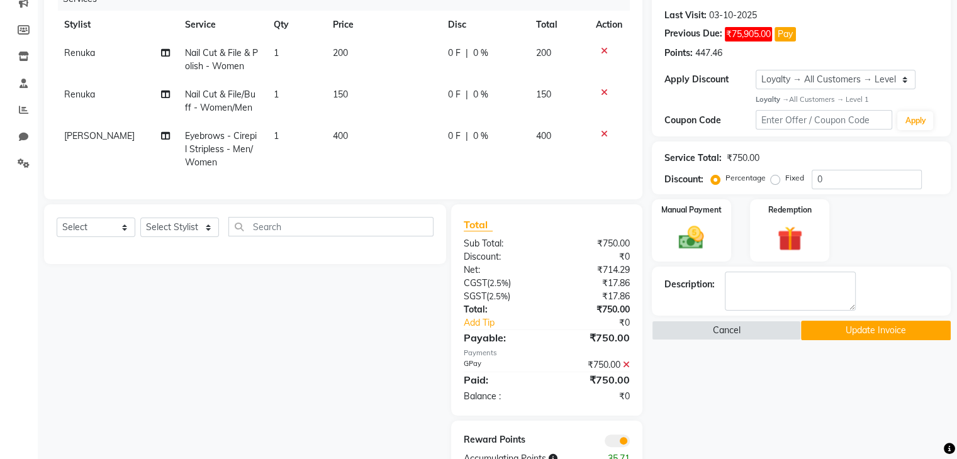
scroll to position [184, 0]
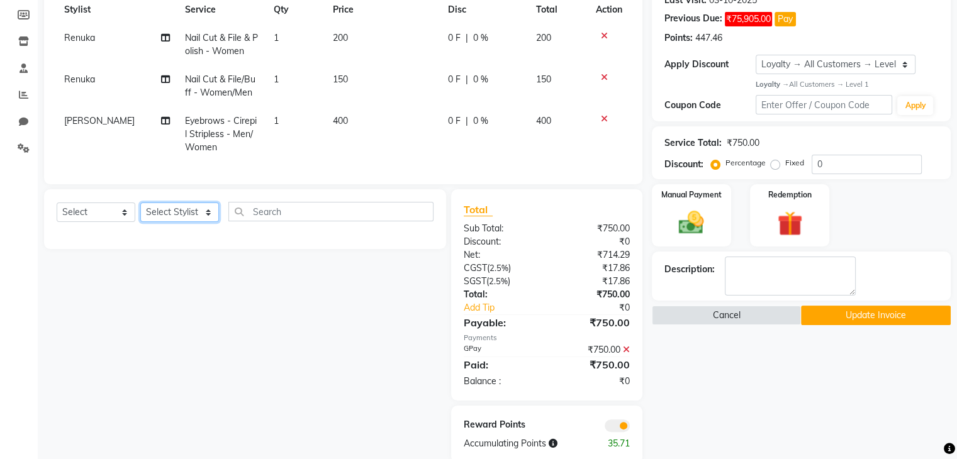
click at [169, 222] on select "Select Stylist [PERSON_NAME] Minsi Renuka [PERSON_NAME] [PERSON_NAME]" at bounding box center [179, 213] width 79 height 20
select select "21736"
click at [140, 213] on select "Select Stylist [PERSON_NAME] Minsi Renuka [PERSON_NAME] [PERSON_NAME]" at bounding box center [179, 213] width 79 height 20
click at [274, 214] on input "text" at bounding box center [330, 212] width 205 height 20
type input "fore"
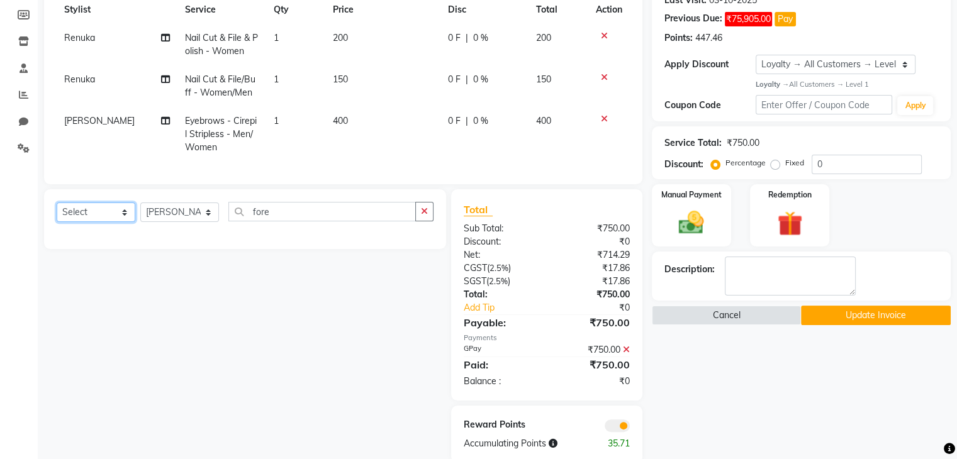
click at [85, 222] on select "Select Service Product Membership Package Voucher Prepaid Gift Card" at bounding box center [96, 213] width 79 height 20
select select "service"
click at [57, 213] on select "Select Service Product Membership Package Voucher Prepaid Gift Card" at bounding box center [96, 213] width 79 height 20
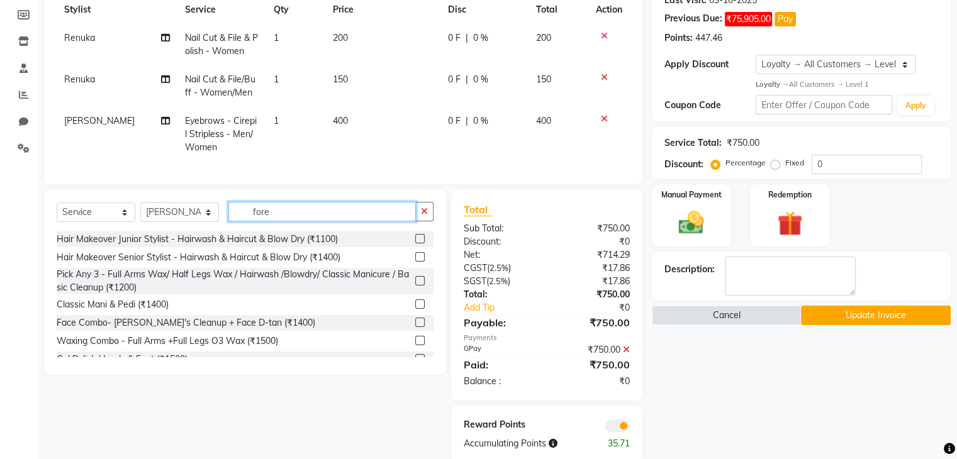
click at [301, 221] on input "fore" at bounding box center [321, 212] width 187 height 20
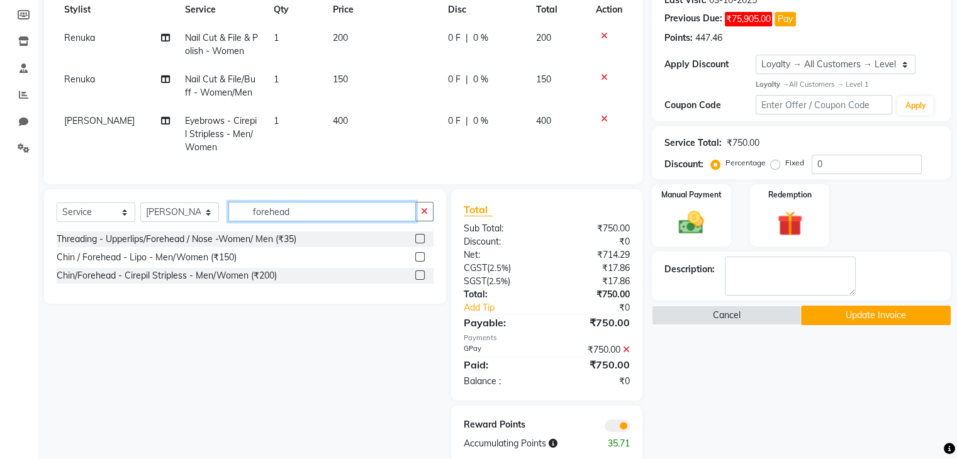
type input "forehead"
click at [422, 280] on label at bounding box center [419, 275] width 9 height 9
click at [422, 280] on input "checkbox" at bounding box center [419, 276] width 8 height 8
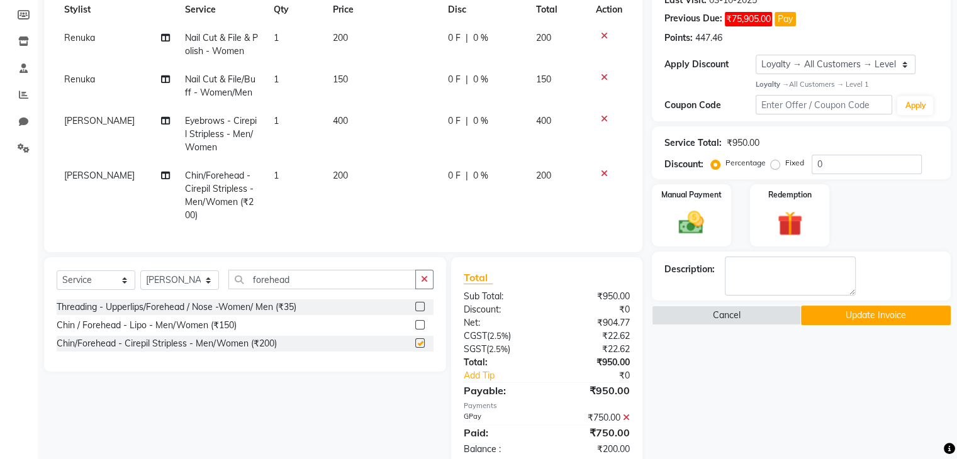
checkbox input "false"
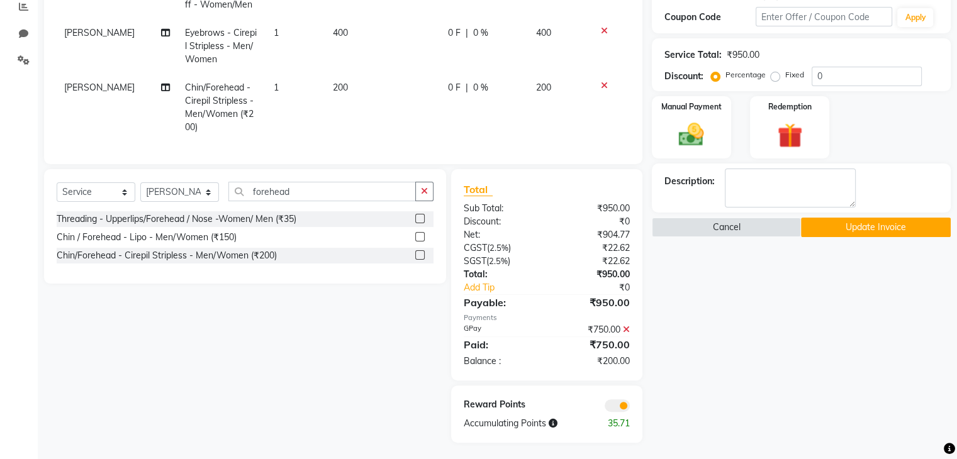
scroll to position [235, 0]
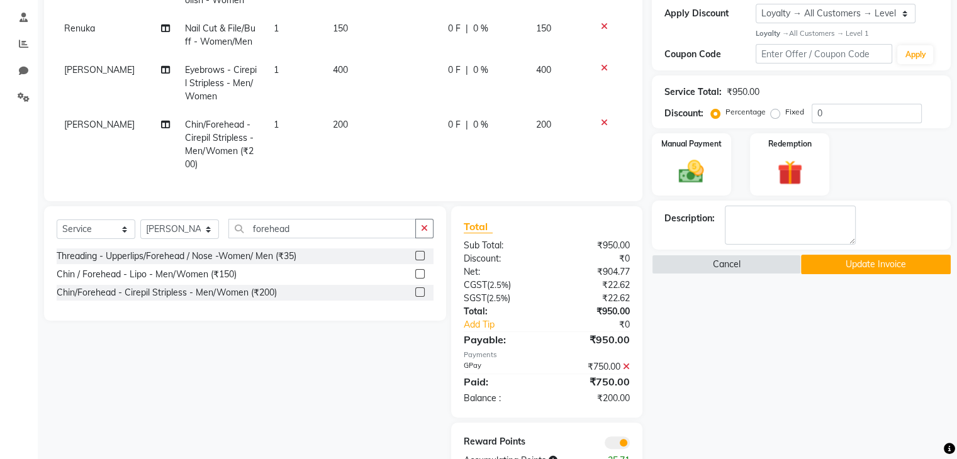
click at [871, 266] on button "Update Invoice" at bounding box center [876, 265] width 150 height 20
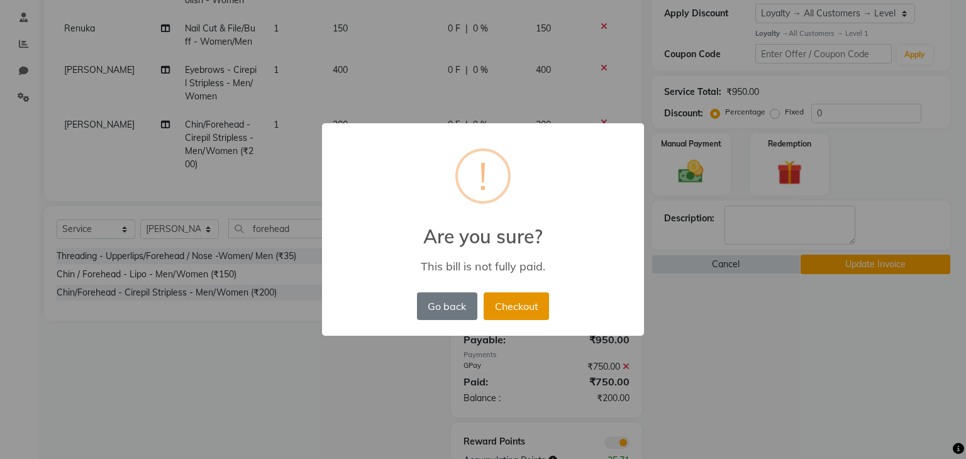
click at [512, 307] on button "Checkout" at bounding box center [516, 307] width 65 height 28
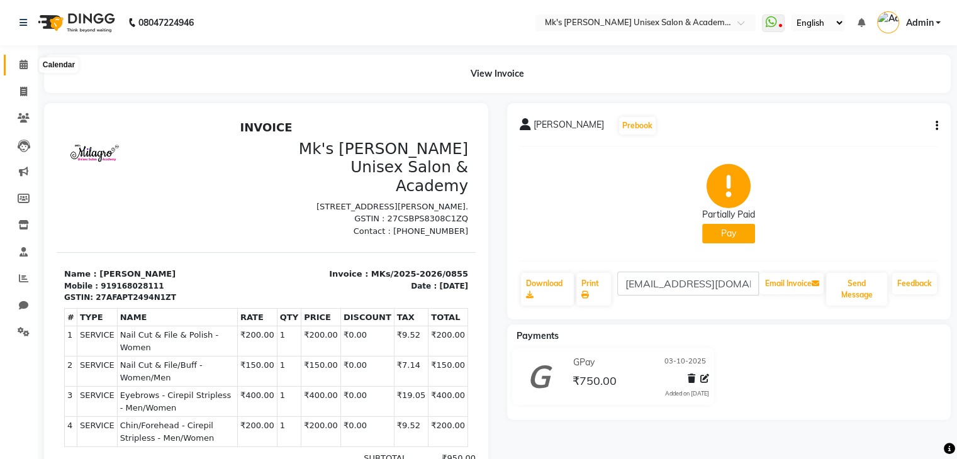
click at [33, 65] on span at bounding box center [24, 65] width 22 height 14
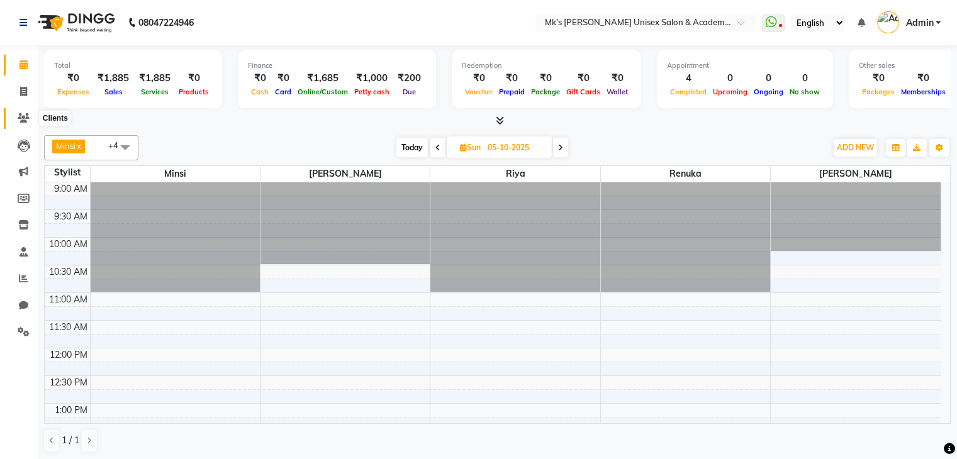
click at [28, 116] on icon at bounding box center [24, 117] width 12 height 9
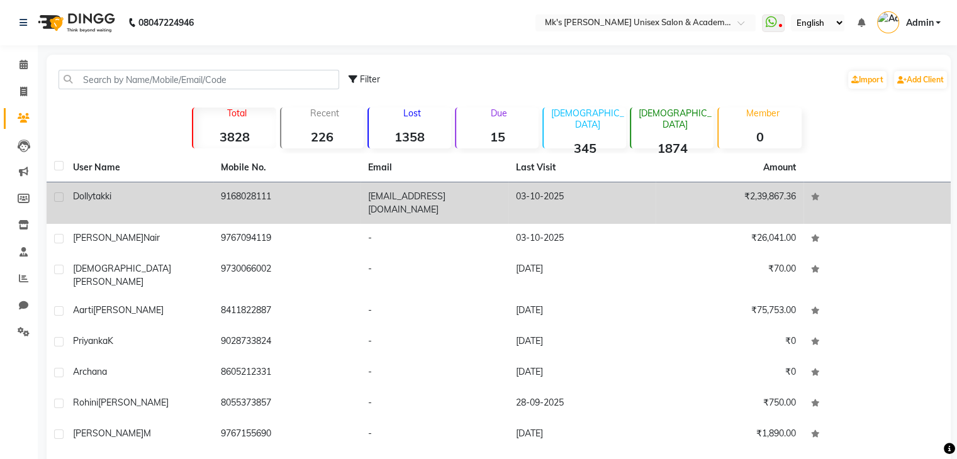
click at [209, 189] on td "Dolly takki" at bounding box center [139, 203] width 148 height 42
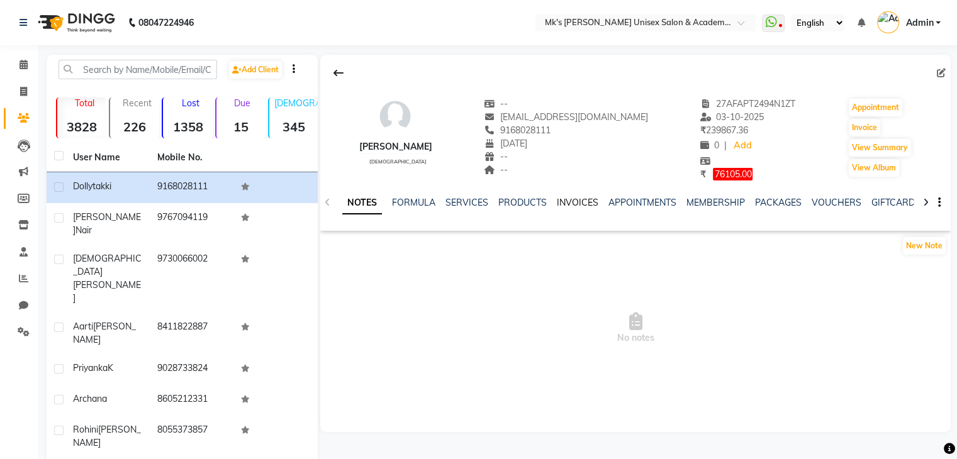
click at [580, 205] on link "INVOICES" at bounding box center [578, 202] width 42 height 11
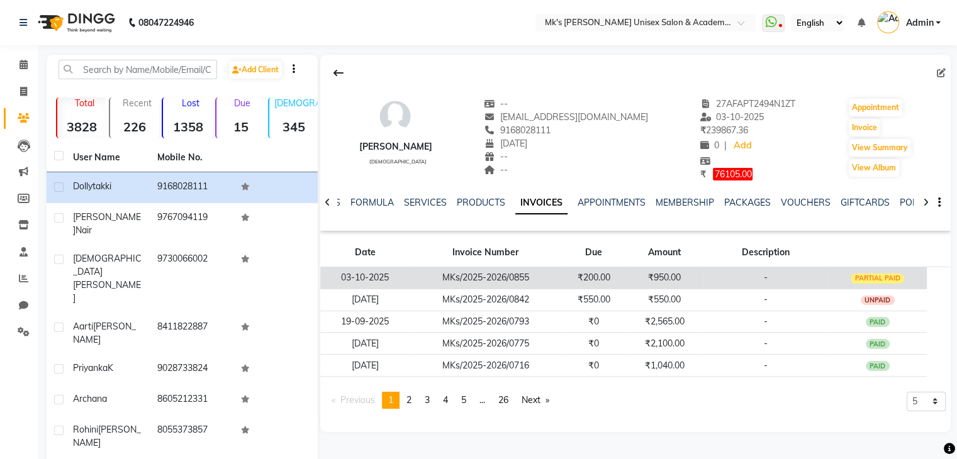
click at [566, 269] on td "₹200.00" at bounding box center [593, 278] width 65 height 22
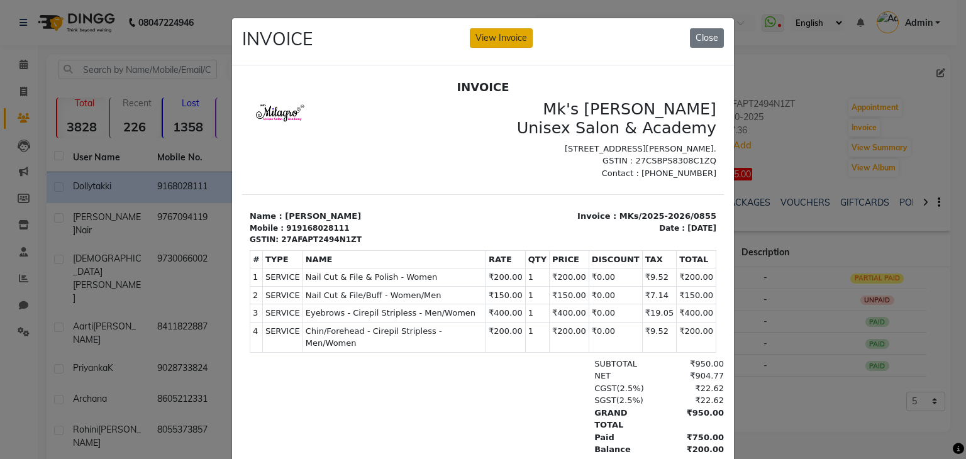
click at [478, 39] on button "View Invoice" at bounding box center [501, 38] width 63 height 20
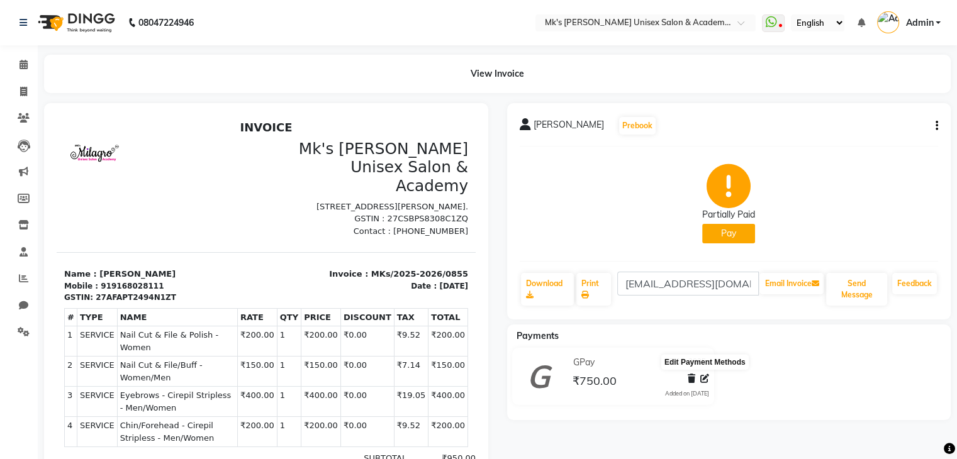
click at [703, 384] on span at bounding box center [704, 378] width 9 height 13
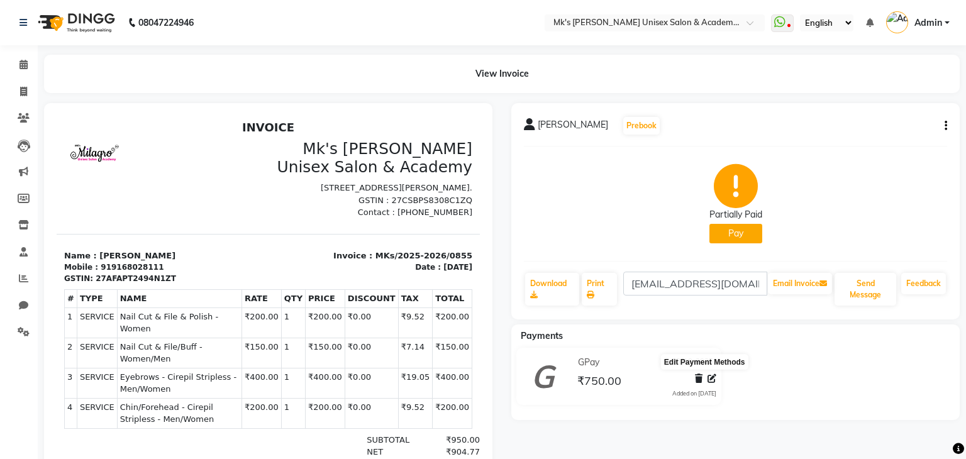
select select "5"
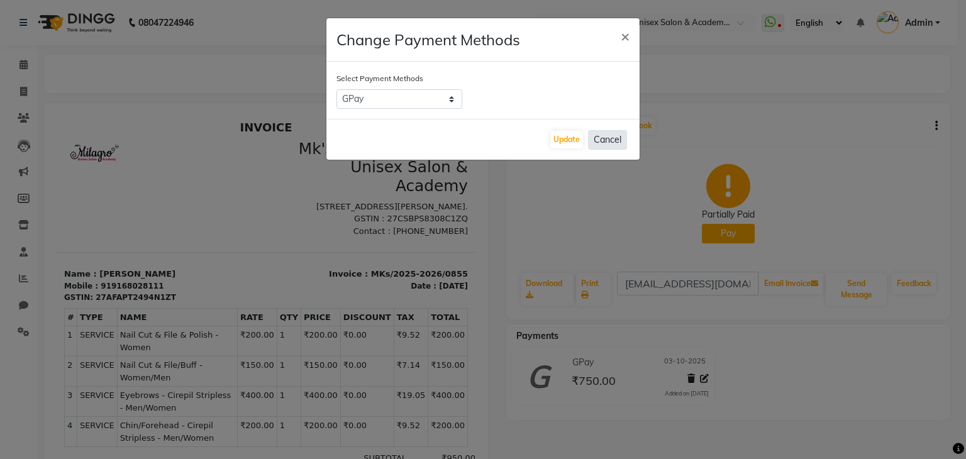
click at [620, 137] on button "Cancel" at bounding box center [607, 140] width 39 height 20
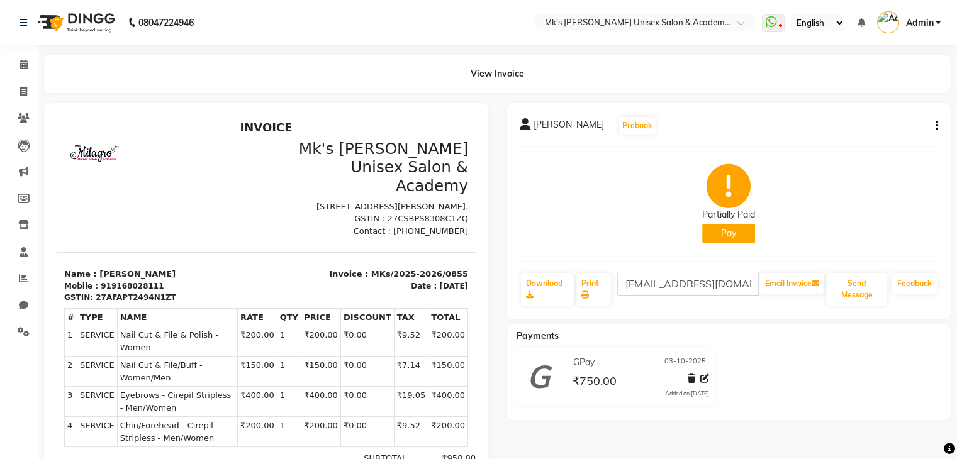
click at [936, 126] on icon "button" at bounding box center [937, 126] width 3 height 1
click at [860, 136] on div "Edit Invoice" at bounding box center [874, 142] width 86 height 16
select select "service"
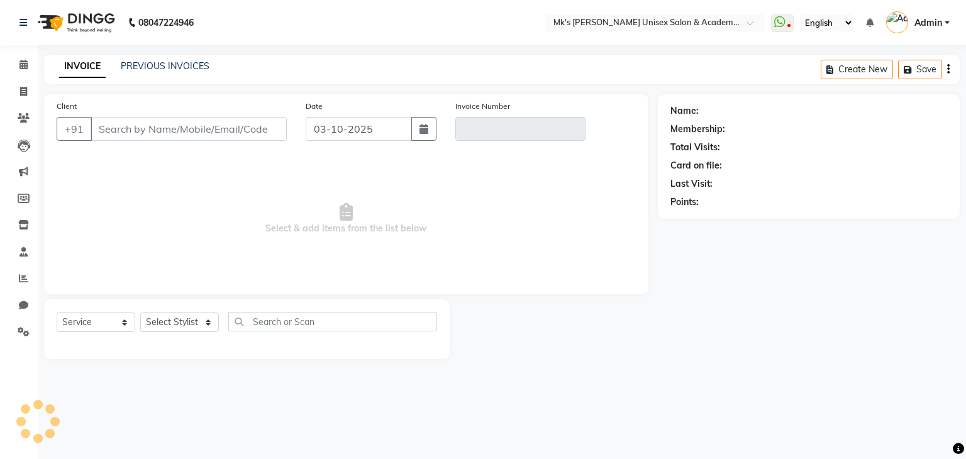
type input "9168028111"
type input "MKs/2025-2026/0855"
select select "1: Object"
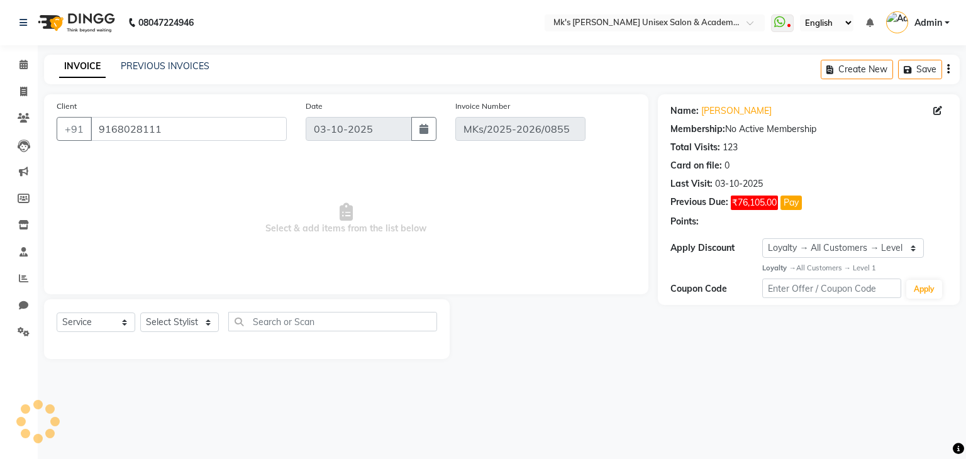
select select "select"
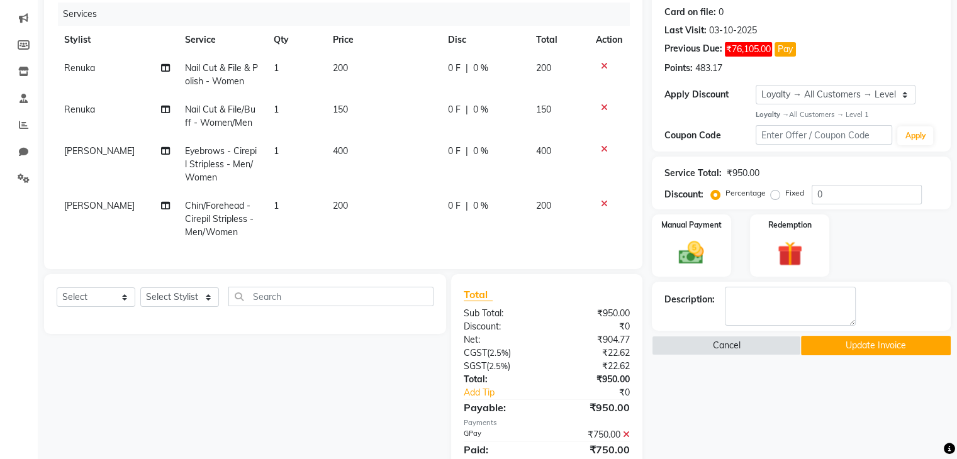
scroll to position [212, 0]
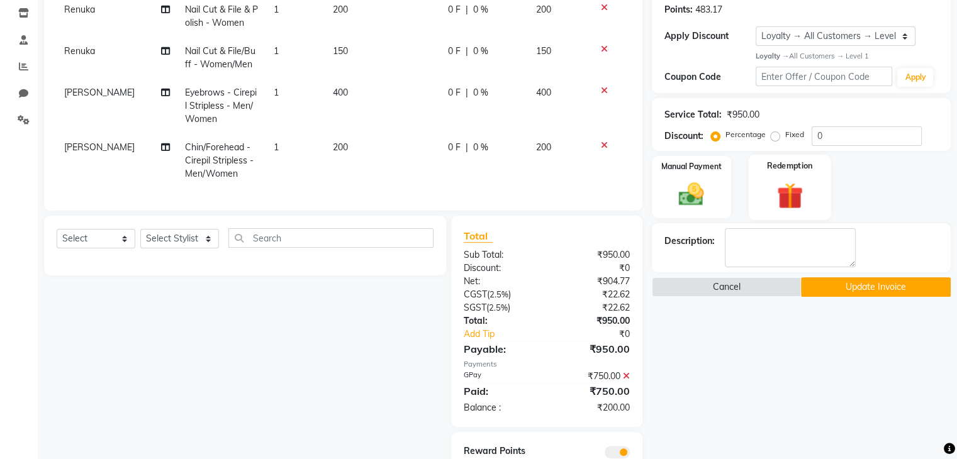
click at [805, 171] on label "Redemption" at bounding box center [789, 166] width 45 height 12
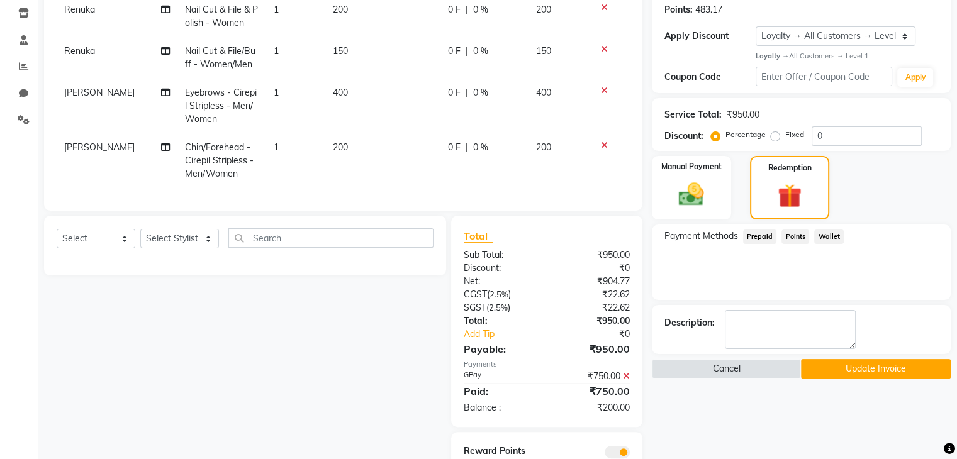
click at [794, 230] on span "Points" at bounding box center [795, 237] width 28 height 14
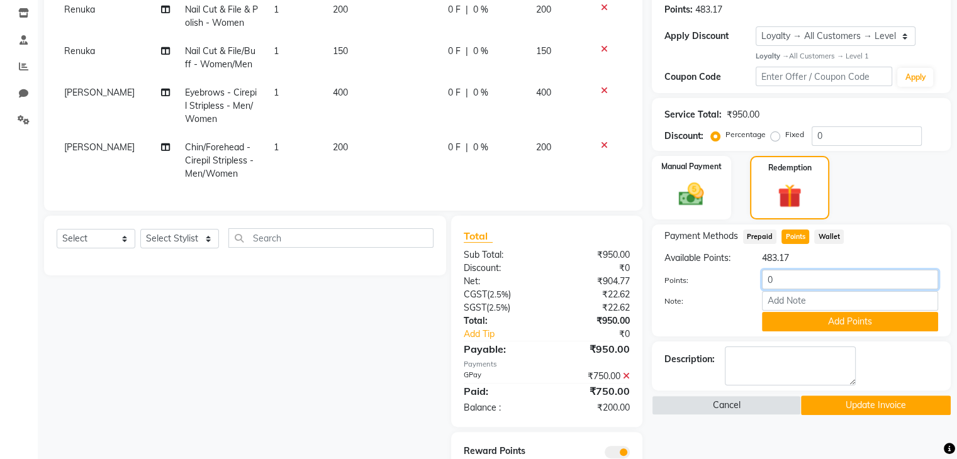
click at [765, 283] on input "0" at bounding box center [850, 280] width 176 height 20
type input "50"
click at [804, 330] on button "Add Points" at bounding box center [850, 322] width 176 height 20
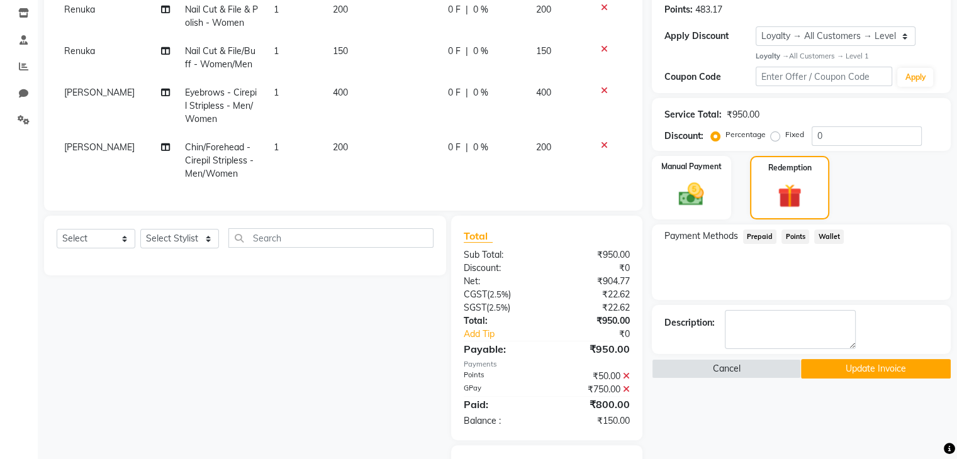
click at [899, 361] on button "Update Invoice" at bounding box center [876, 369] width 150 height 20
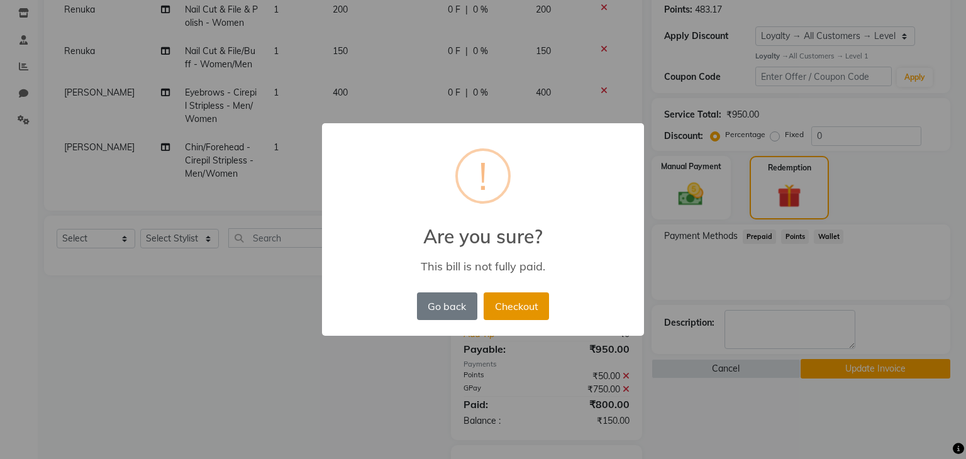
click at [525, 298] on button "Checkout" at bounding box center [516, 307] width 65 height 28
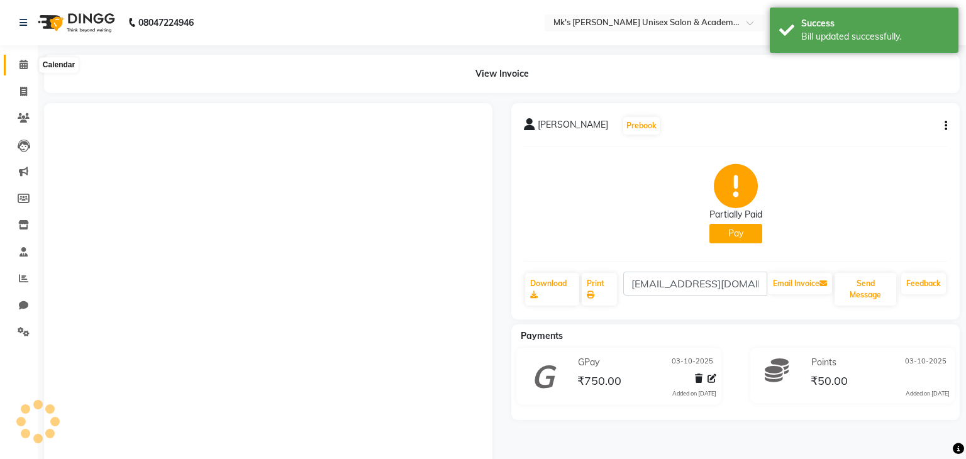
click at [24, 59] on span at bounding box center [24, 65] width 22 height 14
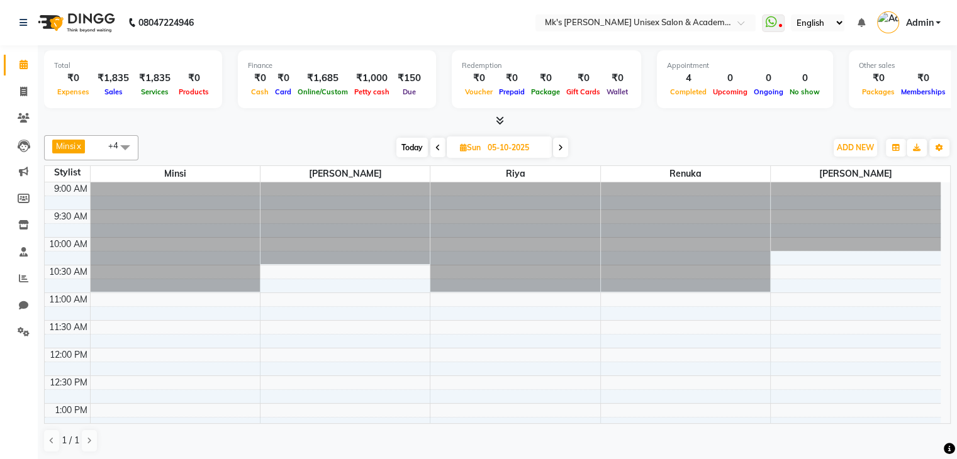
click at [502, 120] on icon at bounding box center [500, 120] width 8 height 9
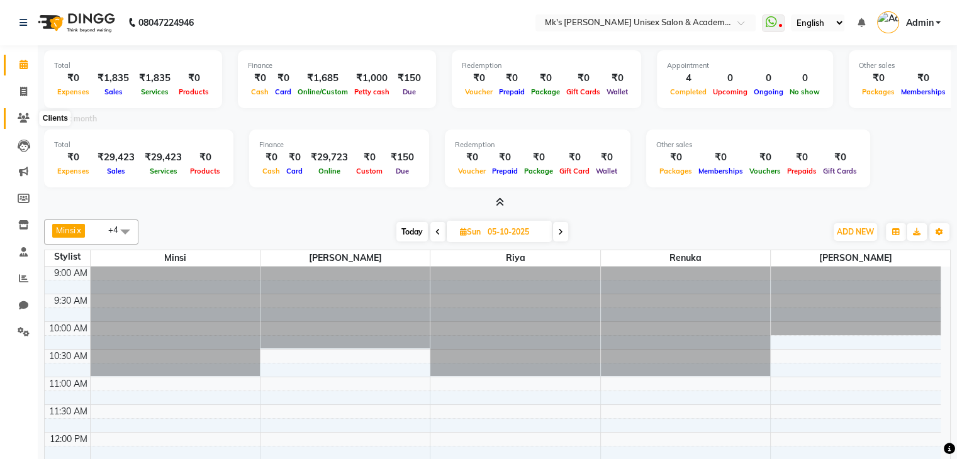
click at [18, 121] on icon at bounding box center [24, 117] width 12 height 9
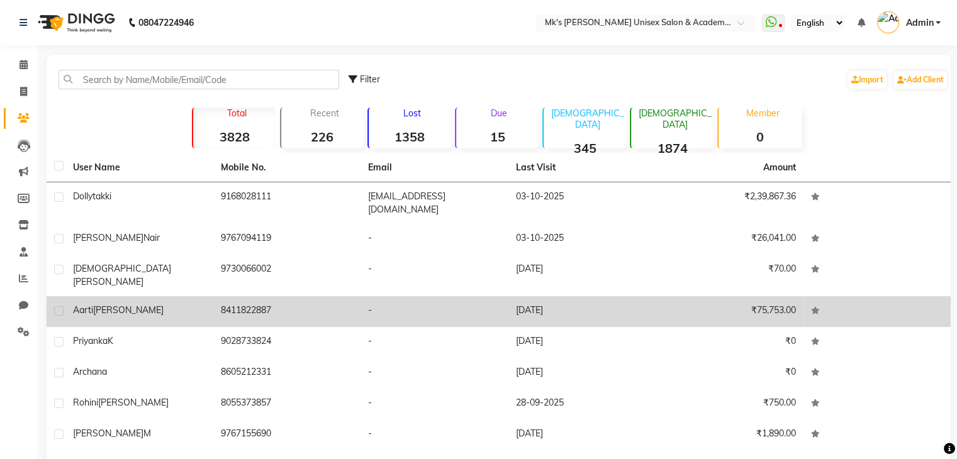
click at [135, 296] on td "Aarti Dahiya" at bounding box center [139, 311] width 148 height 31
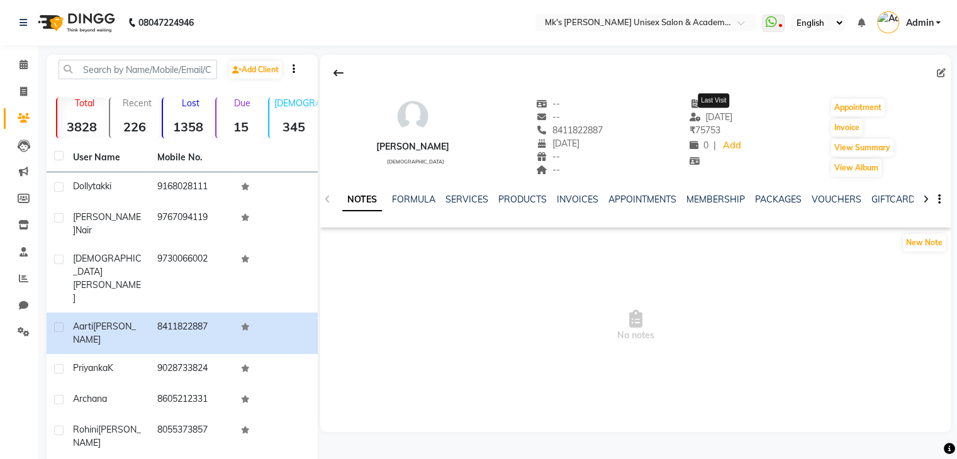
click at [730, 116] on span "17-12-2023" at bounding box center [711, 116] width 43 height 11
click at [557, 139] on span "03-10-1985" at bounding box center [557, 143] width 43 height 11
click at [34, 69] on li "Calendar" at bounding box center [19, 65] width 38 height 27
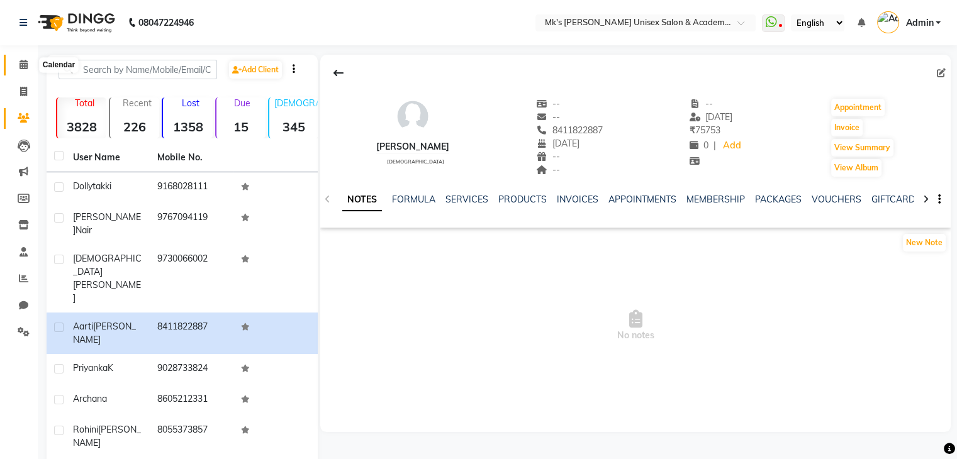
click at [20, 61] on icon at bounding box center [24, 64] width 8 height 9
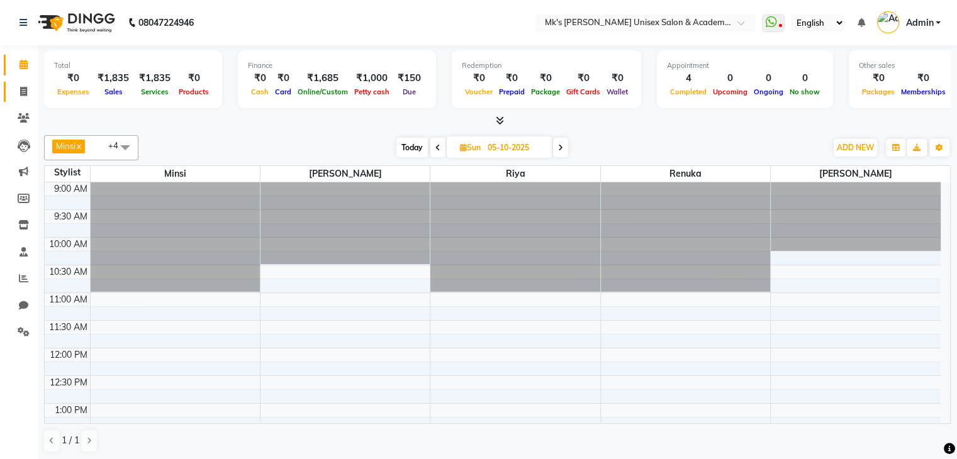
click at [28, 99] on link "Invoice" at bounding box center [19, 92] width 30 height 21
select select "service"
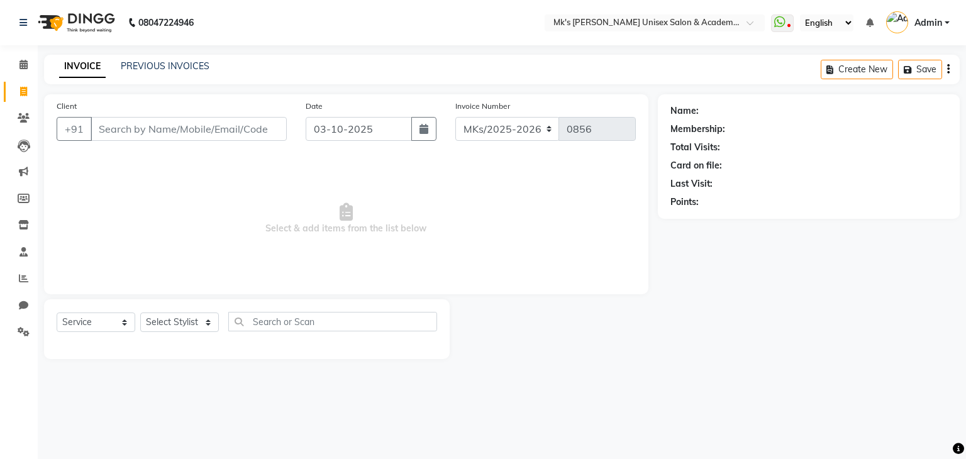
click at [35, 64] on li "Calendar" at bounding box center [19, 65] width 38 height 27
click at [25, 64] on icon at bounding box center [24, 64] width 8 height 9
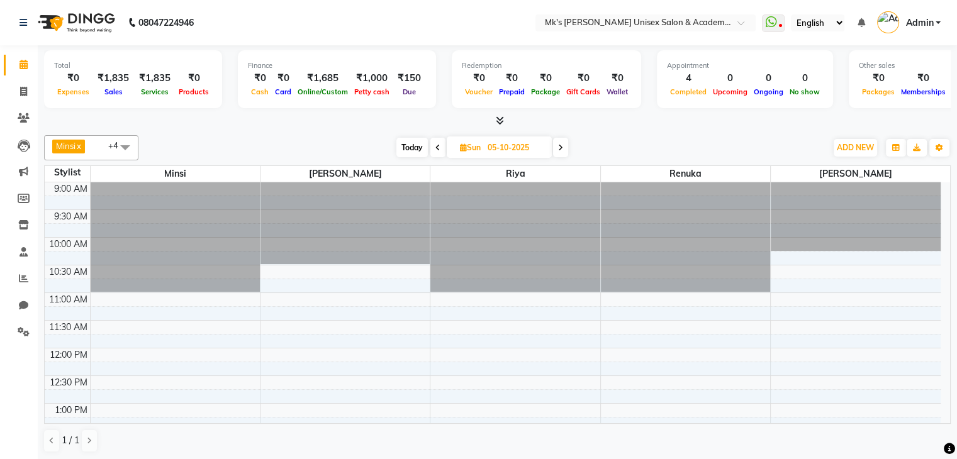
click at [502, 115] on span at bounding box center [497, 121] width 13 height 13
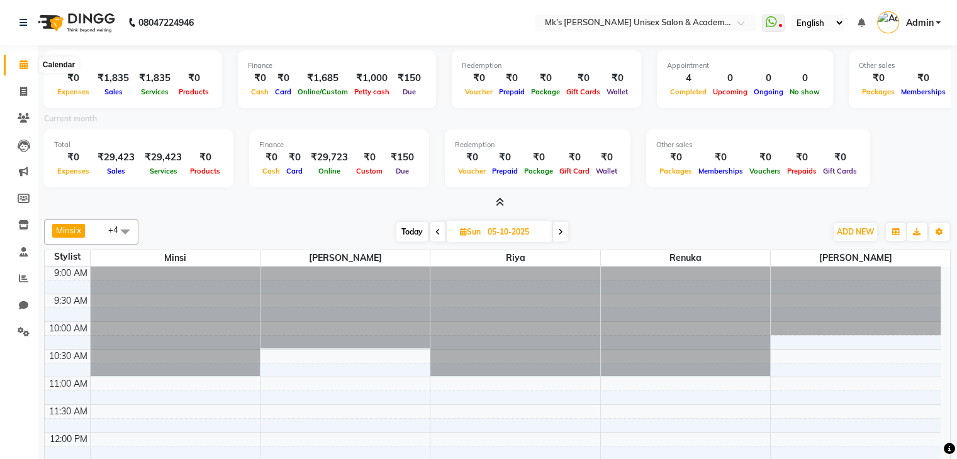
click at [29, 58] on span at bounding box center [24, 65] width 22 height 14
click at [30, 82] on link "Invoice" at bounding box center [19, 92] width 30 height 21
select select "service"
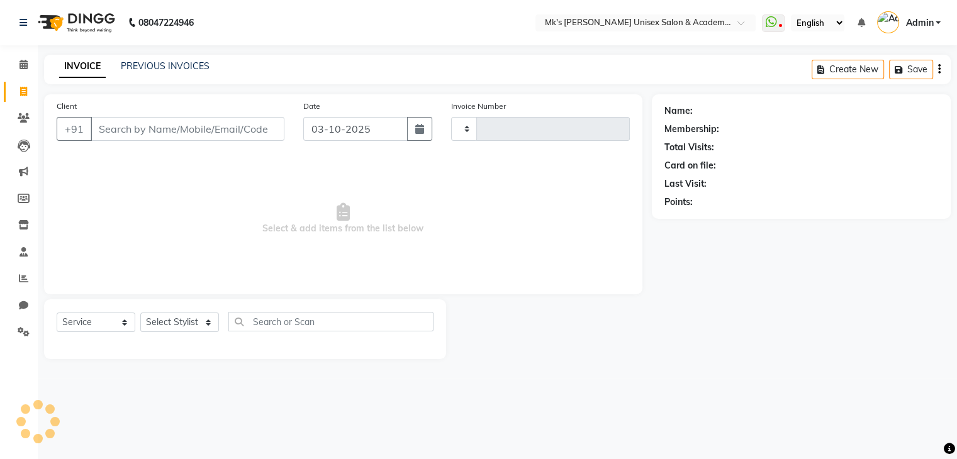
type input "0856"
select select "6031"
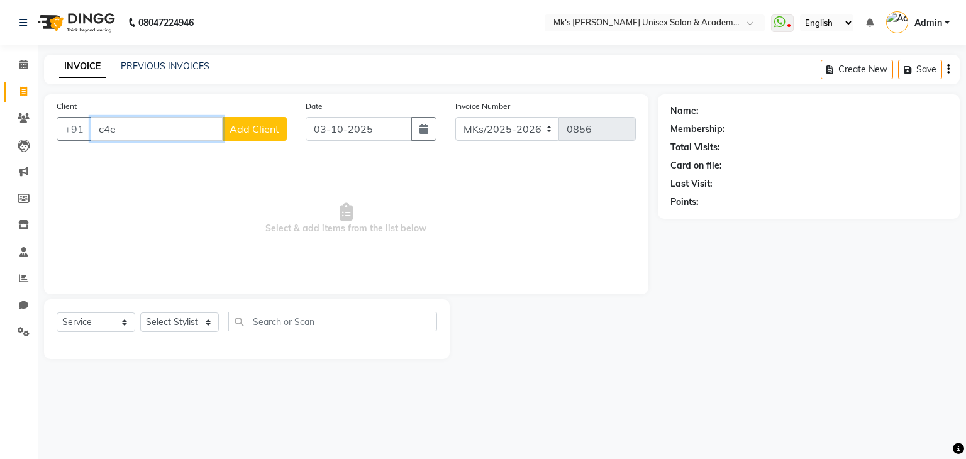
type input "c4e"
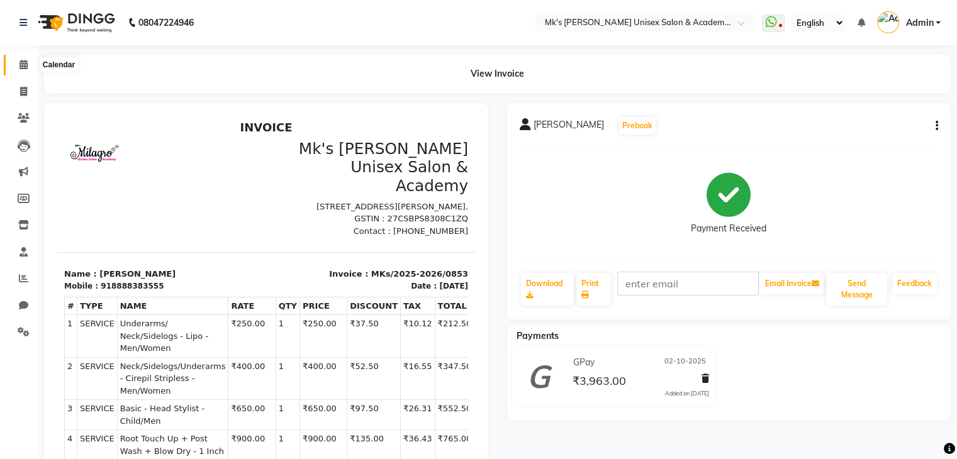
click at [25, 66] on icon at bounding box center [24, 64] width 8 height 9
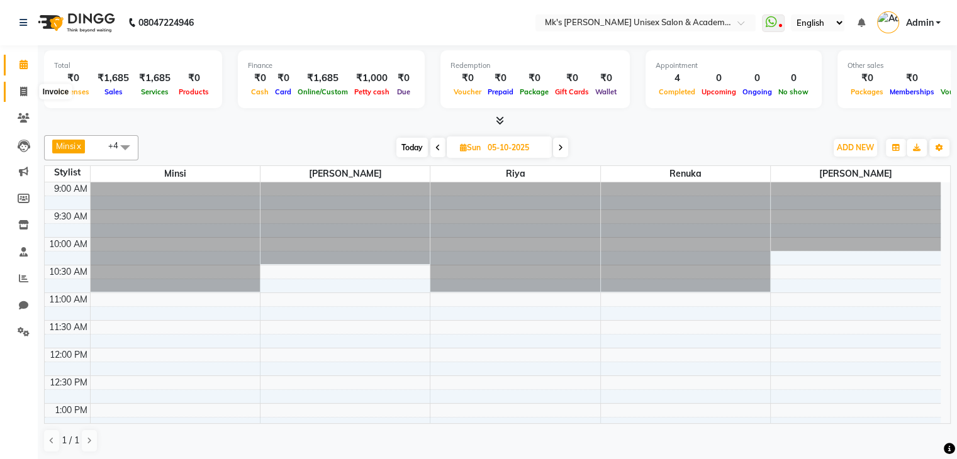
click at [23, 89] on icon at bounding box center [23, 91] width 7 height 9
select select "service"
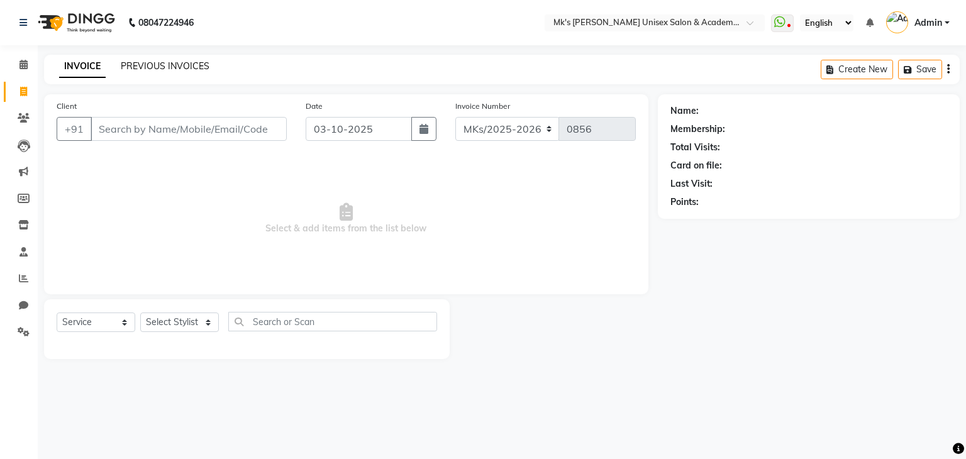
click at [143, 67] on link "PREVIOUS INVOICES" at bounding box center [165, 65] width 89 height 11
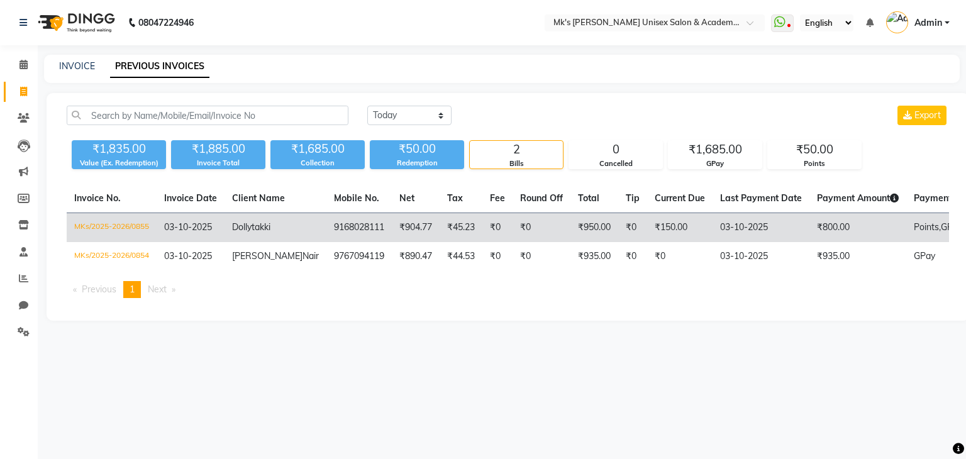
click at [327, 237] on td "9168028111" at bounding box center [359, 228] width 65 height 30
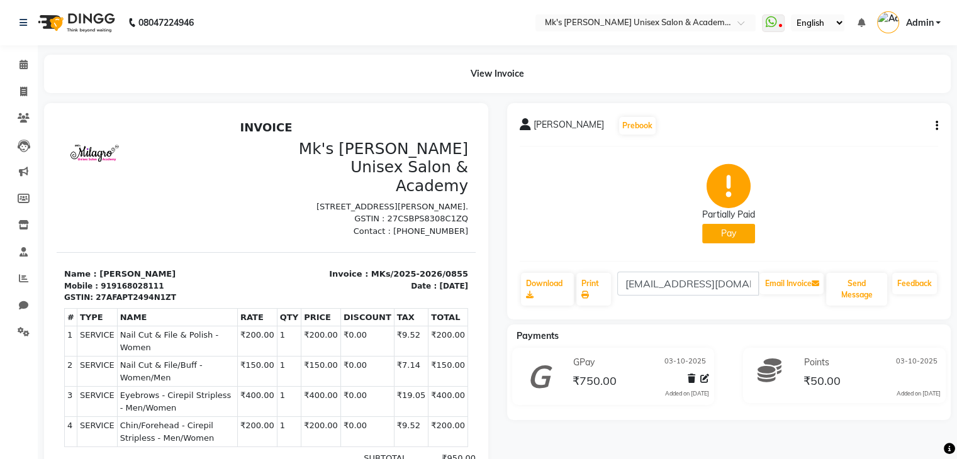
click at [941, 128] on div "Dolly takki Prebook Partially Paid Pay Download Print dollytakkhi@gmail.com Ema…" at bounding box center [729, 211] width 444 height 216
click at [934, 125] on button "button" at bounding box center [935, 126] width 8 height 13
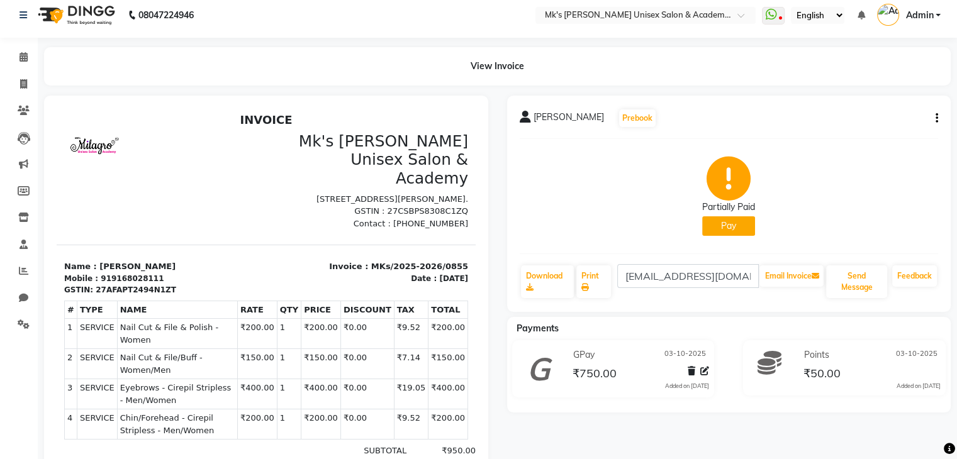
scroll to position [3, 0]
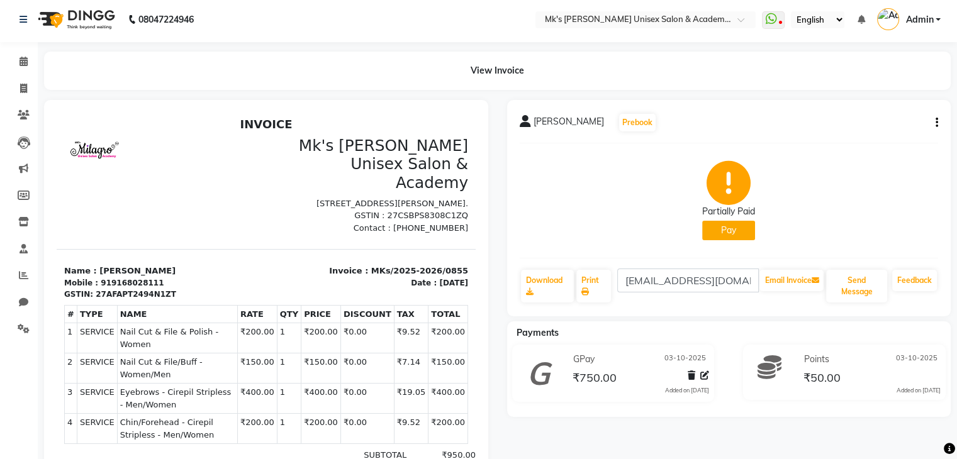
click at [936, 123] on icon "button" at bounding box center [937, 123] width 3 height 1
click at [877, 191] on div "Partially Paid Pay" at bounding box center [729, 201] width 419 height 94
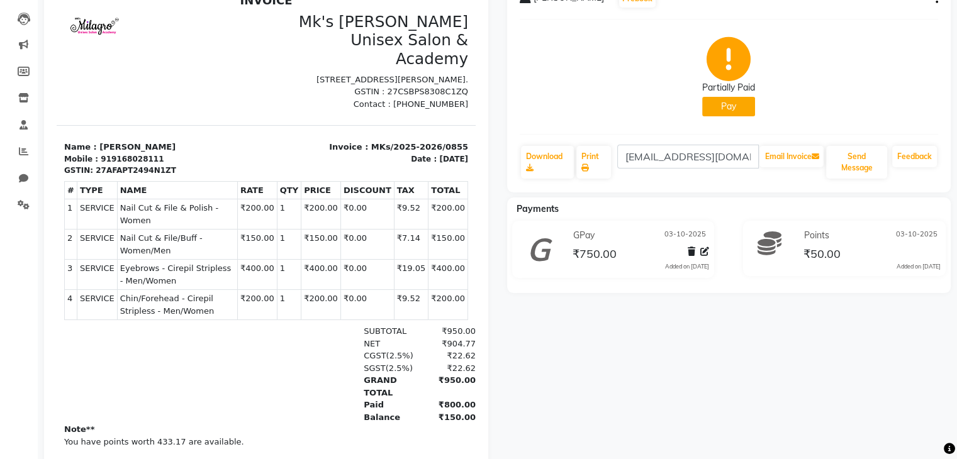
scroll to position [162, 0]
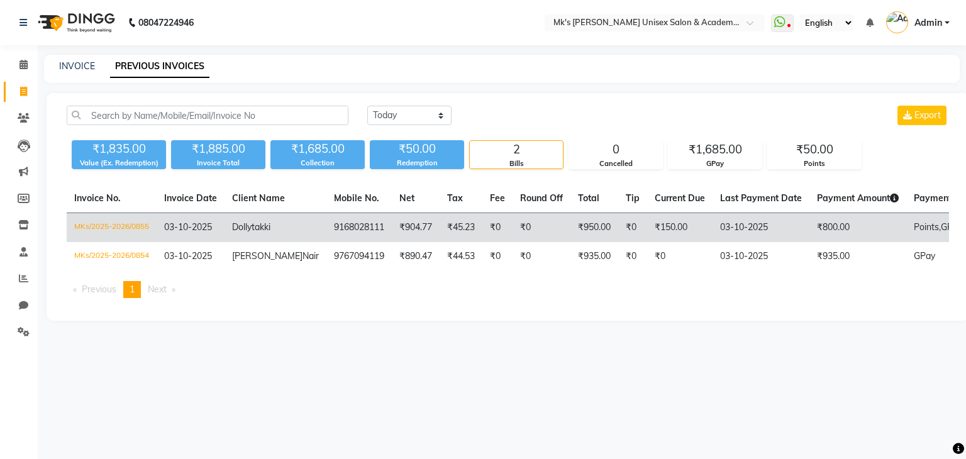
click at [327, 227] on td "9168028111" at bounding box center [359, 228] width 65 height 30
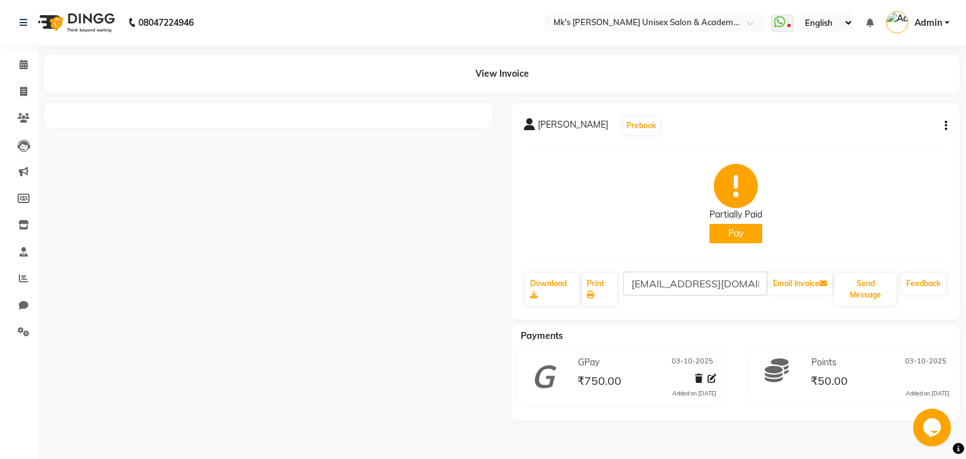
click at [746, 237] on button "Pay" at bounding box center [736, 234] width 53 height 20
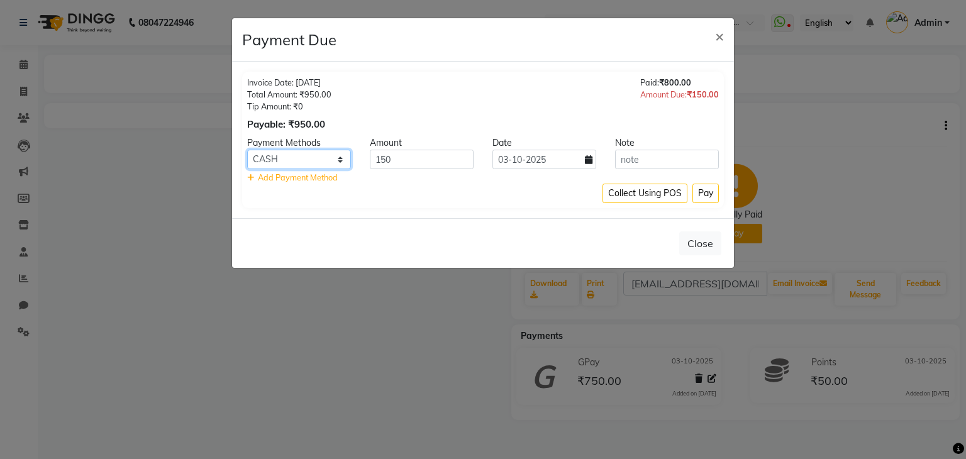
click at [327, 161] on select "Bank GPay PhonePe CASH Credit Card CARD Debit Card Master Card" at bounding box center [299, 160] width 104 height 20
select select "5"
click at [247, 150] on select "Bank GPay PhonePe CASH Credit Card CARD Debit Card Master Card" at bounding box center [299, 160] width 104 height 20
click at [712, 193] on button "Pay" at bounding box center [706, 194] width 26 height 20
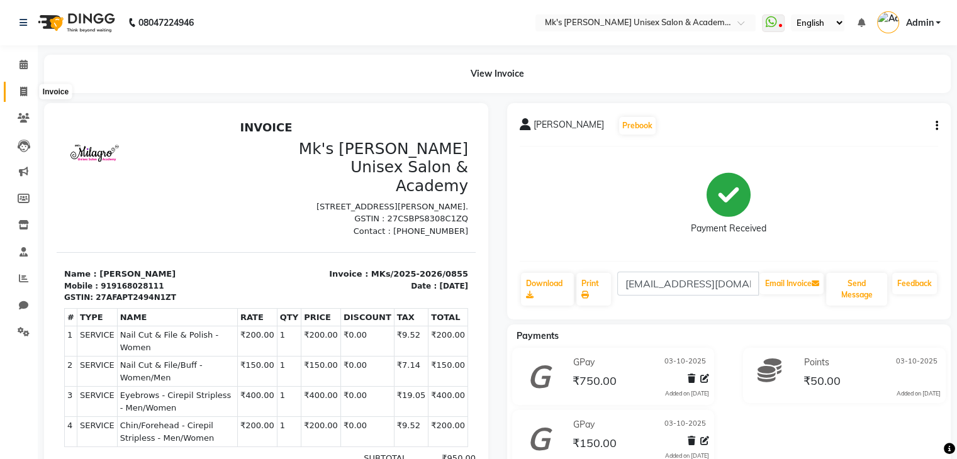
click at [23, 87] on icon at bounding box center [23, 91] width 7 height 9
select select "service"
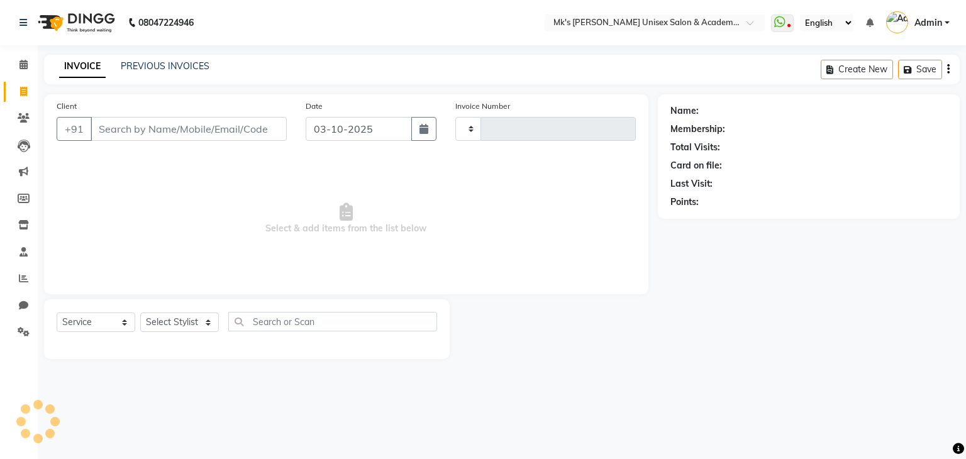
type input "0856"
select select "6031"
click at [168, 323] on select "Select Stylist [PERSON_NAME] Minsi Renuka [PERSON_NAME] [PERSON_NAME]" at bounding box center [179, 323] width 79 height 20
select select "21735"
click at [140, 313] on select "Select Stylist [PERSON_NAME] Minsi Renuka [PERSON_NAME] [PERSON_NAME]" at bounding box center [179, 323] width 79 height 20
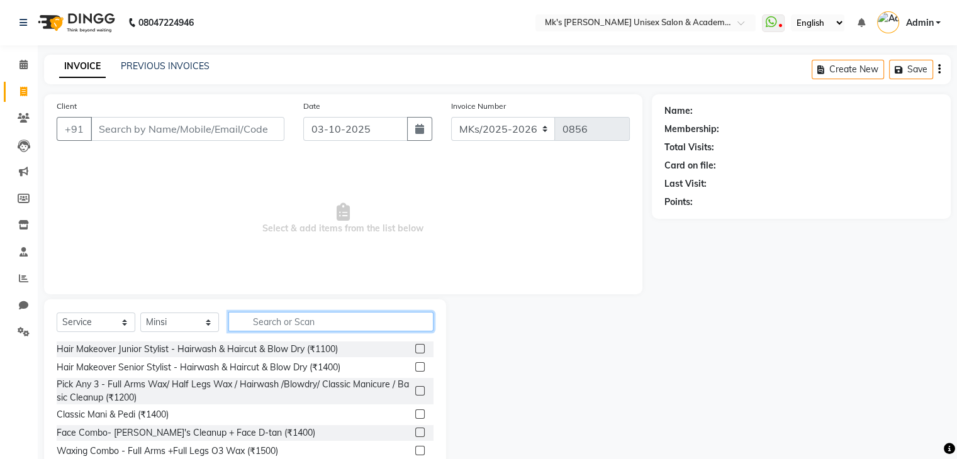
click at [289, 315] on input "text" at bounding box center [330, 322] width 205 height 20
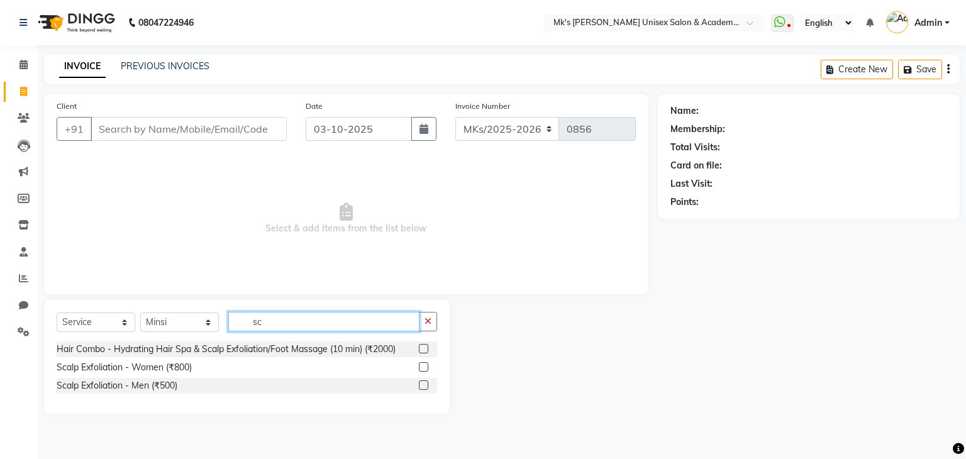
type input "s"
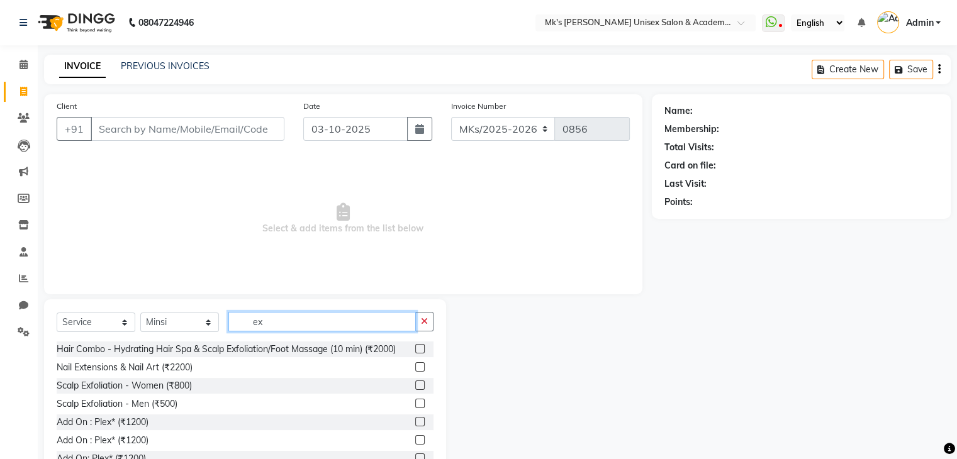
type input "e"
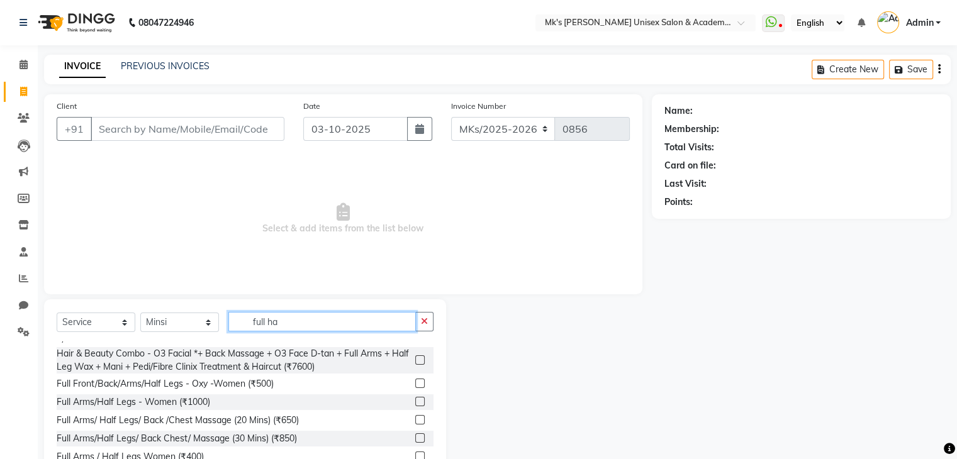
scroll to position [45, 0]
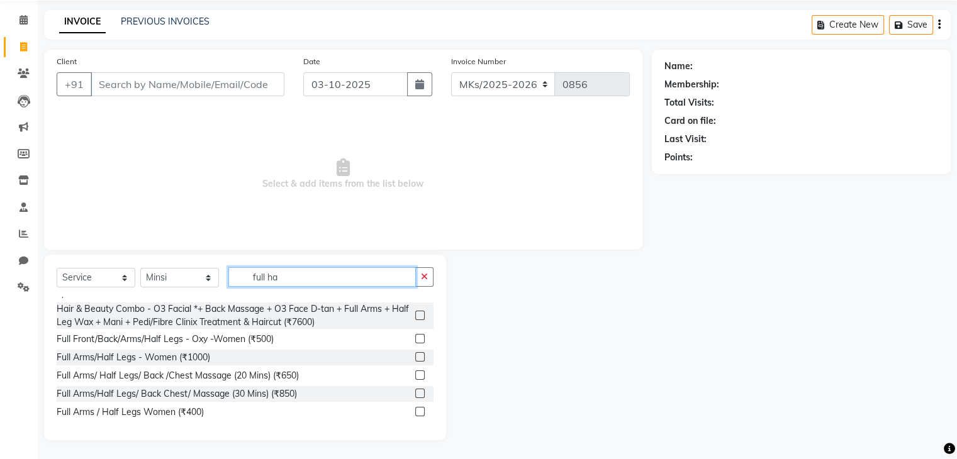
type input "full ha"
click at [388, 391] on div "Full Arms/Half Legs/ Back Chest/ Massage (30 Mins) (₹850)" at bounding box center [245, 394] width 377 height 16
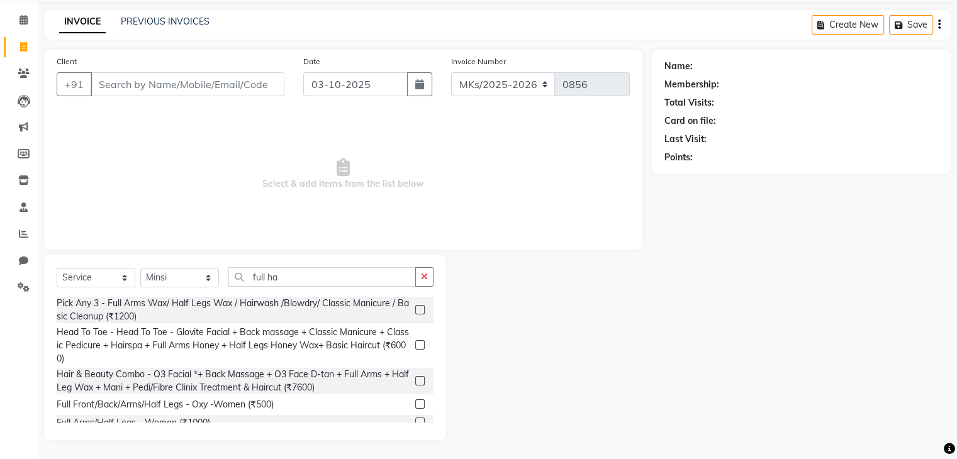
scroll to position [65, 0]
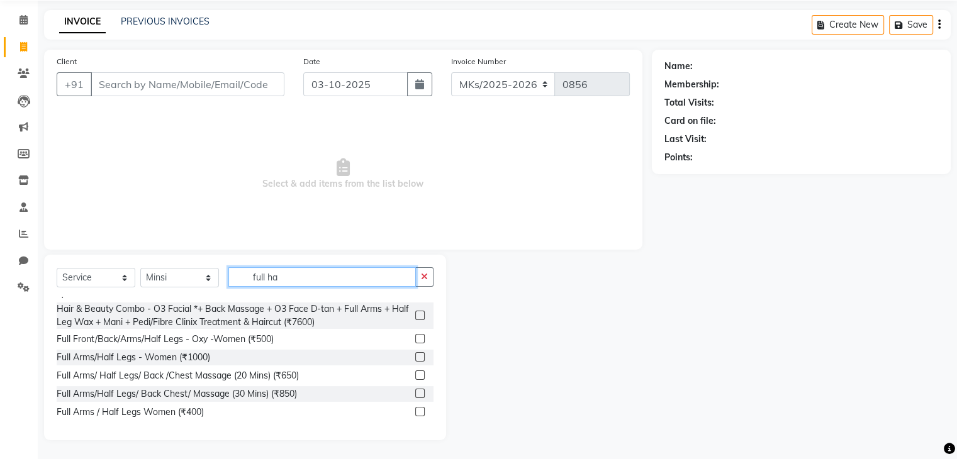
drag, startPoint x: 293, startPoint y: 272, endPoint x: 251, endPoint y: 266, distance: 41.9
click at [251, 266] on div "Select Service Product Membership Package Voucher Prepaid Gift Card Select Styl…" at bounding box center [245, 348] width 402 height 186
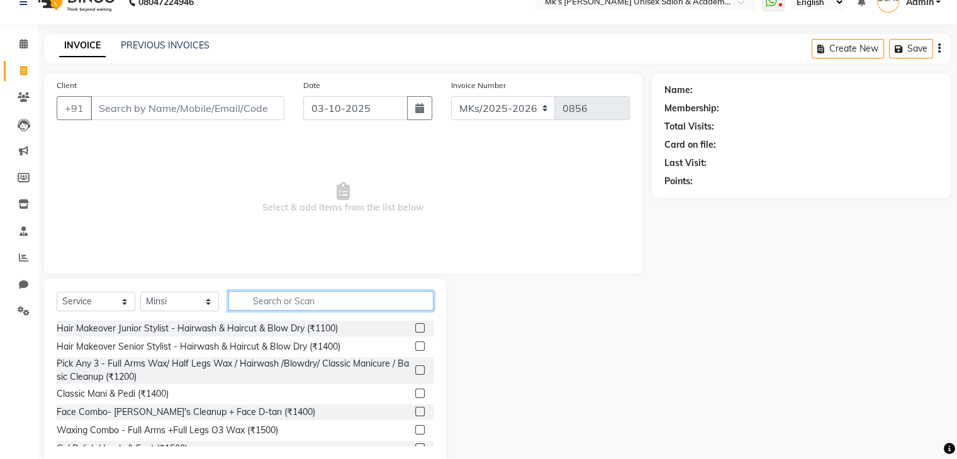
scroll to position [0, 0]
